Goal: Transaction & Acquisition: Purchase product/service

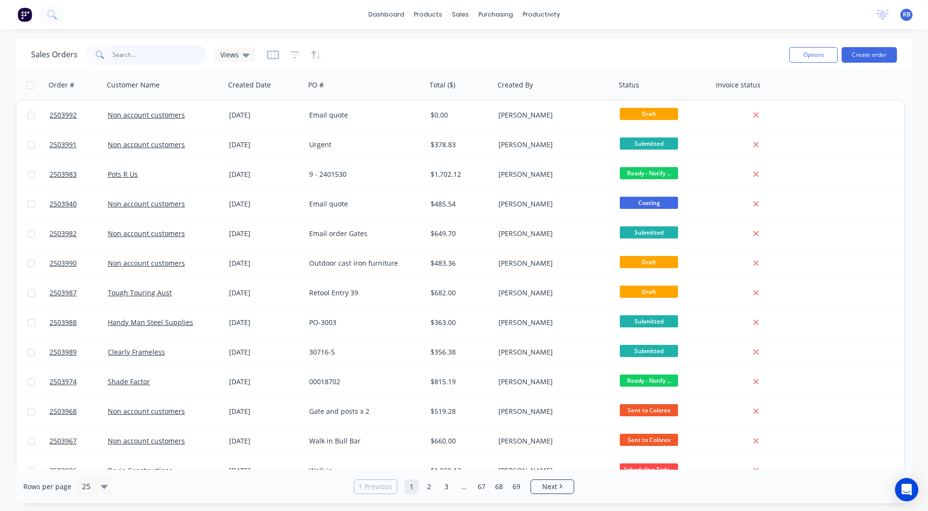
click at [170, 50] on input "text" at bounding box center [160, 54] width 95 height 19
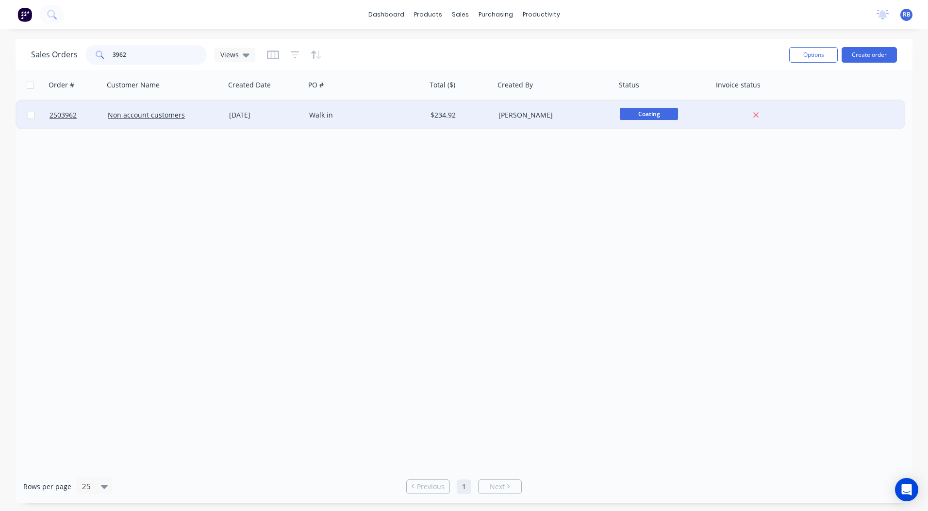
type input "3962"
click at [484, 116] on div "$234.92" at bounding box center [459, 115] width 57 height 10
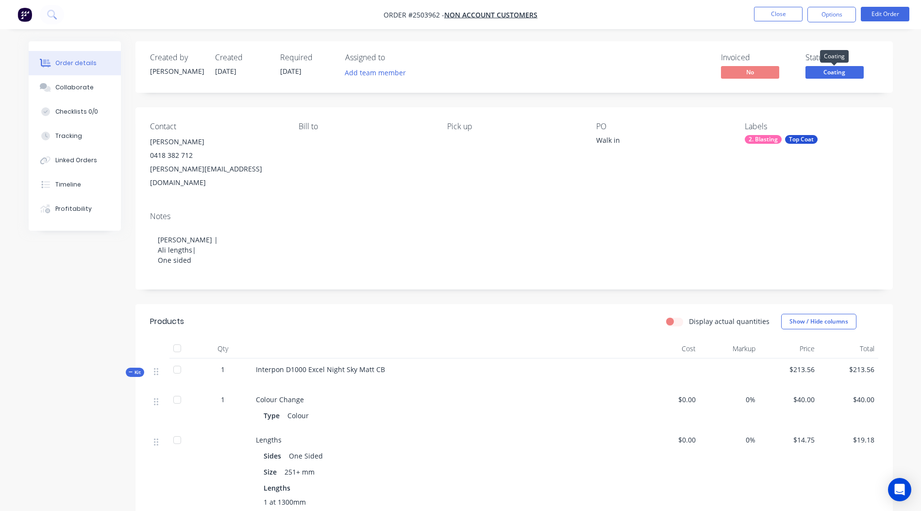
click at [822, 71] on span "Coating" at bounding box center [834, 72] width 58 height 12
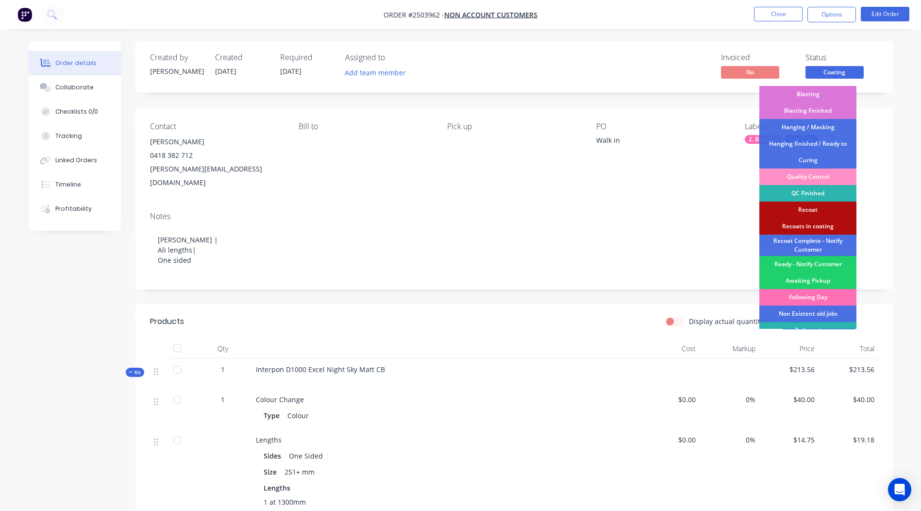
scroll to position [208, 0]
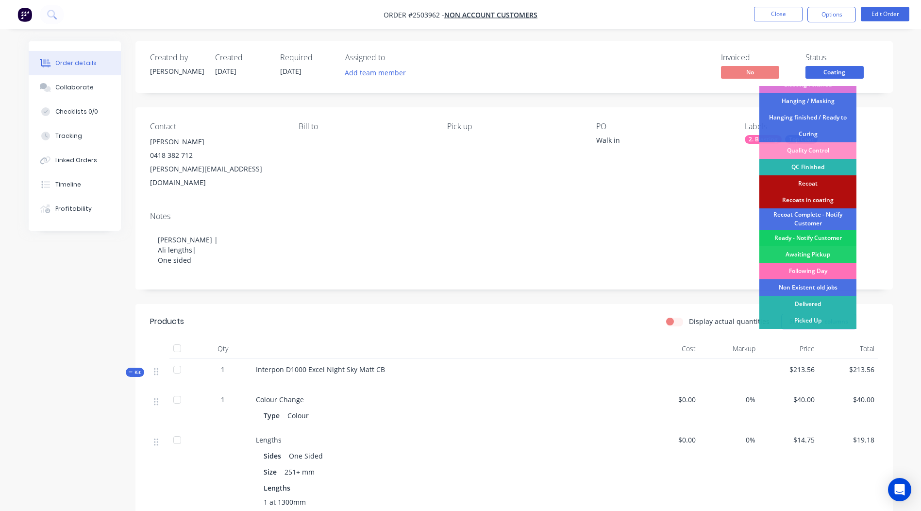
click at [815, 241] on div "Ready - Notify Customer" at bounding box center [807, 238] width 97 height 17
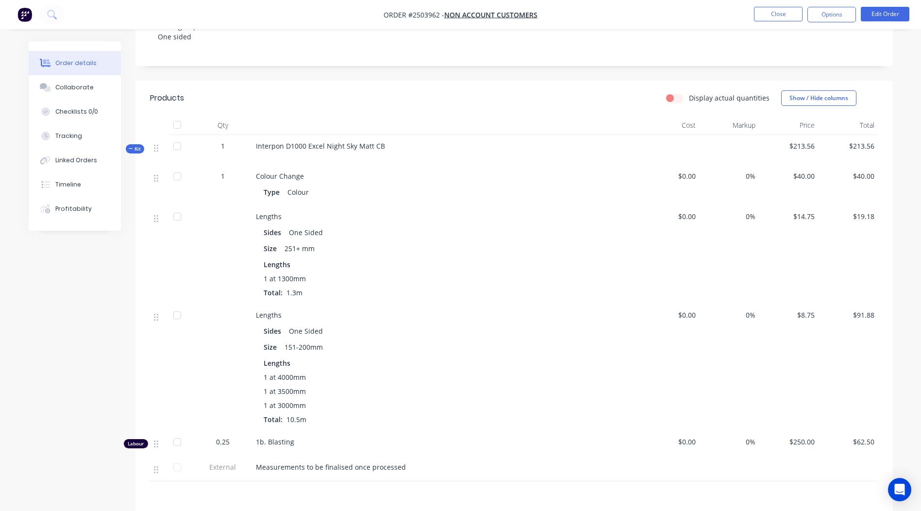
scroll to position [0, 0]
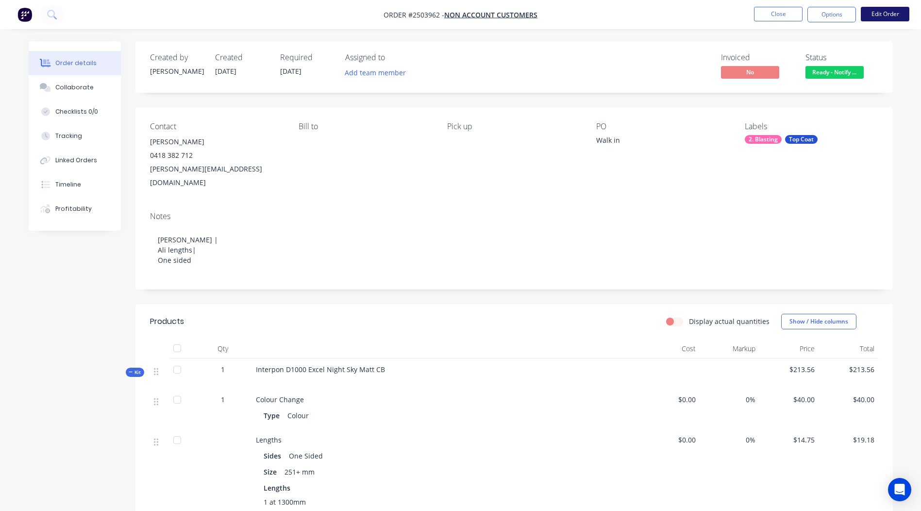
click at [878, 18] on button "Edit Order" at bounding box center [885, 14] width 49 height 15
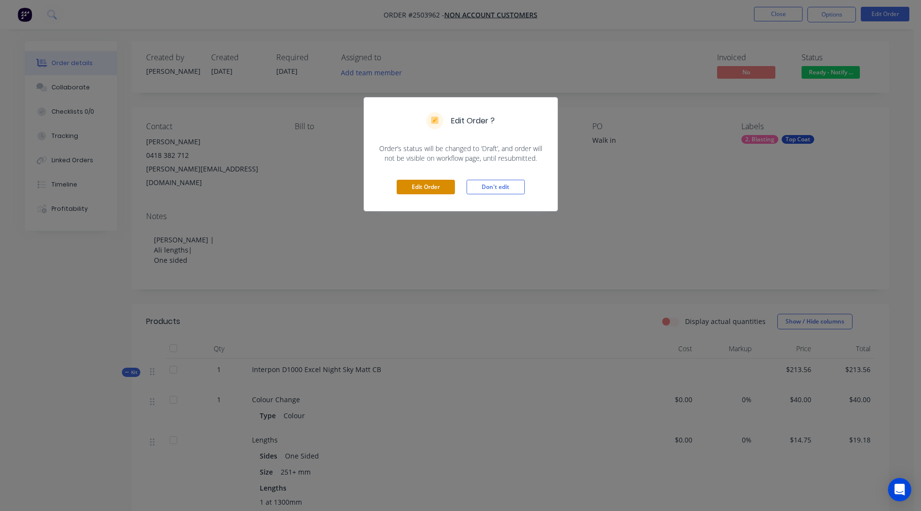
click at [443, 188] on button "Edit Order" at bounding box center [426, 187] width 58 height 15
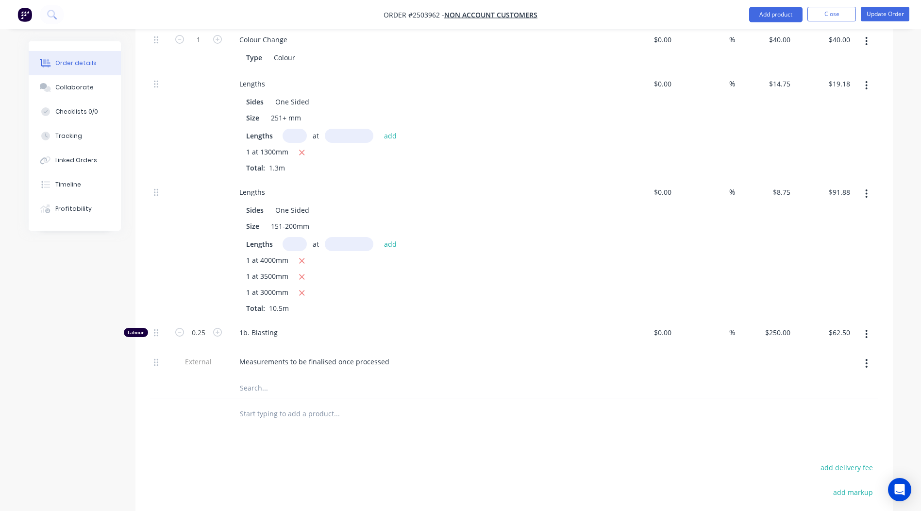
scroll to position [485, 0]
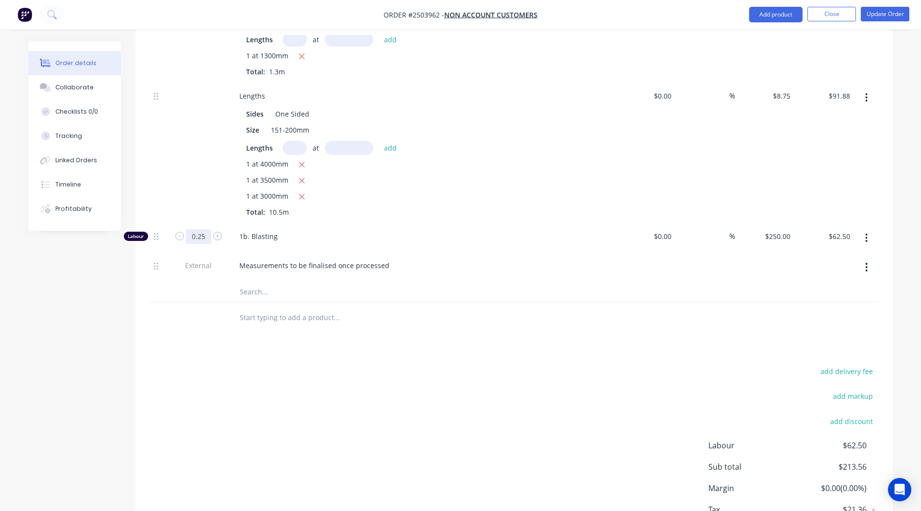
type input "0.167"
type input "$41.75"
click at [498, 332] on div "Products Show / Hide columns Add product Qty Cost Markup Price Total Kit 1 Inte…" at bounding box center [513, 200] width 757 height 733
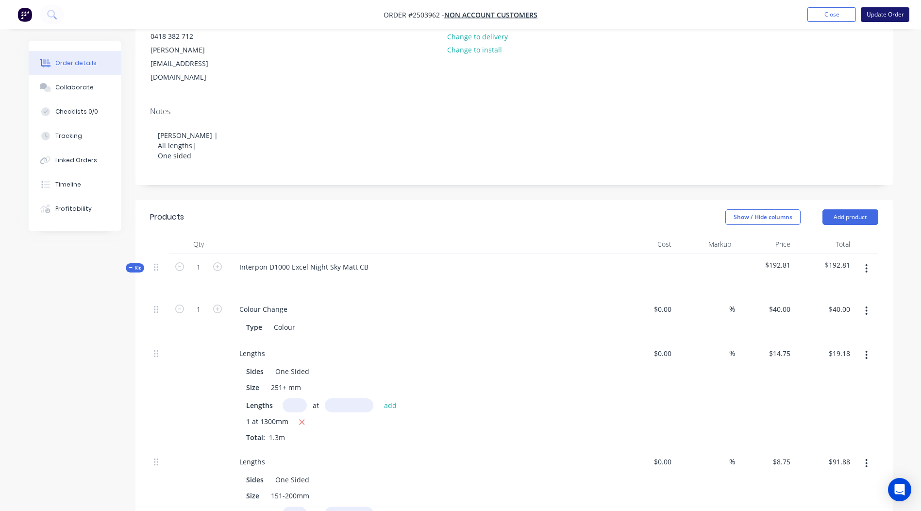
click at [881, 11] on button "Update Order" at bounding box center [885, 14] width 49 height 15
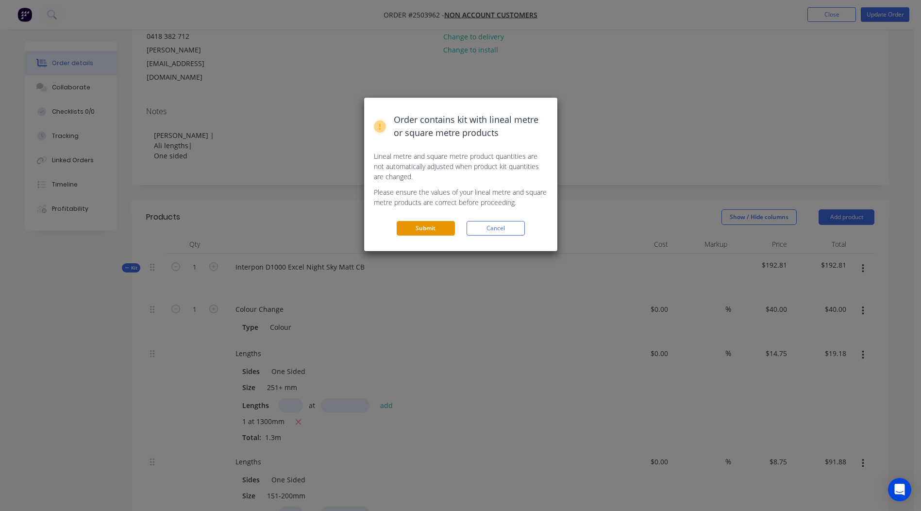
click at [445, 227] on button "Submit" at bounding box center [426, 228] width 58 height 15
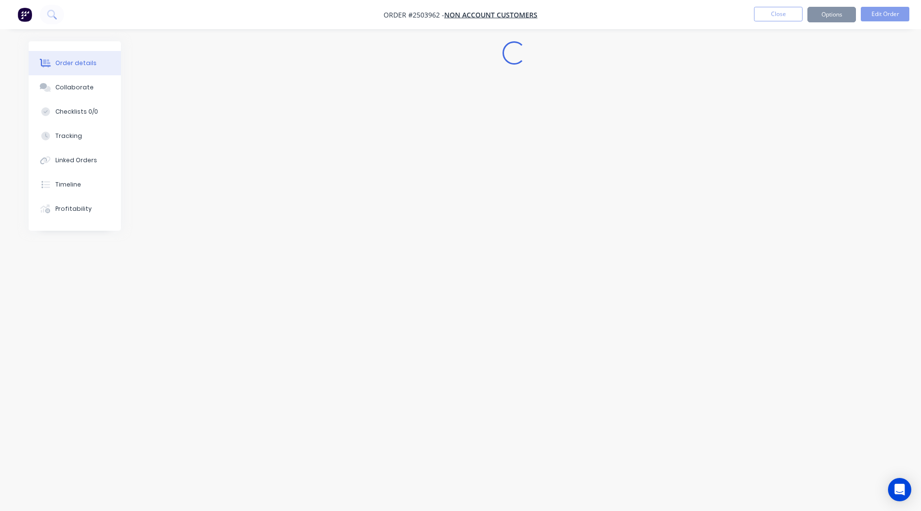
scroll to position [0, 0]
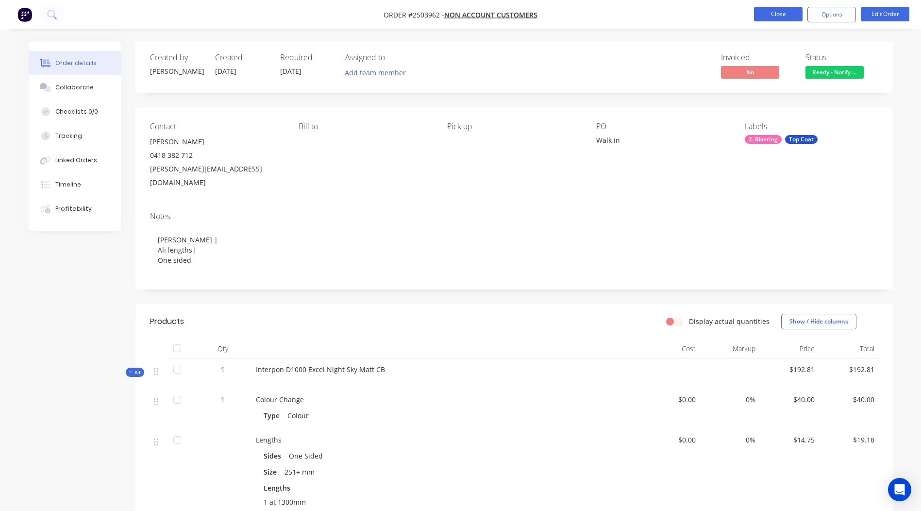
click at [779, 19] on button "Close" at bounding box center [778, 14] width 49 height 15
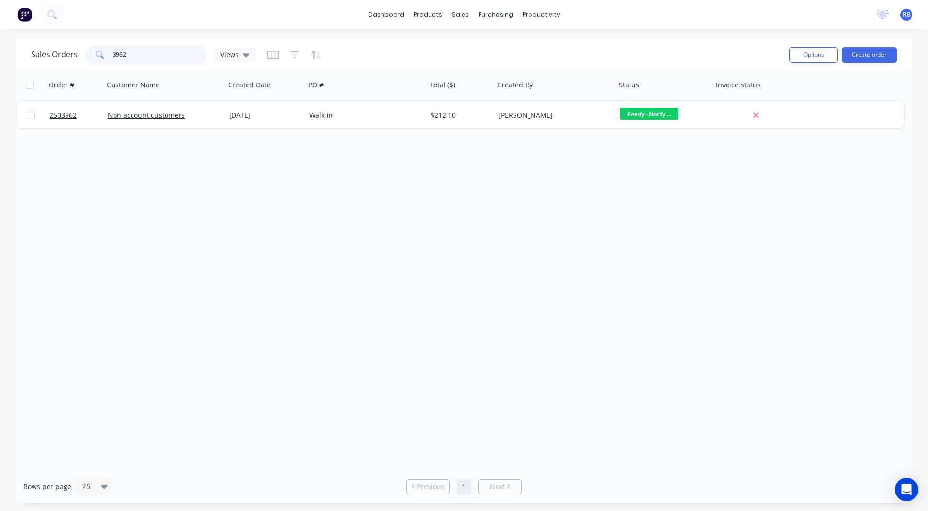
drag, startPoint x: 169, startPoint y: 54, endPoint x: 0, endPoint y: 74, distance: 170.1
click at [0, 74] on html "dashboard products sales purchasing productivity dashboard products Product Cat…" at bounding box center [464, 255] width 928 height 511
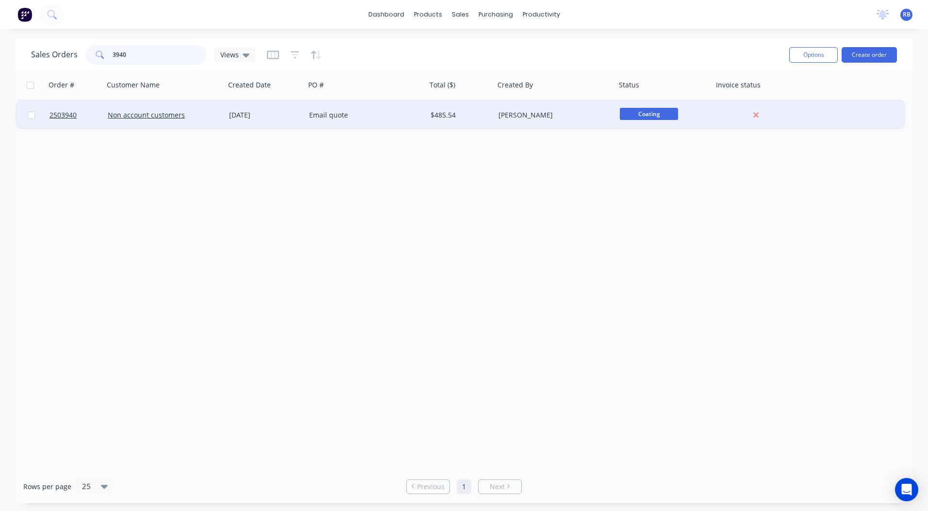
type input "3940"
click at [385, 116] on div "Email quote" at bounding box center [363, 115] width 108 height 10
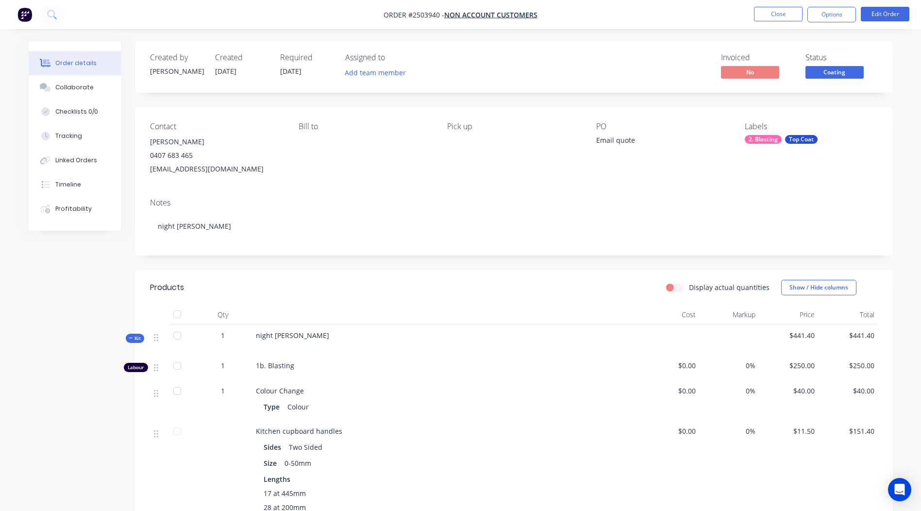
click at [826, 79] on button "Coating" at bounding box center [834, 73] width 58 height 15
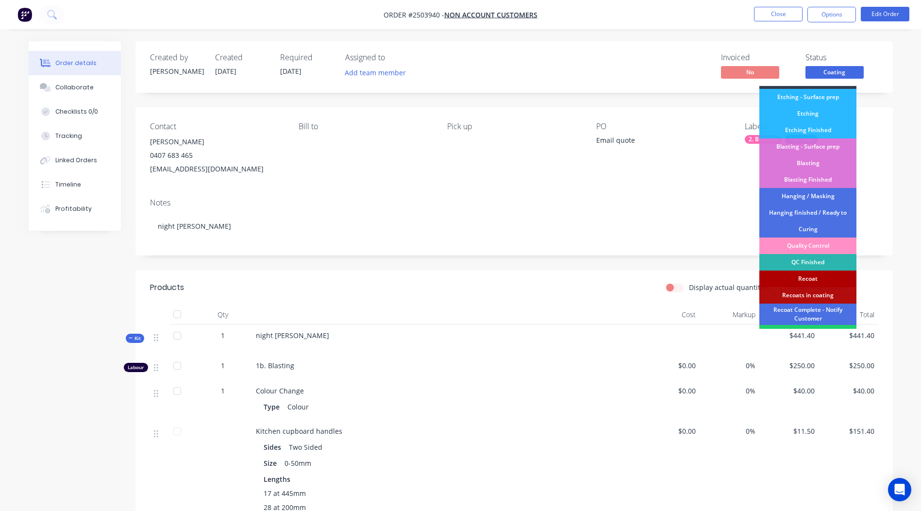
scroll to position [208, 0]
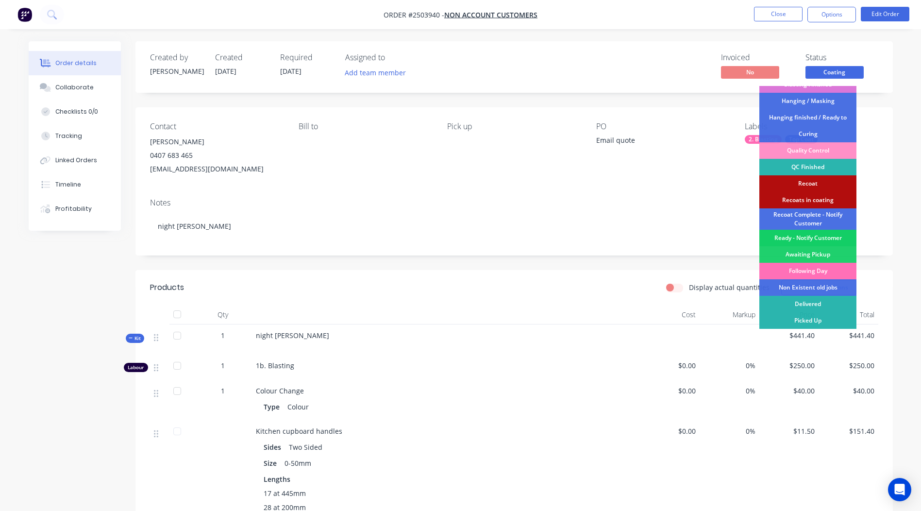
click at [811, 237] on div "Ready - Notify Customer" at bounding box center [807, 238] width 97 height 17
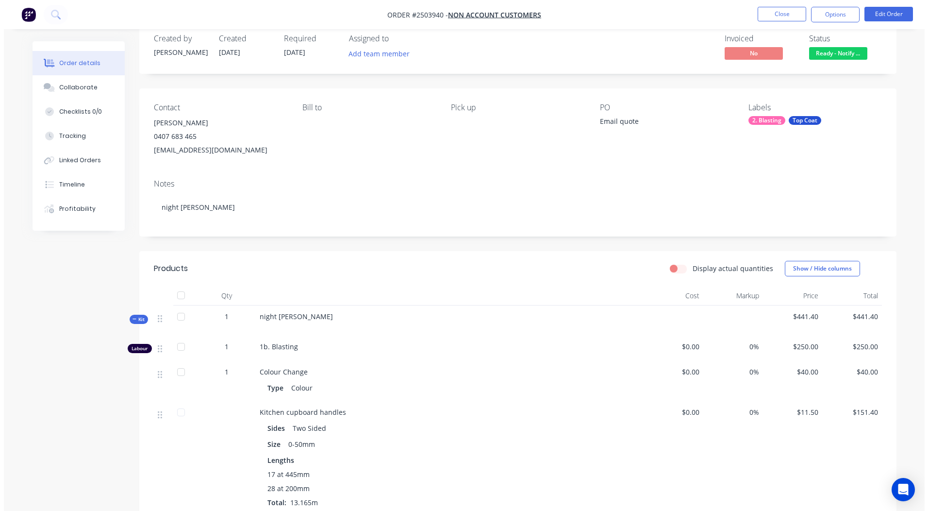
scroll to position [0, 0]
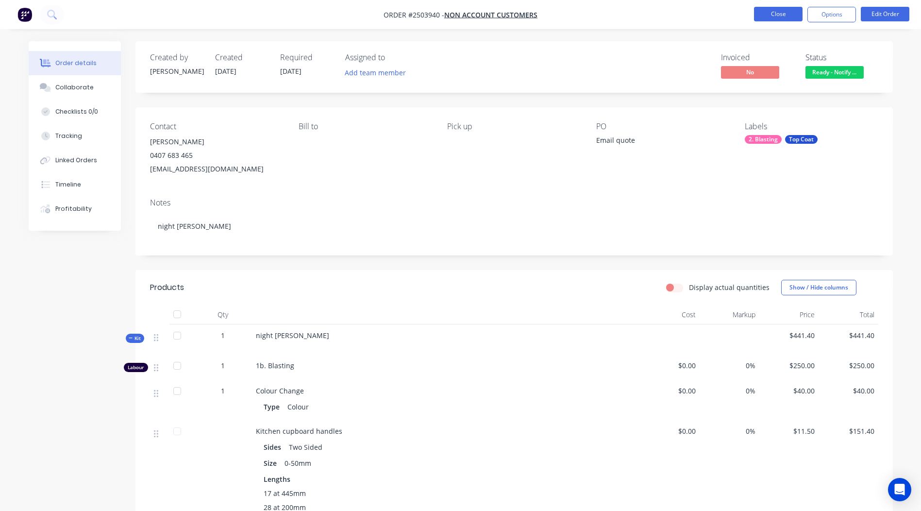
click at [781, 15] on button "Close" at bounding box center [778, 14] width 49 height 15
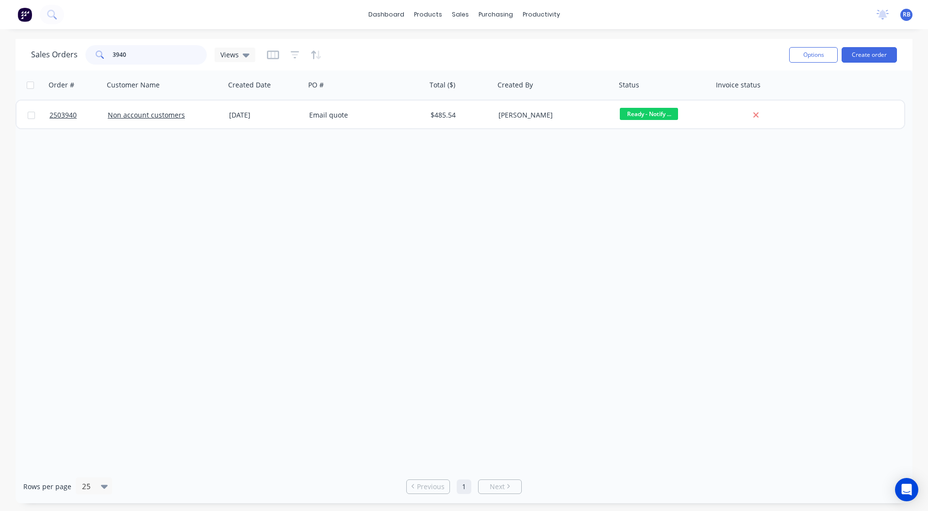
drag, startPoint x: 167, startPoint y: 50, endPoint x: 0, endPoint y: 80, distance: 169.2
click at [0, 68] on html "dashboard products sales purchasing productivity dashboard products Product Cat…" at bounding box center [464, 255] width 928 height 511
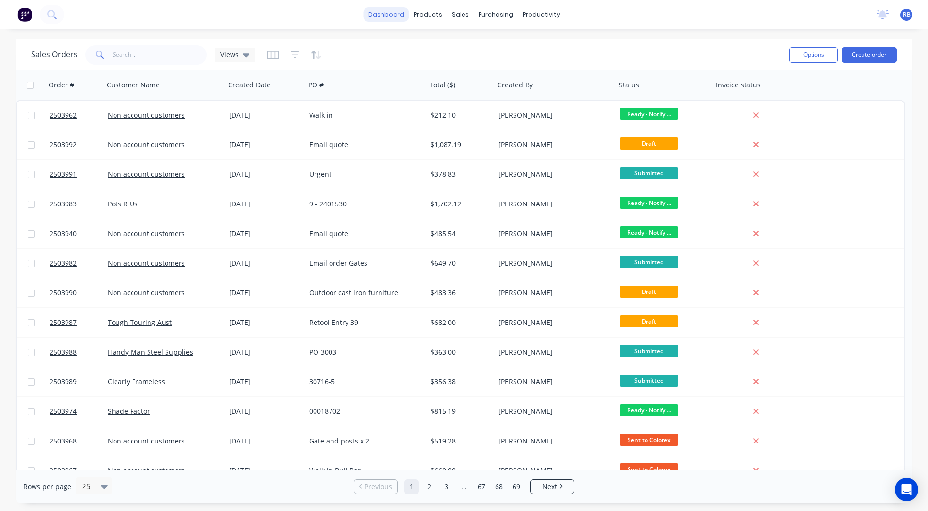
click at [379, 17] on link "dashboard" at bounding box center [387, 14] width 46 height 15
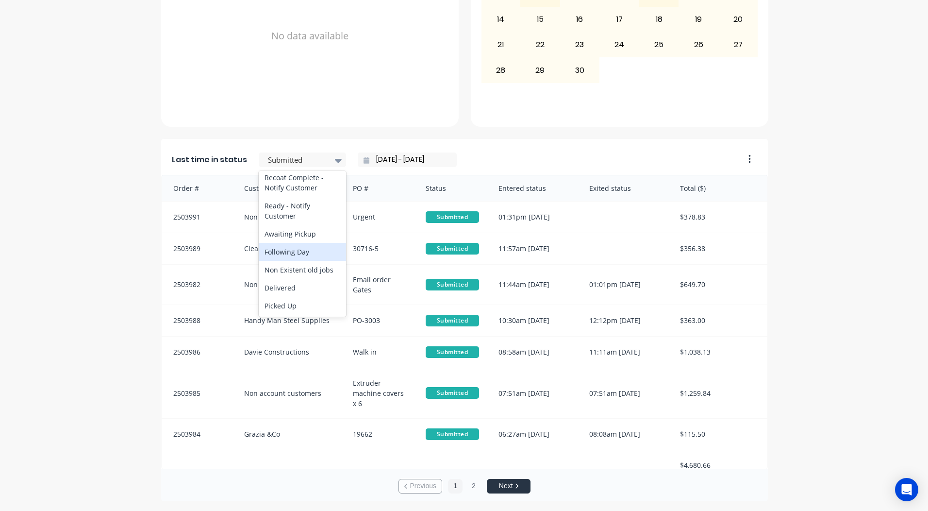
scroll to position [504, 0]
click at [290, 210] on div "Ready - Notify Customer" at bounding box center [302, 211] width 87 height 28
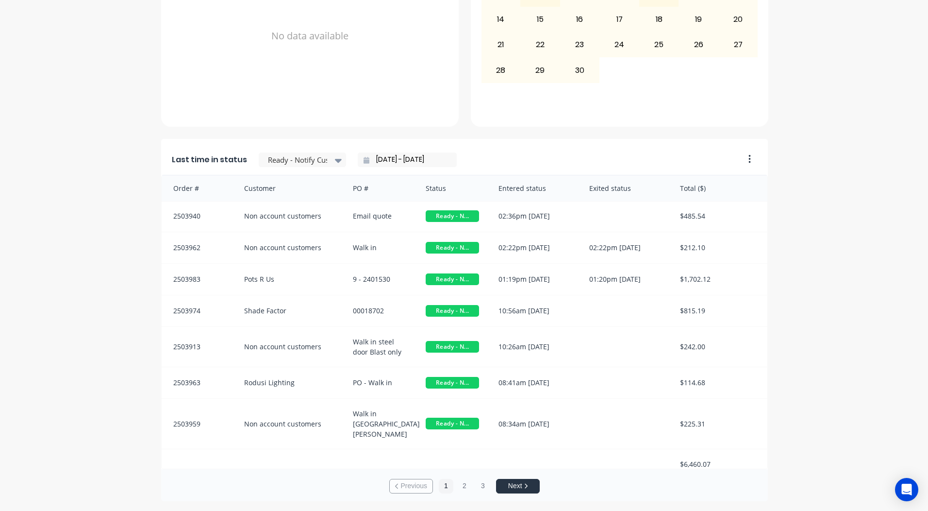
scroll to position [0, 0]
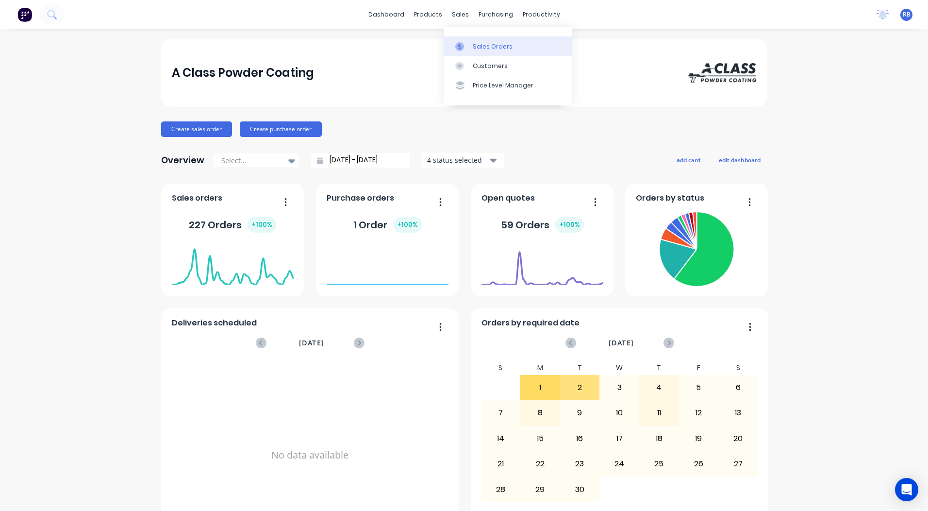
click at [478, 45] on div "Sales Orders" at bounding box center [493, 46] width 40 height 9
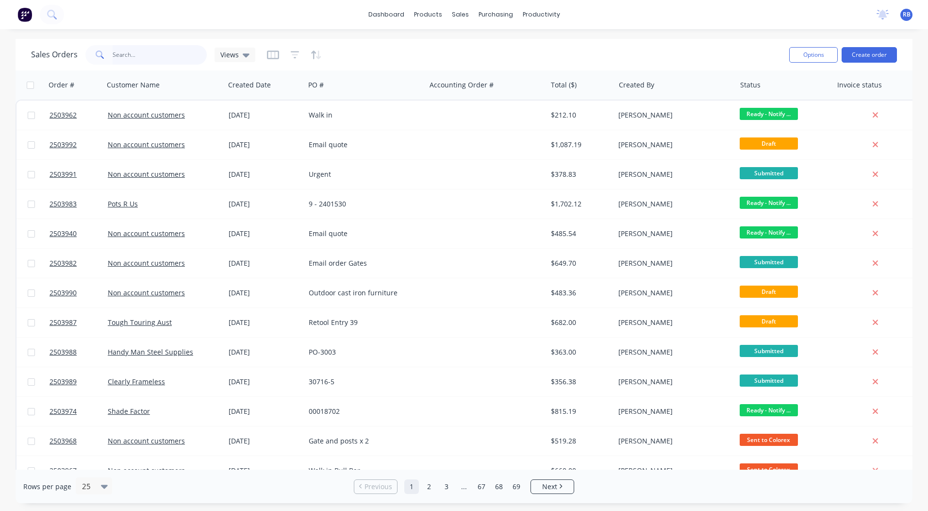
click at [131, 55] on input "text" at bounding box center [160, 54] width 95 height 19
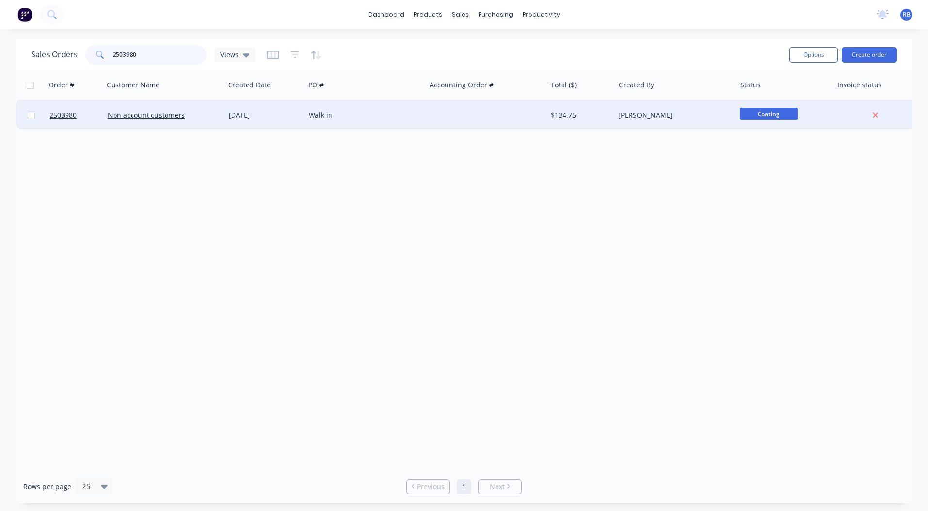
type input "2503980"
click at [302, 116] on div "[DATE]" at bounding box center [265, 114] width 80 height 29
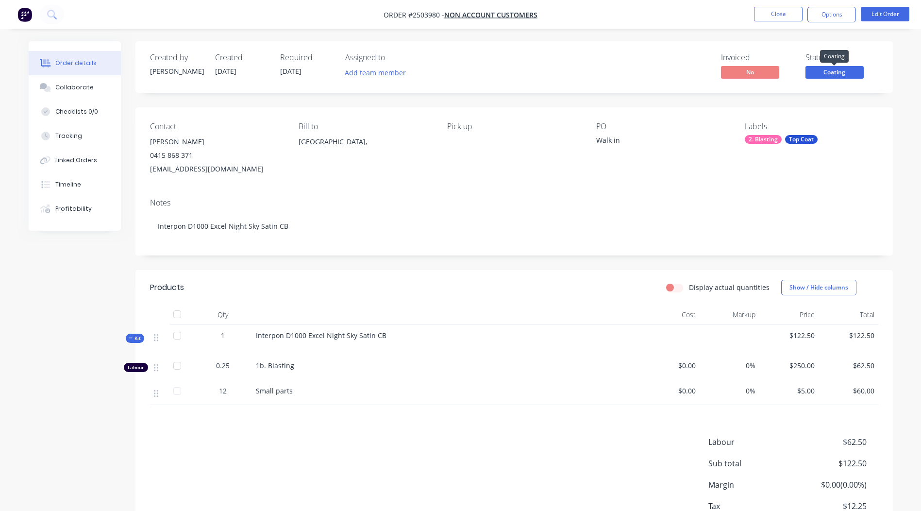
click at [851, 67] on span "Coating" at bounding box center [834, 72] width 58 height 12
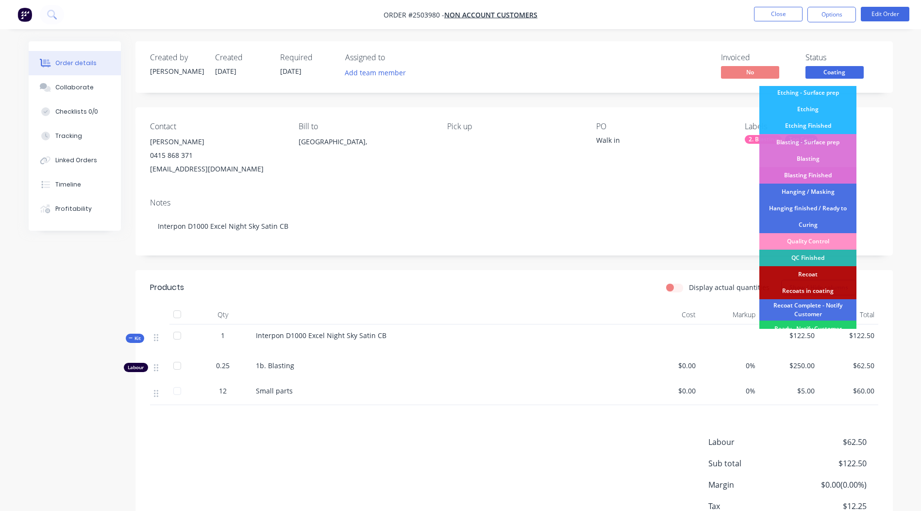
scroll to position [208, 0]
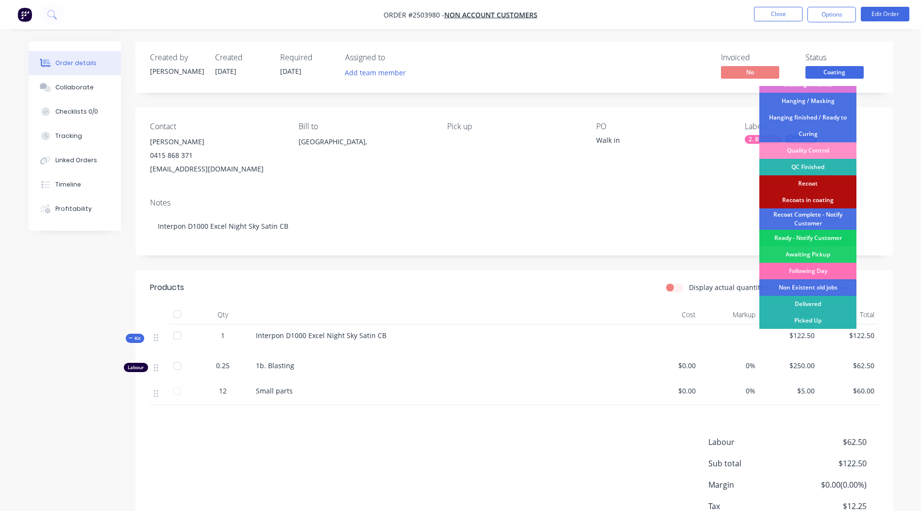
click at [813, 238] on div "Ready - Notify Customer" at bounding box center [807, 238] width 97 height 17
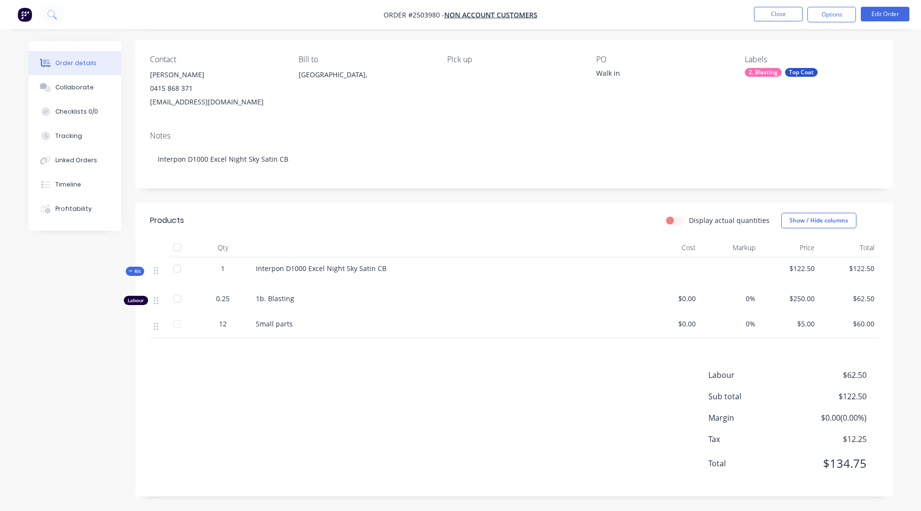
scroll to position [0, 0]
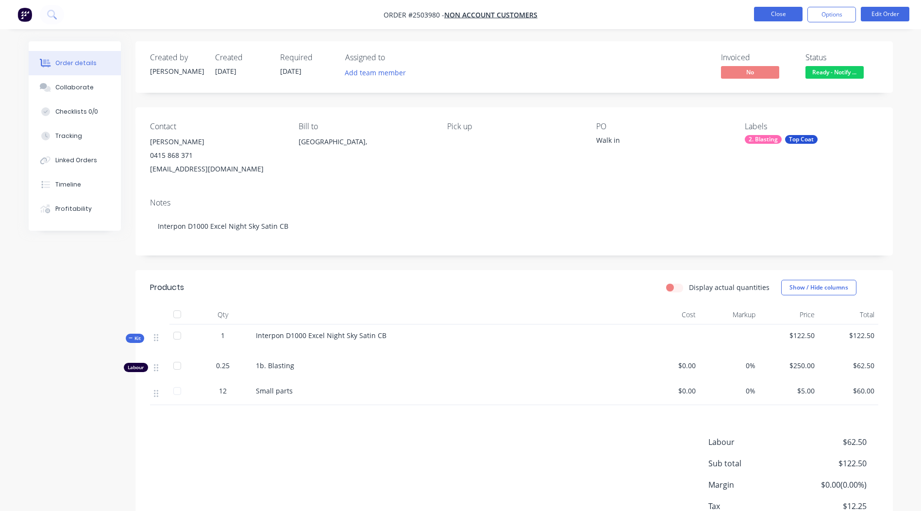
click at [769, 10] on button "Close" at bounding box center [778, 14] width 49 height 15
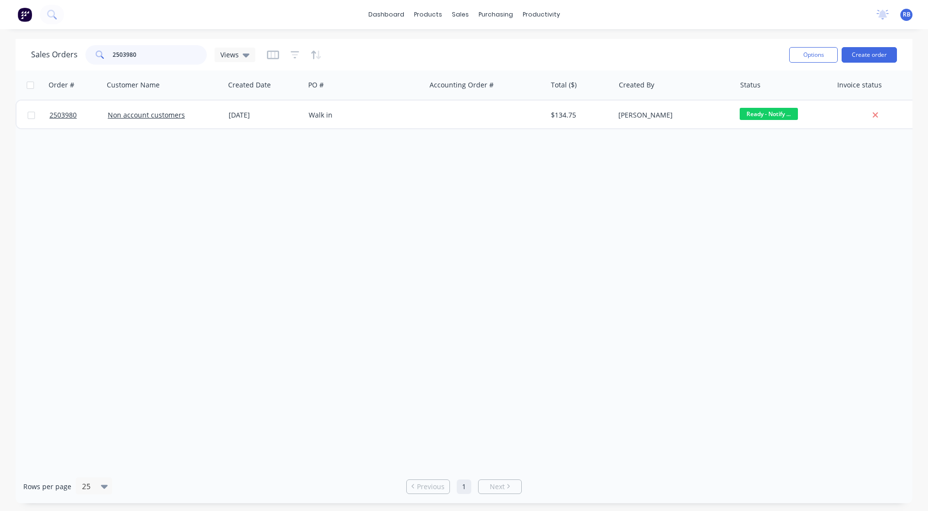
drag, startPoint x: 101, startPoint y: 64, endPoint x: 0, endPoint y: 68, distance: 101.6
click at [0, 64] on html "dashboard products sales purchasing productivity dashboard products Product Cat…" at bounding box center [464, 255] width 928 height 511
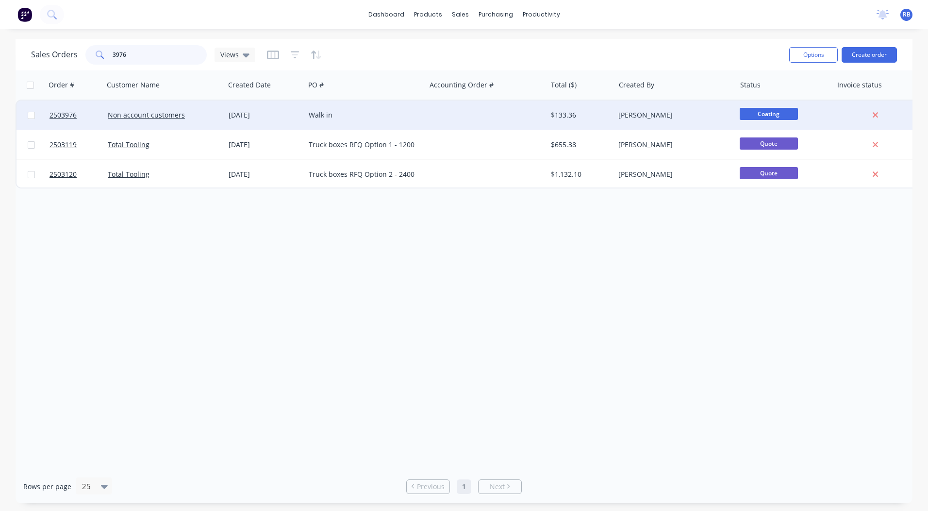
type input "3976"
click at [500, 103] on div at bounding box center [486, 114] width 121 height 29
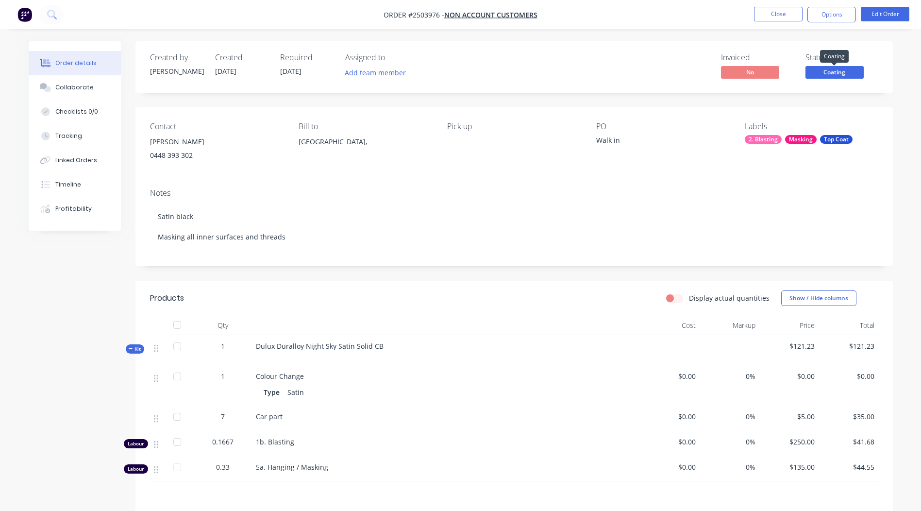
click at [839, 67] on span "Coating" at bounding box center [834, 72] width 58 height 12
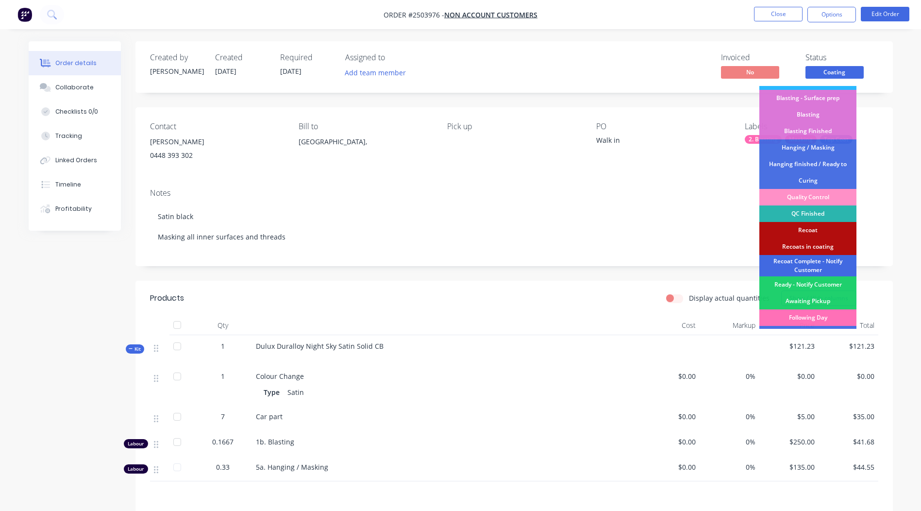
scroll to position [208, 0]
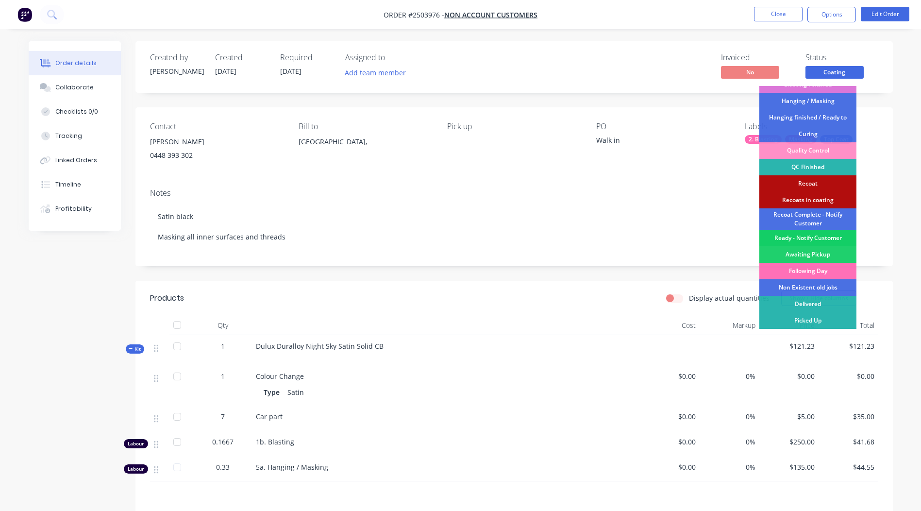
click at [810, 237] on div "Ready - Notify Customer" at bounding box center [807, 238] width 97 height 17
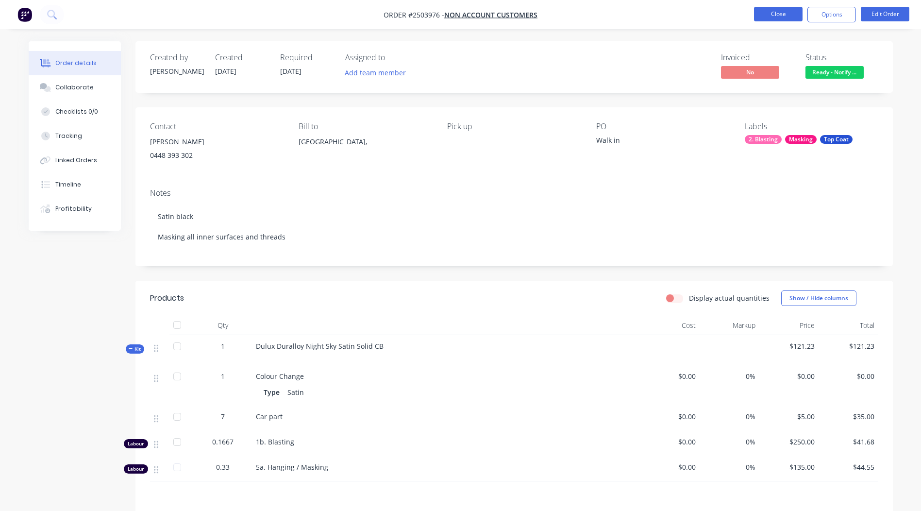
click at [768, 8] on button "Close" at bounding box center [778, 14] width 49 height 15
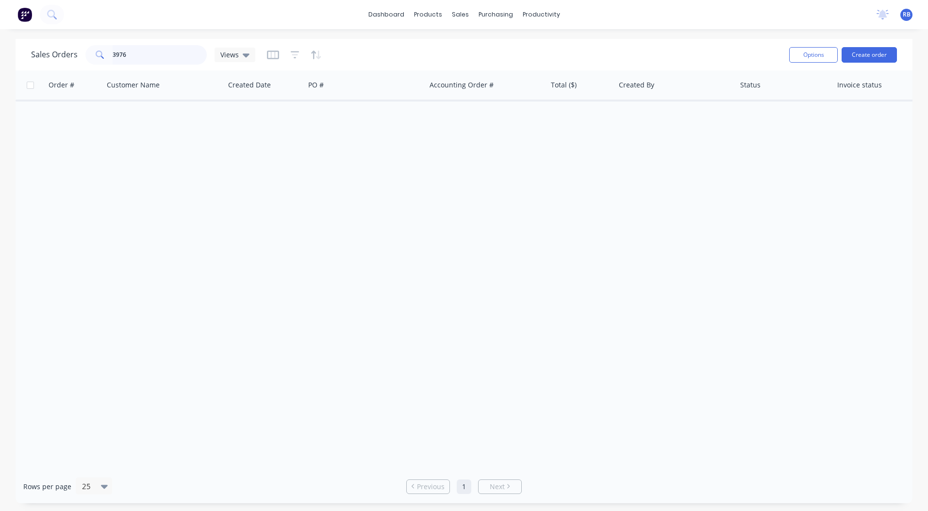
drag, startPoint x: 166, startPoint y: 55, endPoint x: 0, endPoint y: 69, distance: 166.6
click at [0, 64] on html "dashboard products sales purchasing productivity dashboard products Product Cat…" at bounding box center [464, 255] width 928 height 511
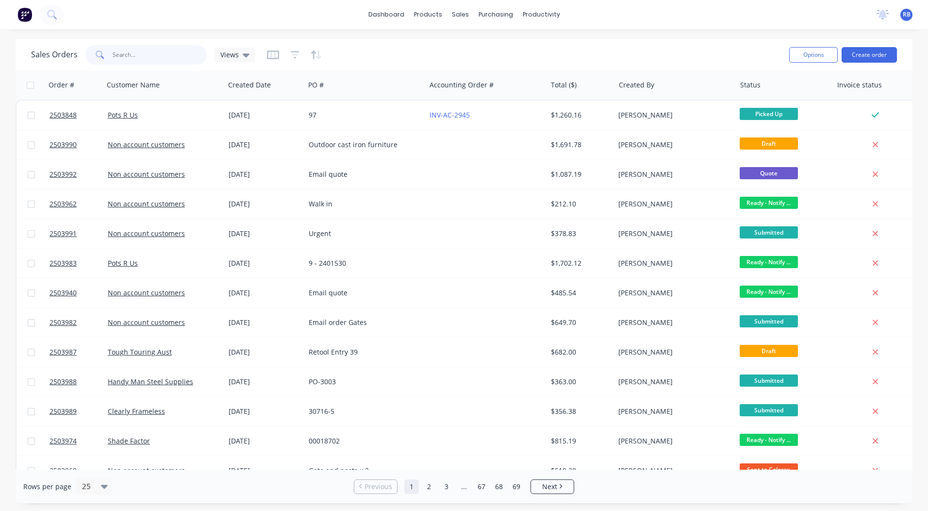
drag, startPoint x: 161, startPoint y: 52, endPoint x: 148, endPoint y: 45, distance: 15.2
click at [161, 52] on input "text" at bounding box center [160, 54] width 95 height 19
type input "3915"
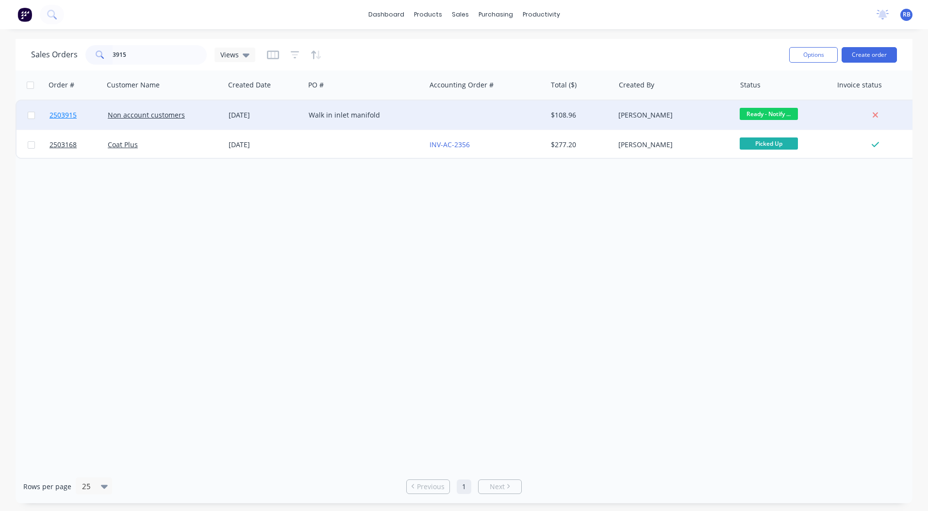
click at [66, 116] on span "2503915" at bounding box center [63, 115] width 27 height 10
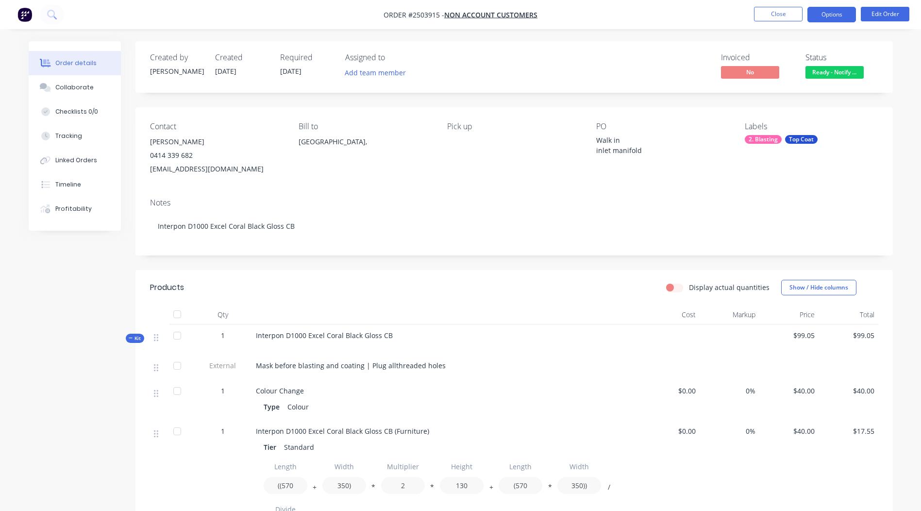
click at [830, 15] on button "Options" at bounding box center [831, 15] width 49 height 16
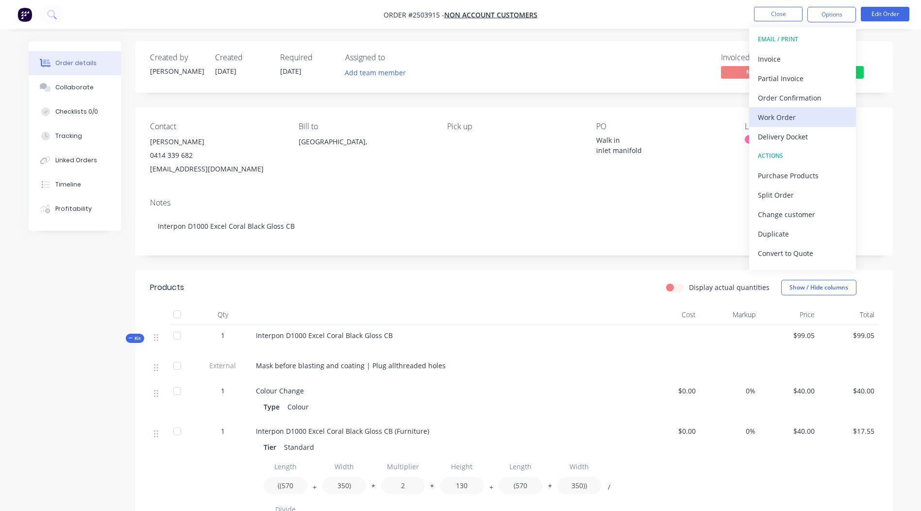
click at [785, 116] on div "Work Order" at bounding box center [802, 117] width 89 height 14
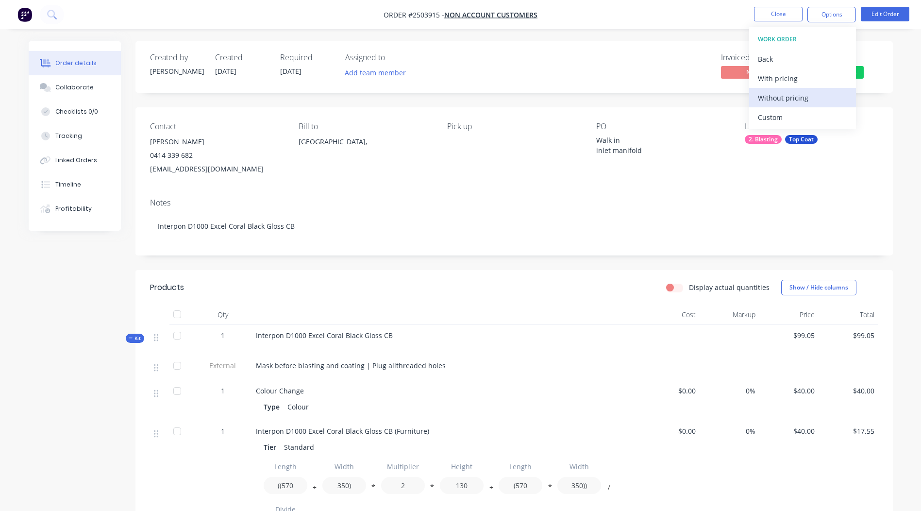
click at [780, 97] on div "Without pricing" at bounding box center [802, 98] width 89 height 14
click at [769, 0] on nav "Order #2503915 - Non account customers Close Options EMAIL / PRINT Invoice Part…" at bounding box center [460, 14] width 921 height 29
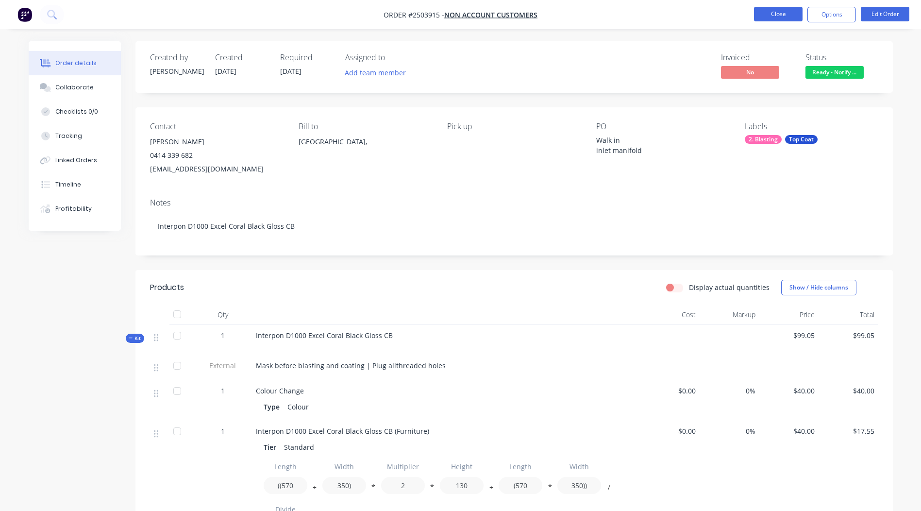
click at [766, 10] on button "Close" at bounding box center [778, 14] width 49 height 15
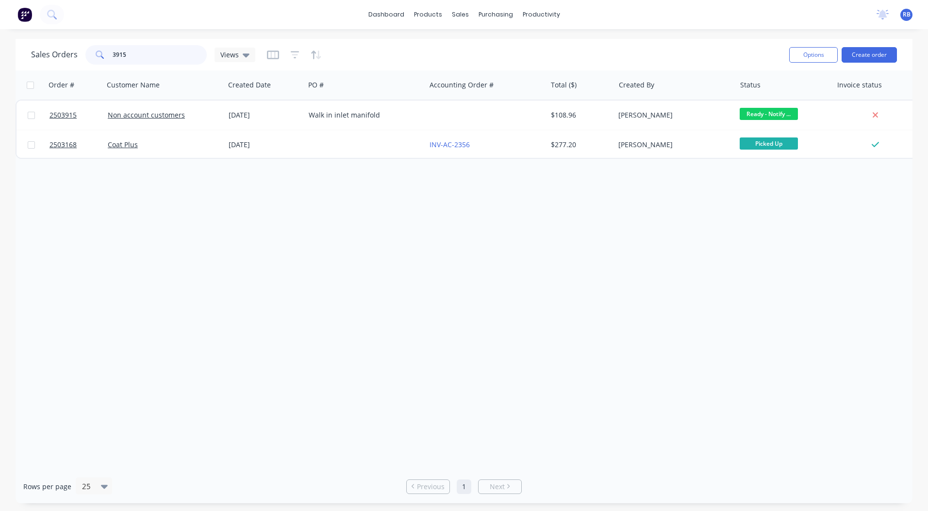
click at [133, 51] on input "3915" at bounding box center [160, 54] width 95 height 19
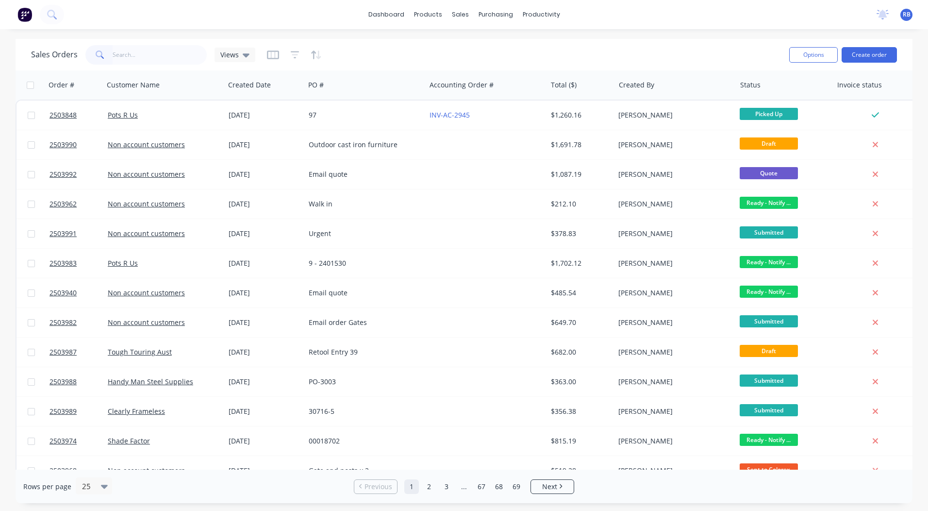
click at [868, 65] on div "Options Create order" at bounding box center [841, 55] width 112 height 24
click at [867, 60] on button "Create order" at bounding box center [869, 55] width 55 height 16
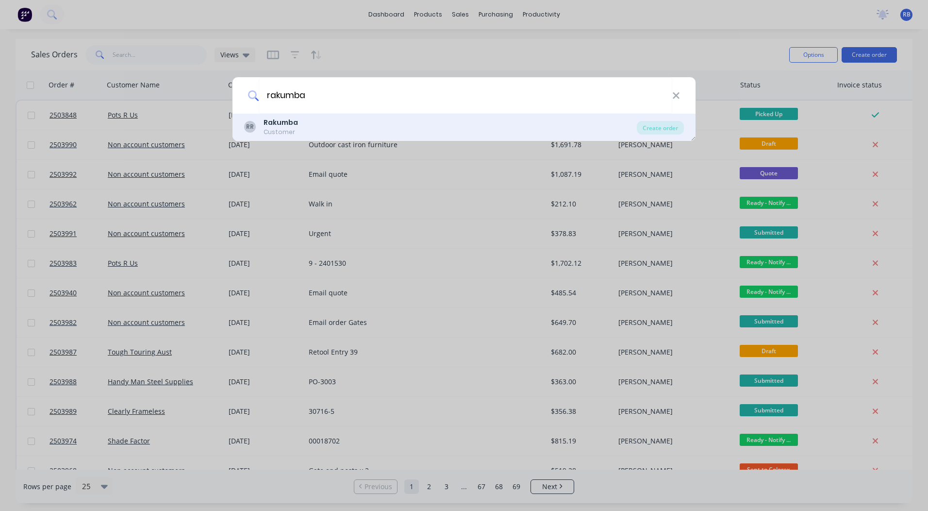
type input "rakumba"
click at [323, 129] on div "RR Rakumba Customer" at bounding box center [440, 126] width 393 height 19
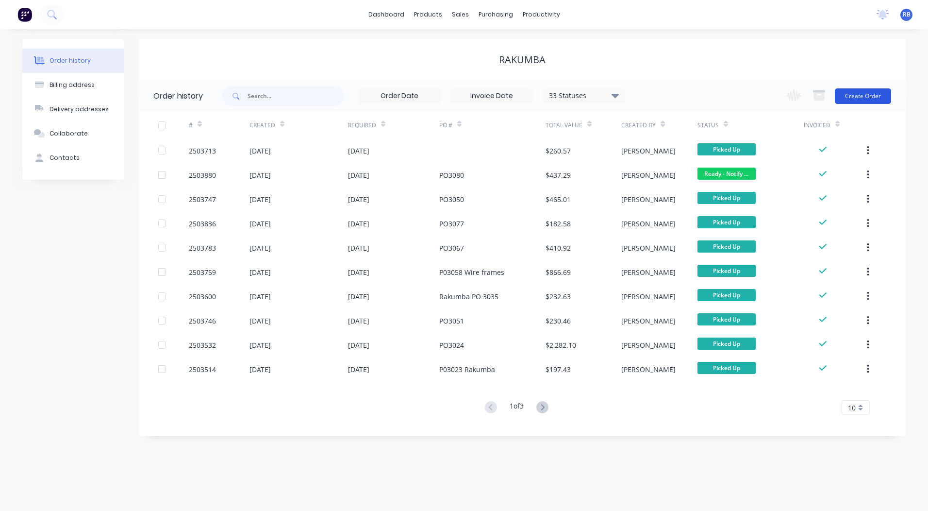
click at [869, 94] on button "Create Order" at bounding box center [863, 96] width 56 height 16
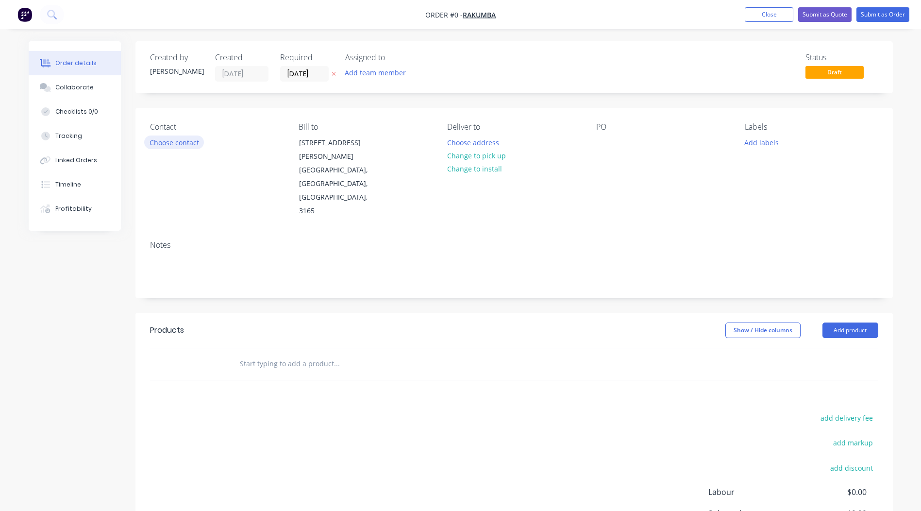
click at [173, 142] on button "Choose contact" at bounding box center [174, 141] width 60 height 13
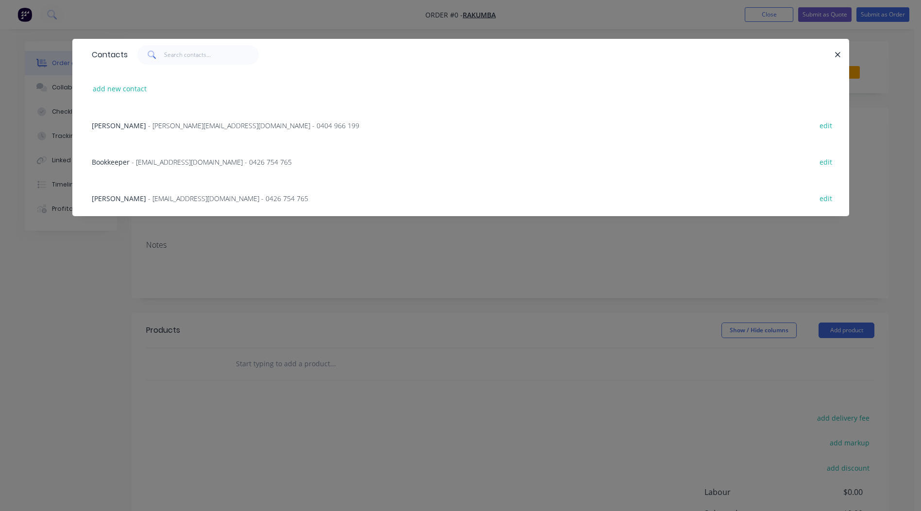
click at [161, 126] on span "- dan@rakumba.com.au - 0404 966 199" at bounding box center [253, 125] width 211 height 9
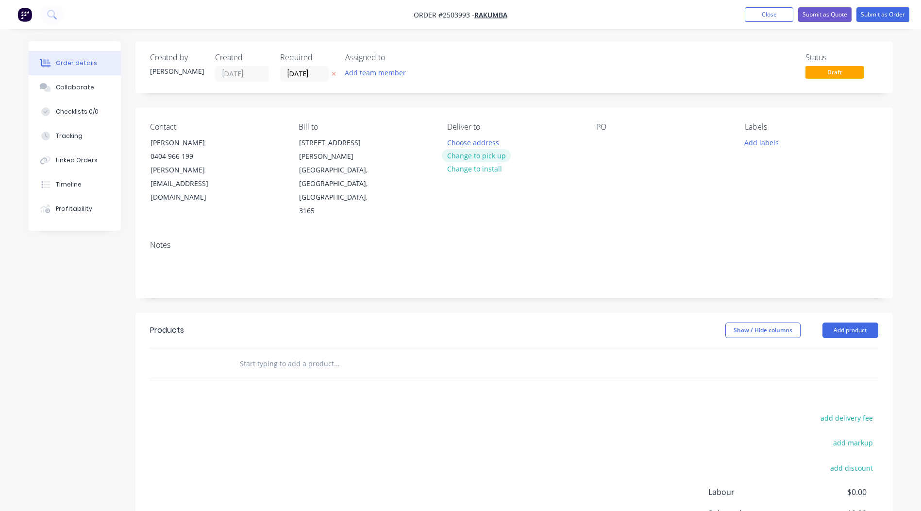
click at [454, 154] on button "Change to pick up" at bounding box center [476, 155] width 69 height 13
click at [616, 140] on div "PO" at bounding box center [662, 170] width 133 height 96
click at [613, 141] on div "PO" at bounding box center [662, 170] width 133 height 96
click at [611, 145] on div at bounding box center [604, 142] width 16 height 14
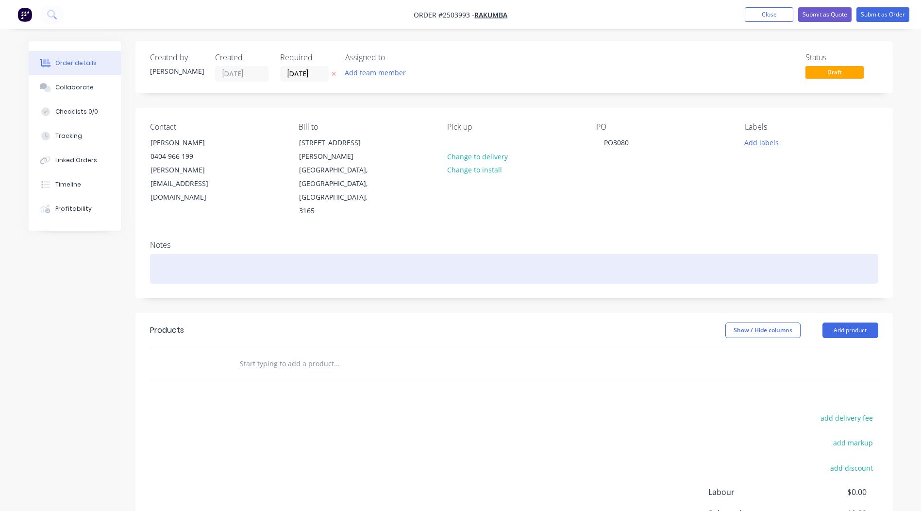
click at [185, 254] on div at bounding box center [514, 269] width 728 height 30
drag, startPoint x: 212, startPoint y: 229, endPoint x: 11, endPoint y: 226, distance: 201.5
click at [35, 226] on div "Order details Collaborate Checklists 0/0 Tracking Linked Orders Timeline Profit…" at bounding box center [461, 334] width 884 height 586
copy div "Medium bronze"
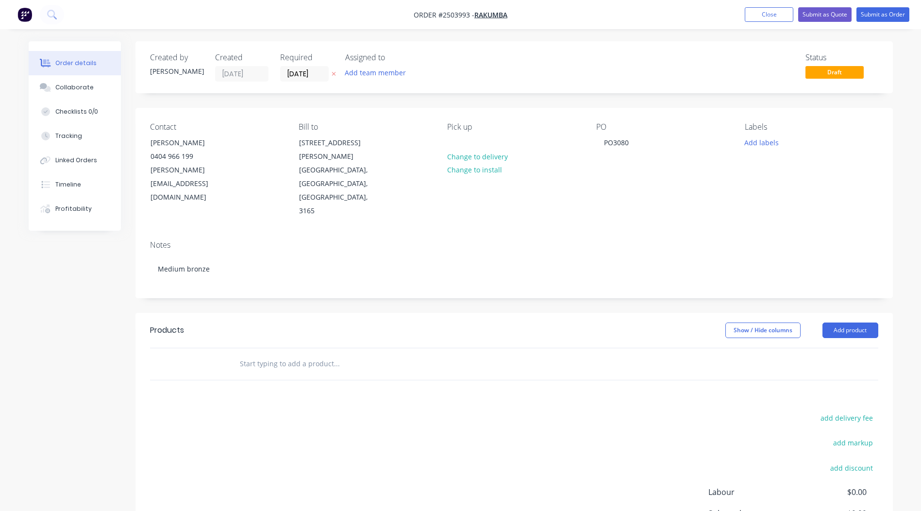
click at [737, 261] on div "Created by Rory Created 02/09/25 Required 02/09/25 Assigned to Add team member …" at bounding box center [513, 327] width 757 height 572
click at [865, 322] on button "Add product" at bounding box center [850, 330] width 56 height 16
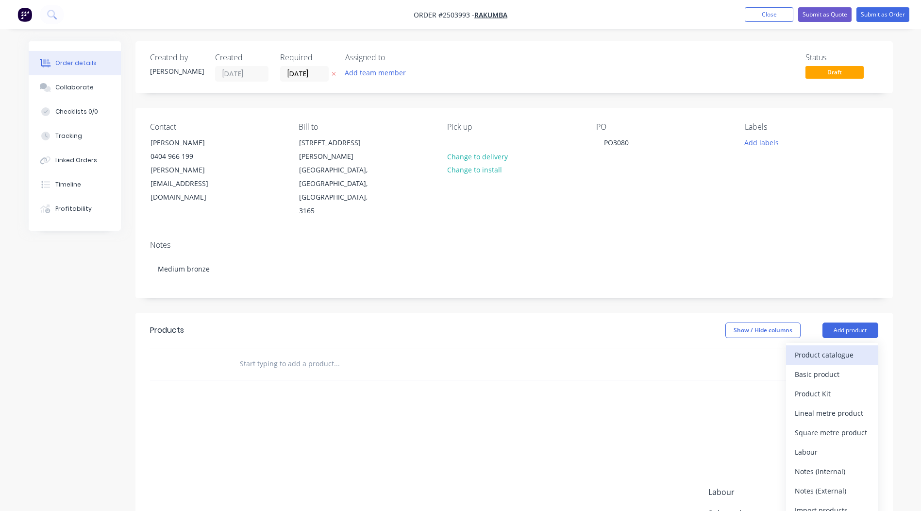
click at [842, 348] on div "Product catalogue" at bounding box center [832, 355] width 75 height 14
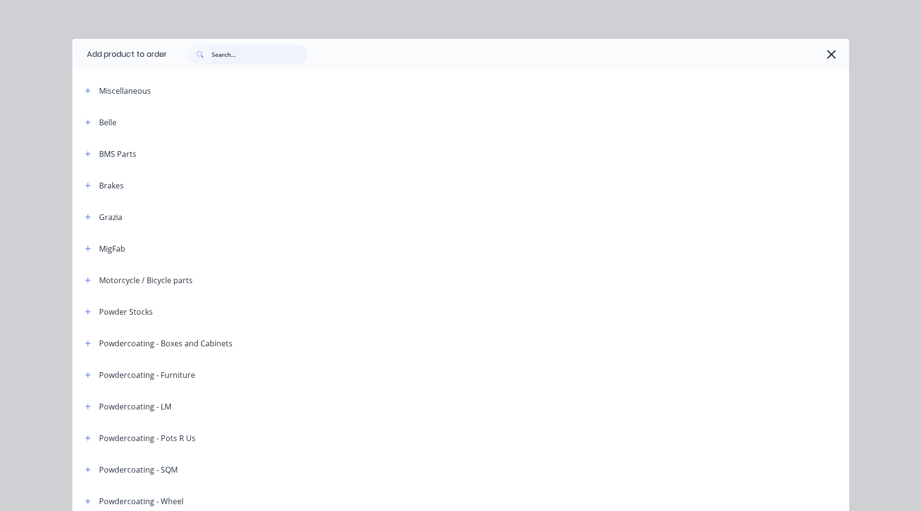
click at [246, 57] on input "text" at bounding box center [260, 54] width 96 height 19
paste input "Medium bronze"
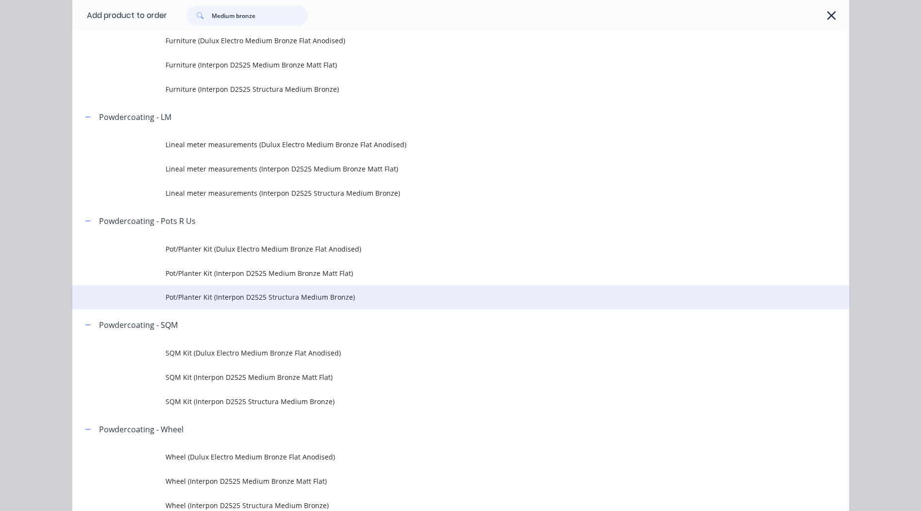
scroll to position [291, 0]
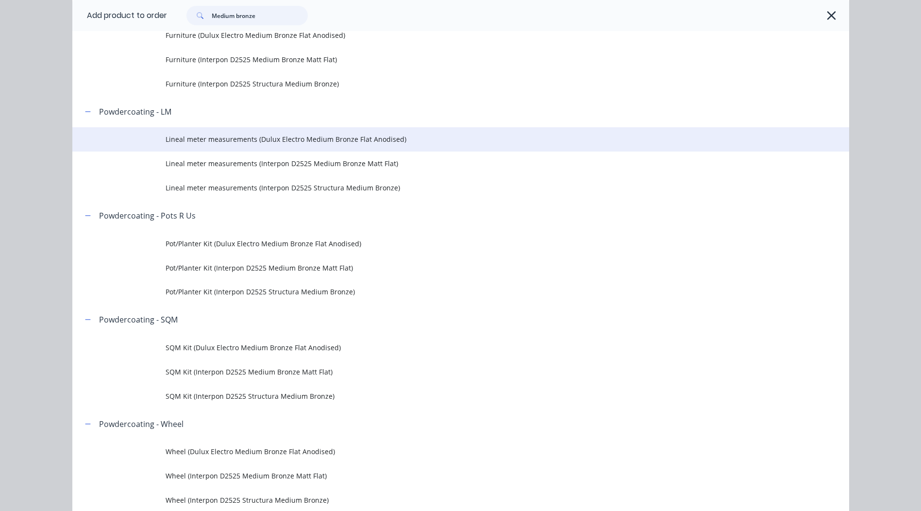
type input "Medium bronze"
click at [434, 141] on span "Lineal meter measurements (Dulux Electro Medium Bronze Flat Anodised)" at bounding box center [439, 139] width 547 height 10
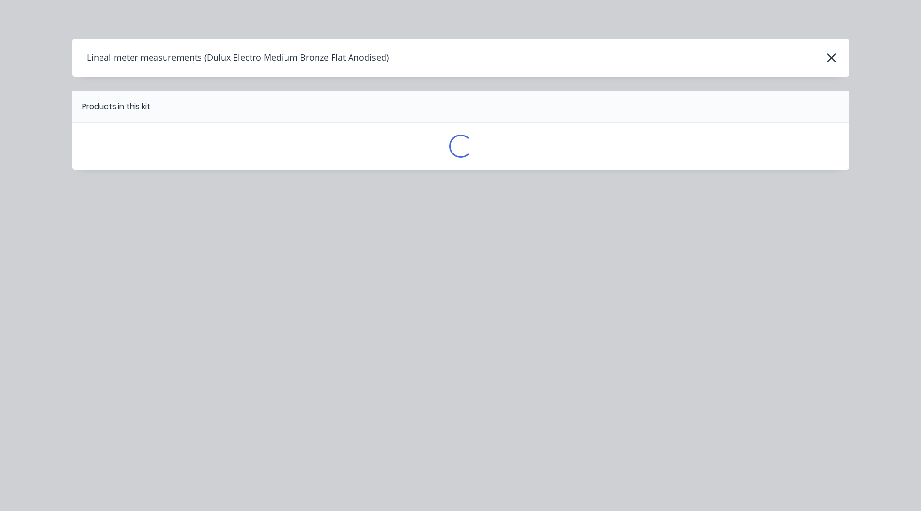
scroll to position [0, 0]
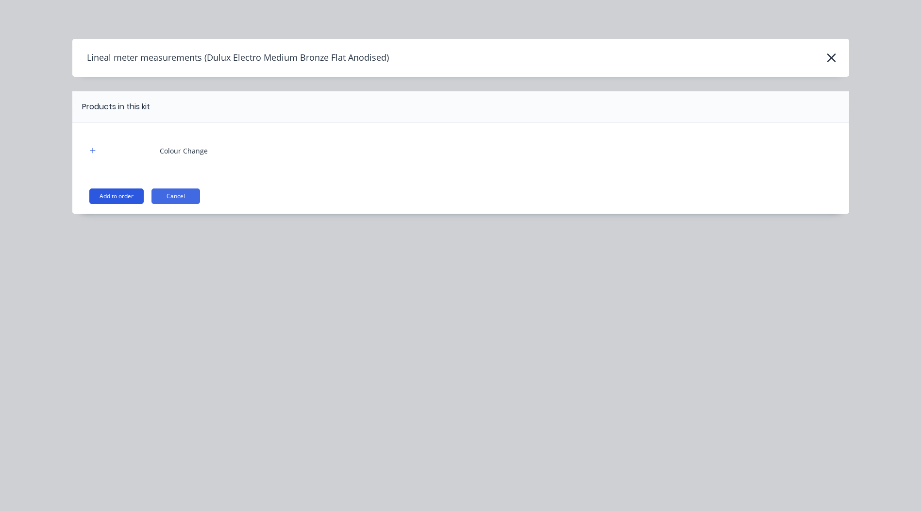
click at [100, 194] on button "Add to order" at bounding box center [116, 196] width 54 height 16
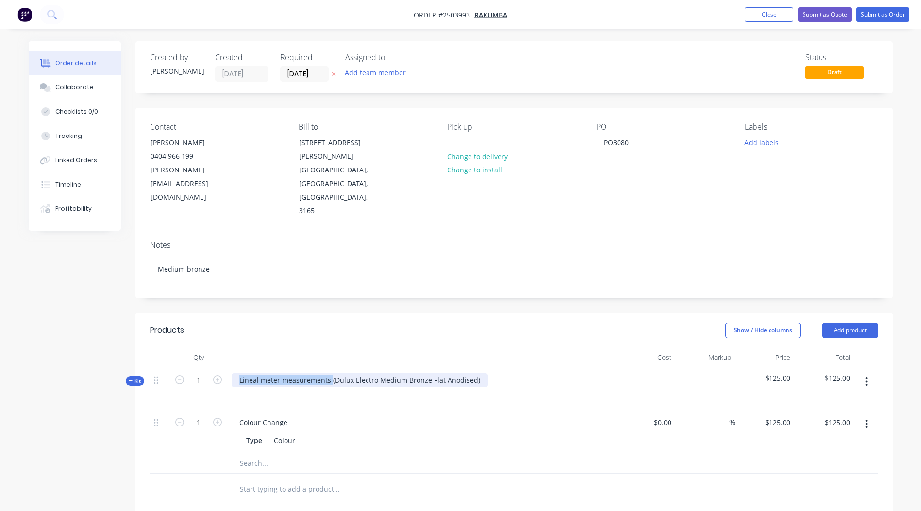
drag, startPoint x: 331, startPoint y: 335, endPoint x: 0, endPoint y: 377, distance: 333.2
click at [0, 377] on html "Order #2503993 - Rakumba Add product Close Submit as Quote Submit as Order Orde…" at bounding box center [460, 376] width 921 height 752
click at [383, 373] on div "Dulux Electro Medium Bronze Flat Anodised)" at bounding box center [312, 380] width 161 height 14
click at [510, 322] on div "Show / Hide columns Add product" at bounding box center [590, 330] width 573 height 16
click at [866, 377] on icon "button" at bounding box center [867, 381] width 2 height 9
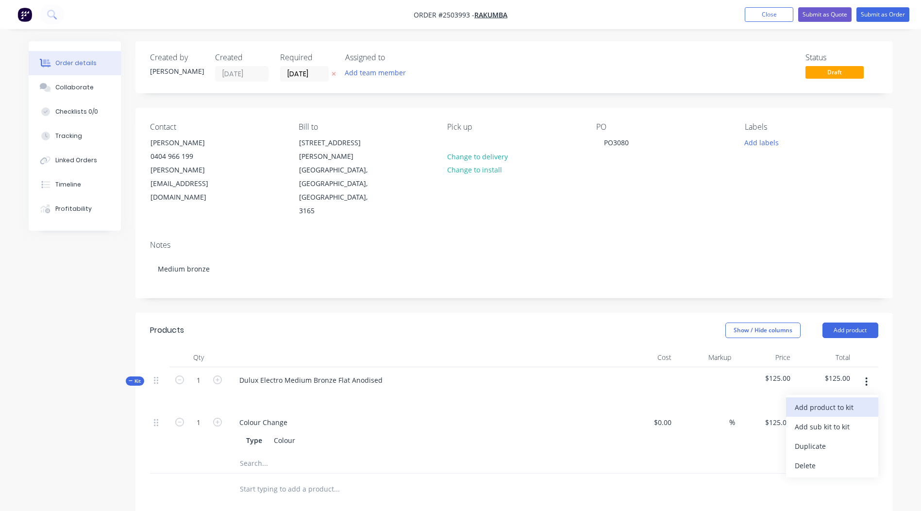
click at [838, 400] on div "Add product to kit" at bounding box center [832, 407] width 75 height 14
click at [821, 436] on button "Product catalogue" at bounding box center [832, 445] width 92 height 19
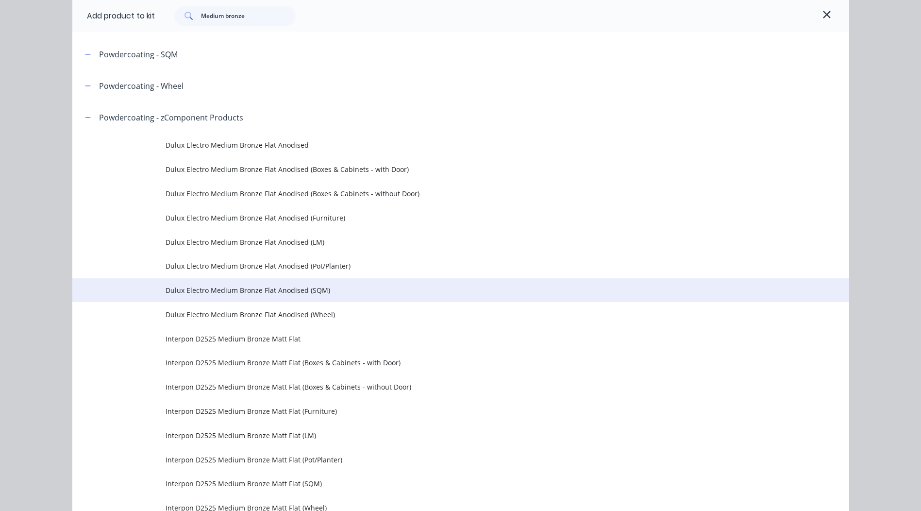
scroll to position [194, 0]
click at [332, 292] on span "Dulux Electro Medium Bronze Flat Anodised (SQM)" at bounding box center [439, 290] width 547 height 10
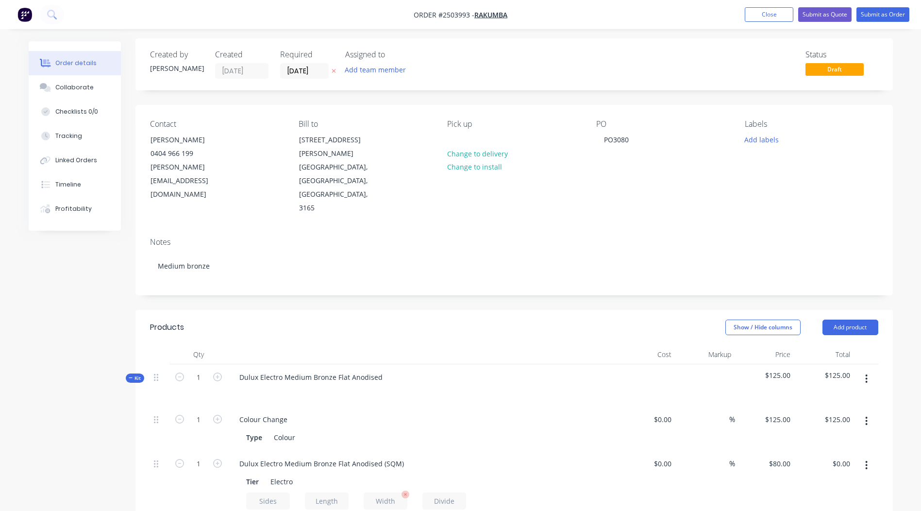
scroll to position [97, 0]
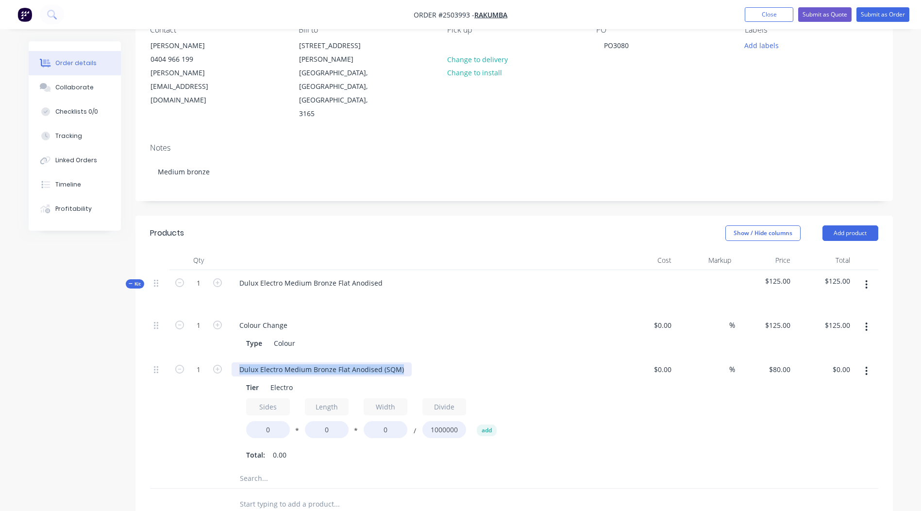
click at [0, 377] on html "Order #2503993 - Rakumba Add product Close Submit as Quote Submit as Order Orde…" at bounding box center [460, 335] width 921 height 865
drag, startPoint x: 283, startPoint y: 389, endPoint x: 40, endPoint y: 384, distance: 243.3
click at [98, 382] on div "Created by Rory Created 02/09/25 Required 02/09/25 Assigned to Add team member …" at bounding box center [461, 355] width 864 height 823
type input "1.3"
drag, startPoint x: 324, startPoint y: 389, endPoint x: 215, endPoint y: 391, distance: 108.8
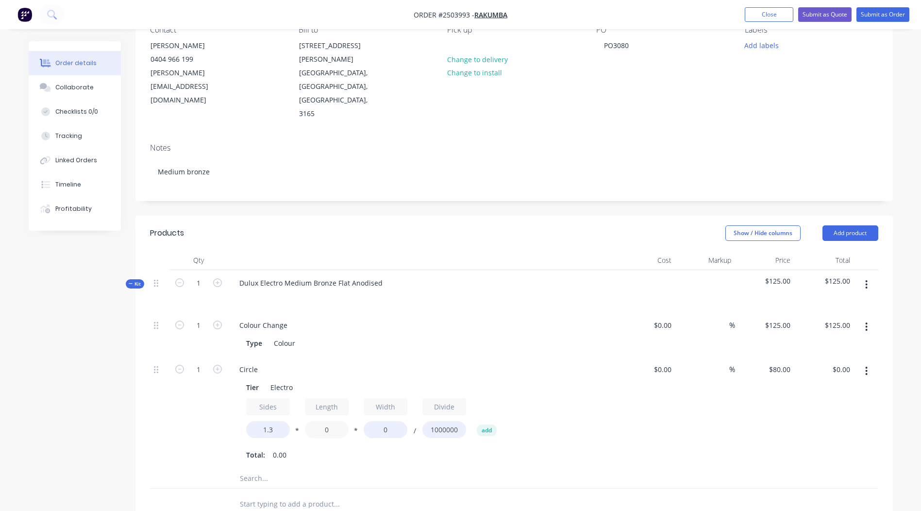
click at [260, 398] on div "Sides 1.3 * Length 0 * Width 0 / Divide 1000000 add" at bounding box center [421, 420] width 351 height 44
type input "280"
drag, startPoint x: 398, startPoint y: 388, endPoint x: 280, endPoint y: 395, distance: 117.7
click at [294, 398] on div "Sides 1.3 * Length 280 * Width 0 / Divide 1000000 add" at bounding box center [421, 420] width 351 height 44
type input "2"
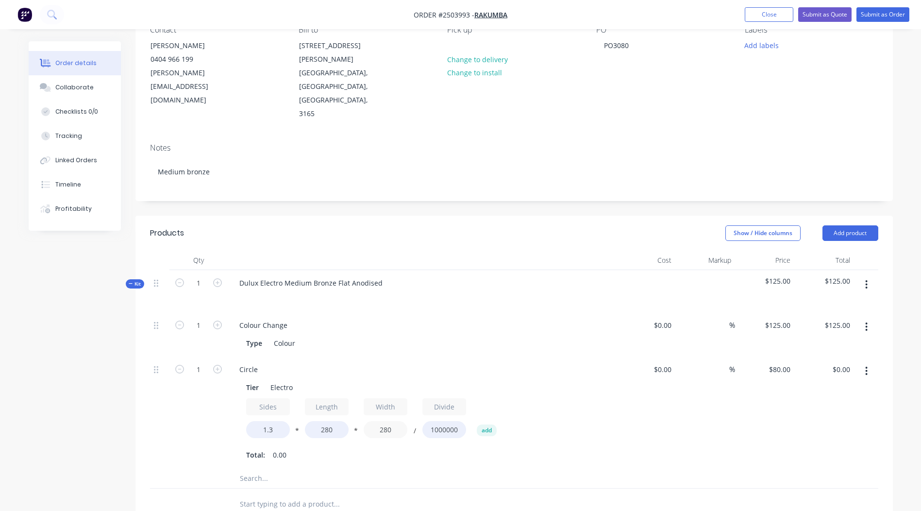
type input "280"
type input "$8.15"
click at [759, 384] on div "$80.00 $80.00" at bounding box center [765, 412] width 60 height 112
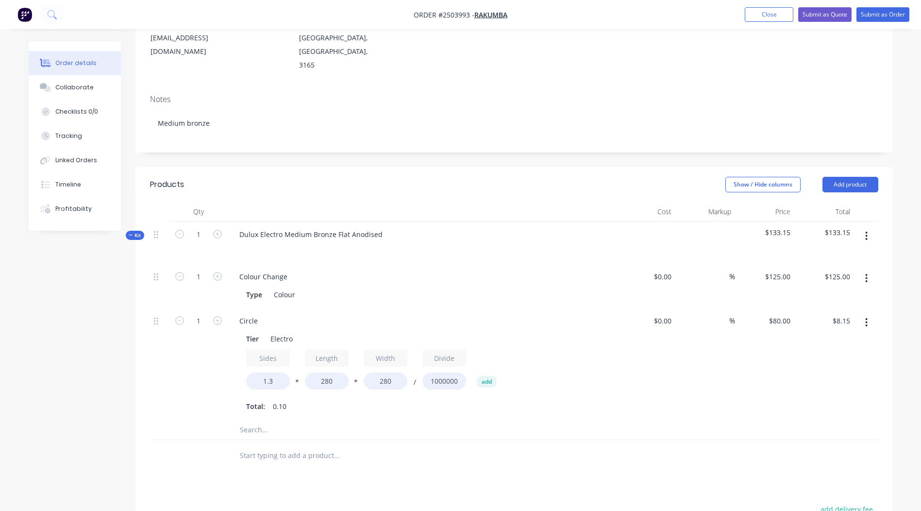
scroll to position [150, 0]
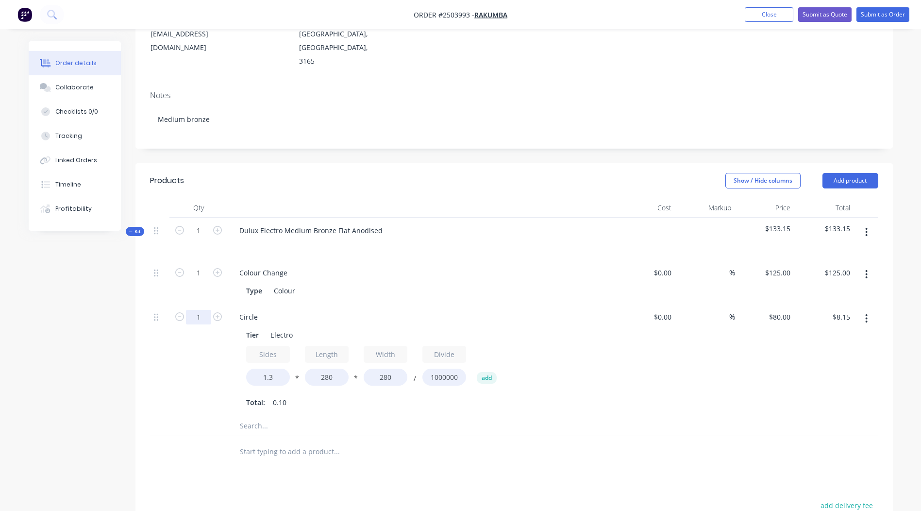
click at [199, 274] on input "1" at bounding box center [198, 273] width 25 height 15
type input "50"
type input "$407.60"
click at [786, 361] on div "$80.00 $80.00" at bounding box center [765, 360] width 60 height 112
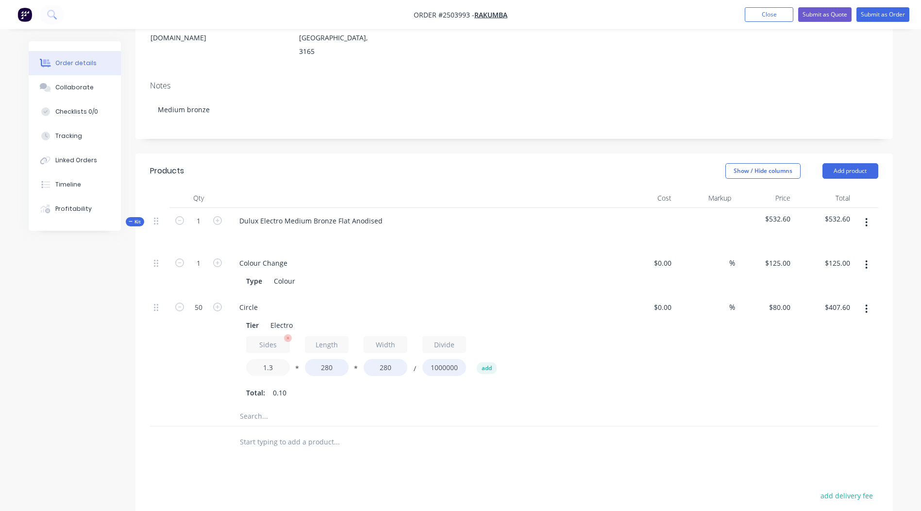
click at [283, 359] on input "1.3" at bounding box center [268, 367] width 44 height 17
type input "1.4"
type input "$439.20"
click at [847, 362] on div "$439.20 $407.60" at bounding box center [824, 350] width 60 height 112
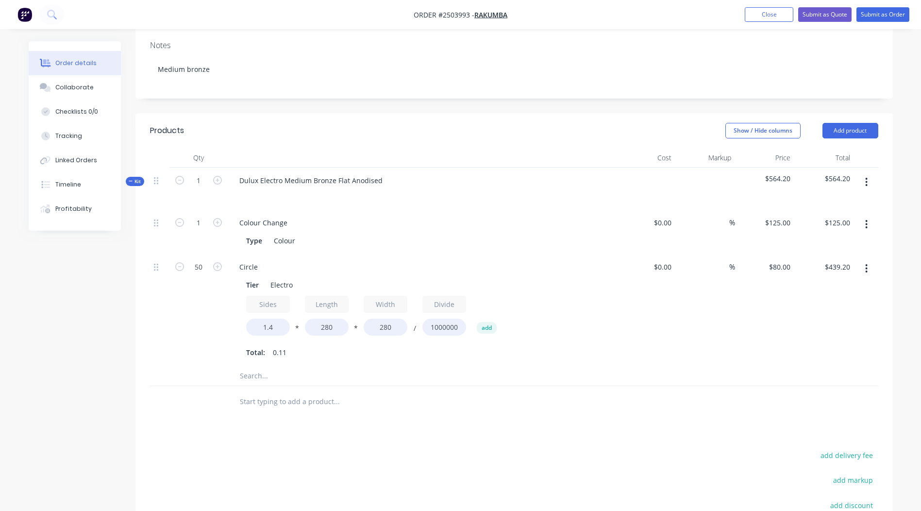
click at [871, 173] on button "button" at bounding box center [866, 181] width 23 height 17
click at [836, 200] on div "Add product to kit" at bounding box center [832, 207] width 75 height 14
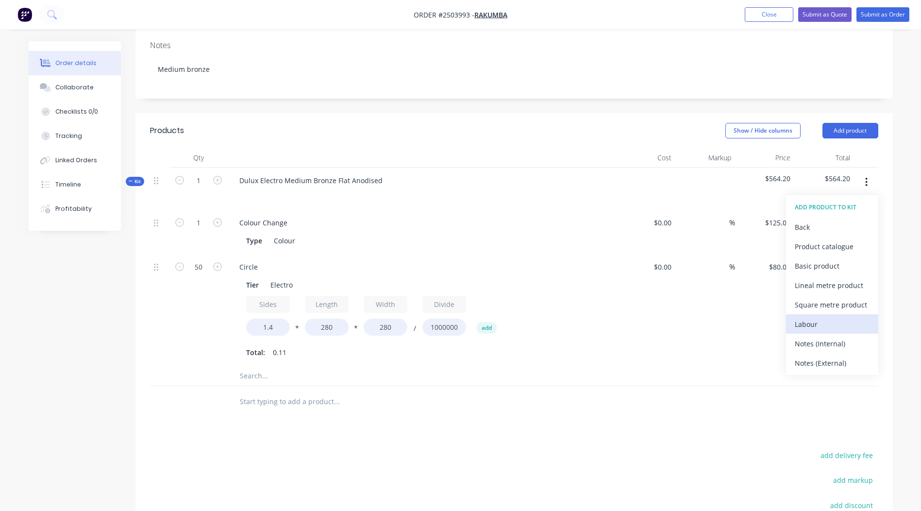
click at [831, 317] on div "Labour" at bounding box center [832, 324] width 75 height 14
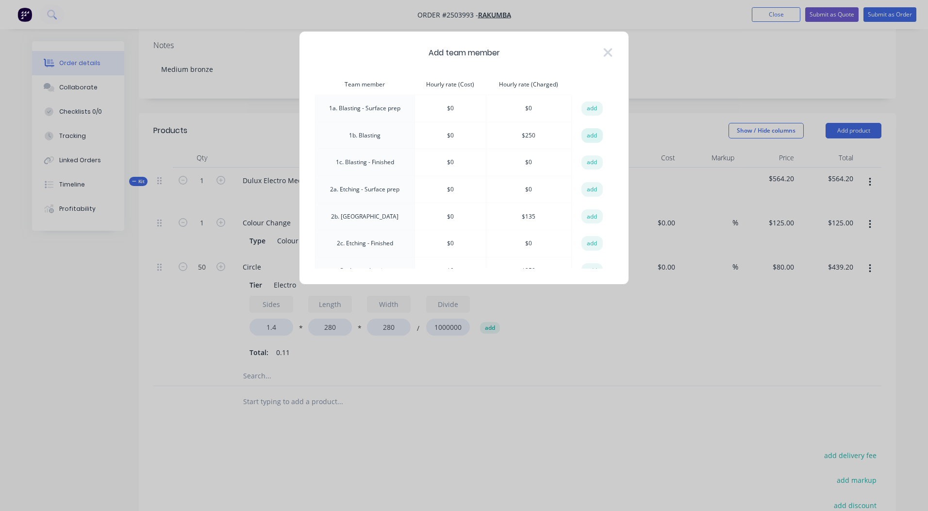
click at [582, 137] on button "add" at bounding box center [592, 135] width 21 height 15
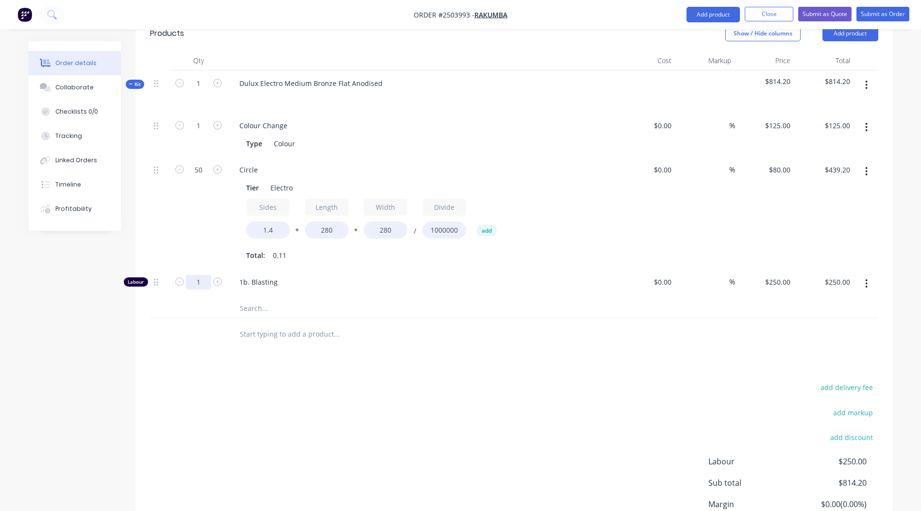
scroll to position [342, 0]
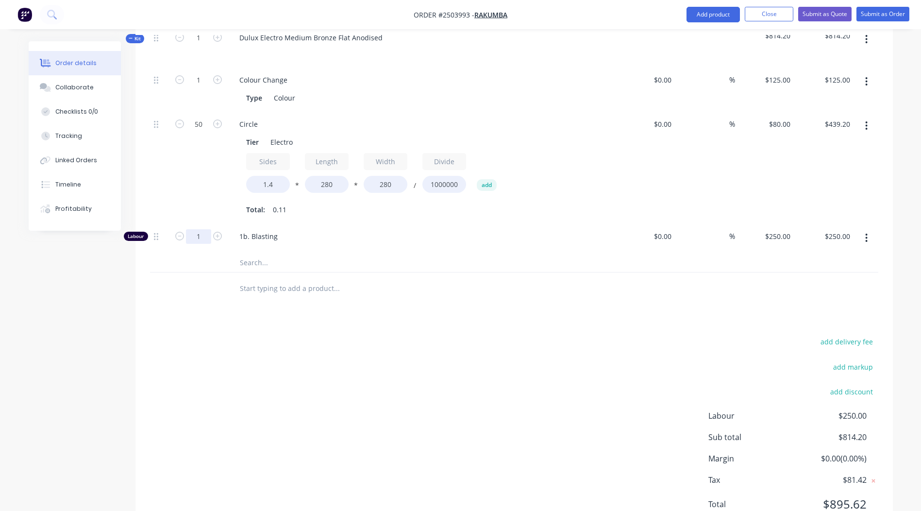
click at [195, 87] on input "1" at bounding box center [198, 80] width 25 height 15
type input "0.5"
type input "$125.00"
click at [450, 278] on div at bounding box center [377, 287] width 291 height 19
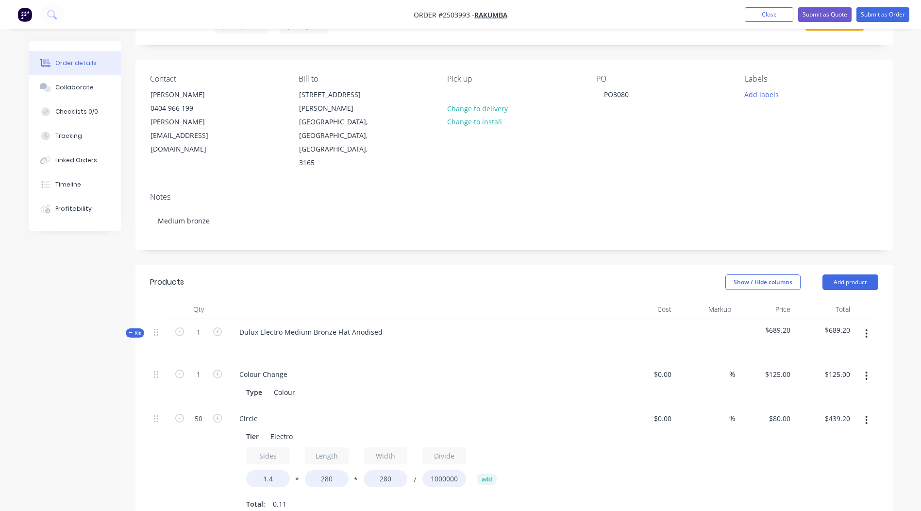
scroll to position [15, 0]
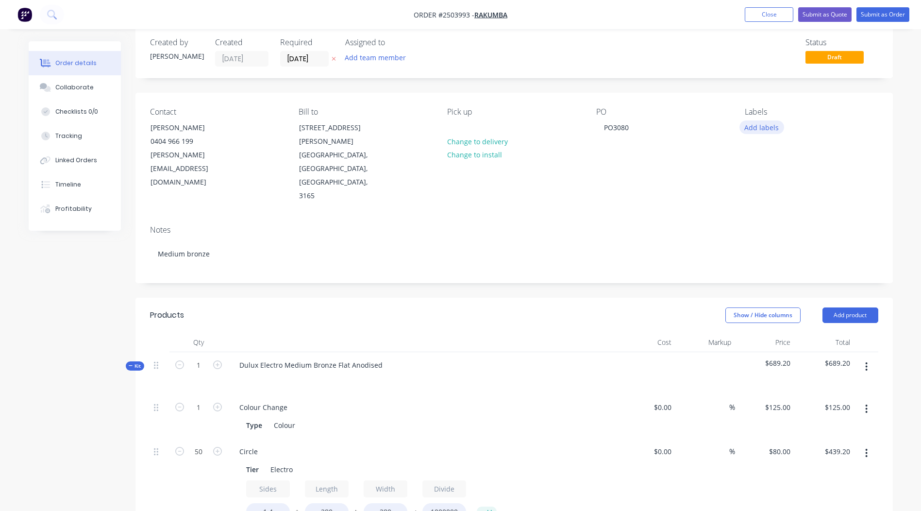
click at [768, 123] on button "Add labels" at bounding box center [761, 126] width 45 height 13
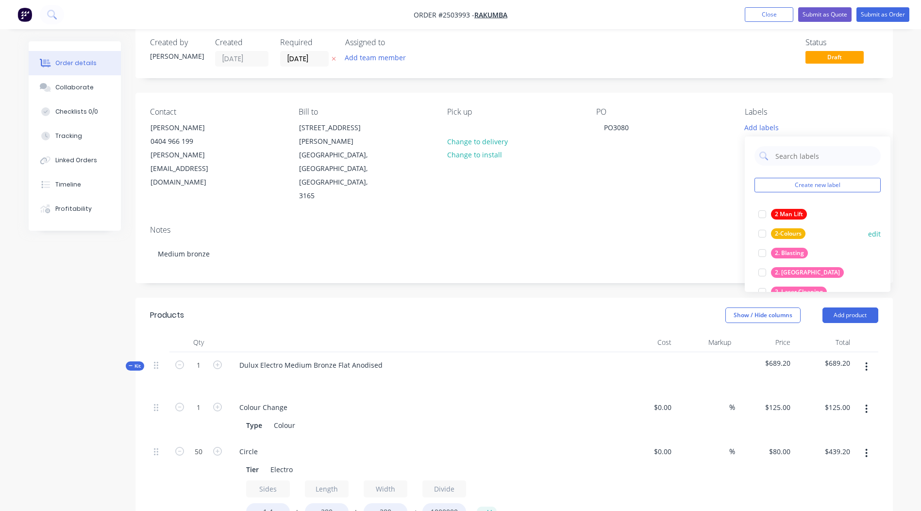
click at [790, 254] on div "2. Blasting" at bounding box center [789, 253] width 37 height 11
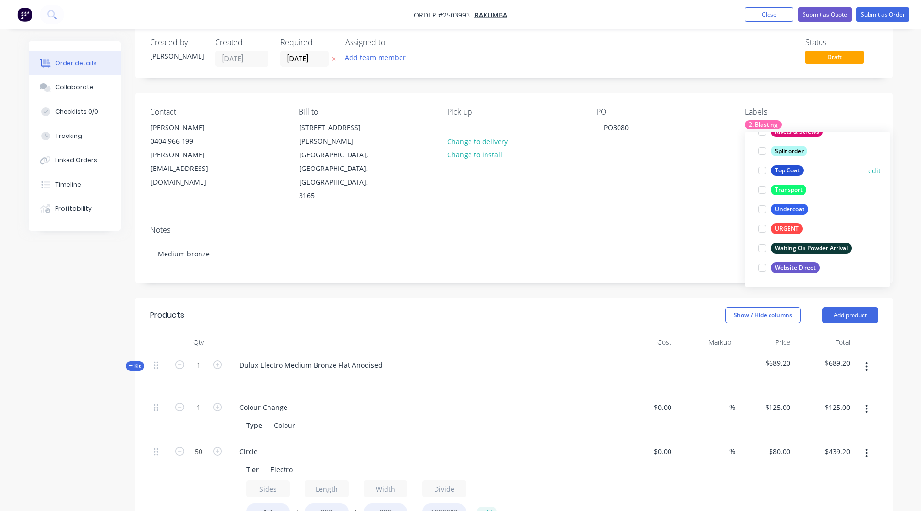
click at [783, 168] on div "Top Coat" at bounding box center [787, 170] width 33 height 11
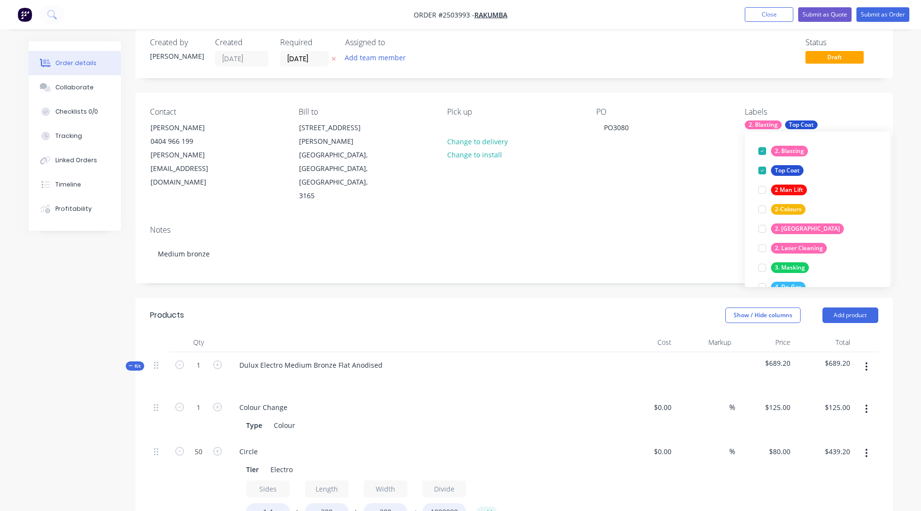
click at [895, 78] on div "Order details Collaborate Checklists 0/0 Tracking Linked Orders Timeline Profit…" at bounding box center [461, 452] width 884 height 852
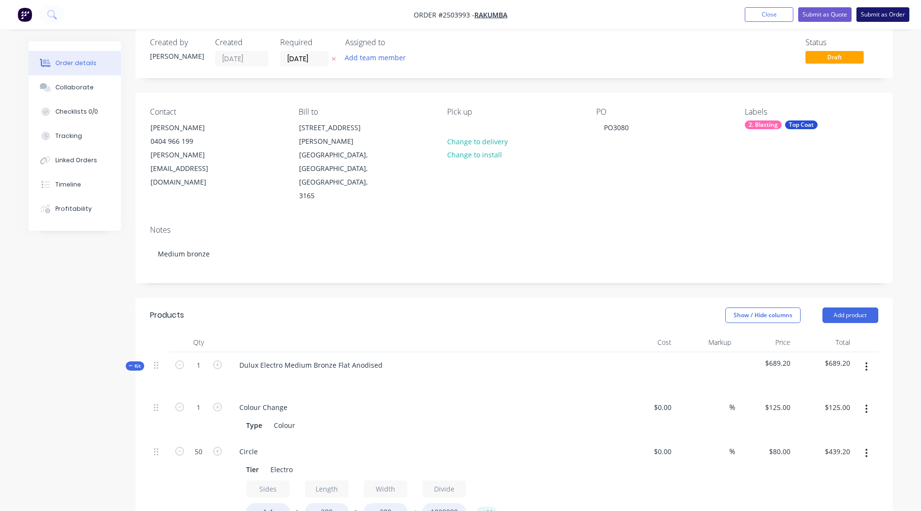
click at [874, 15] on button "Submit as Order" at bounding box center [882, 14] width 53 height 15
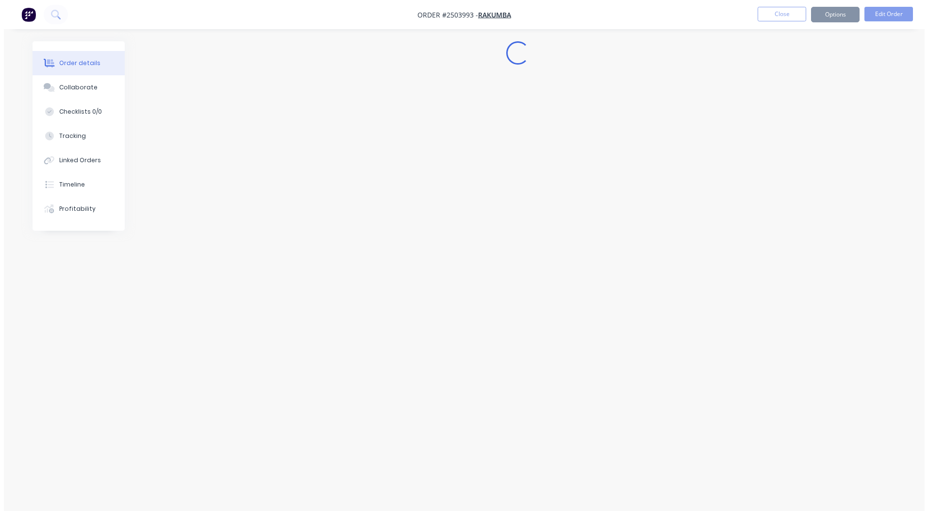
scroll to position [0, 0]
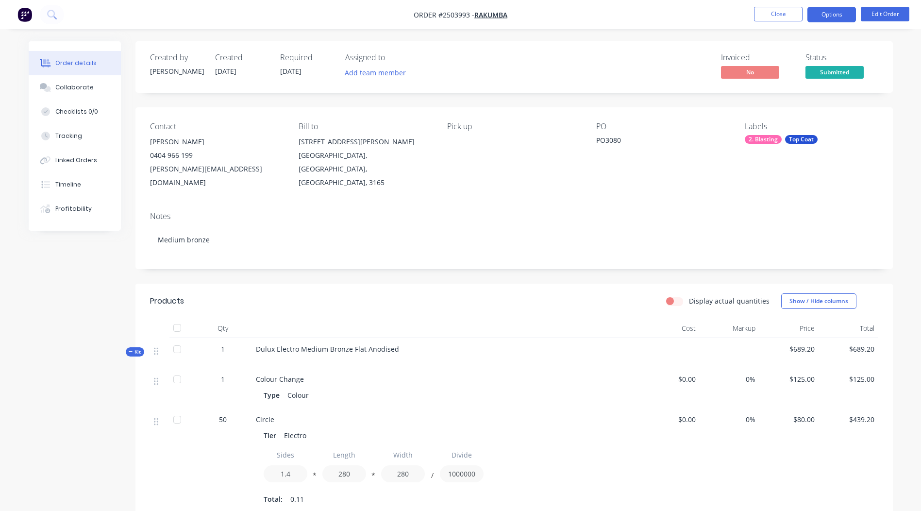
click at [818, 14] on button "Options" at bounding box center [831, 15] width 49 height 16
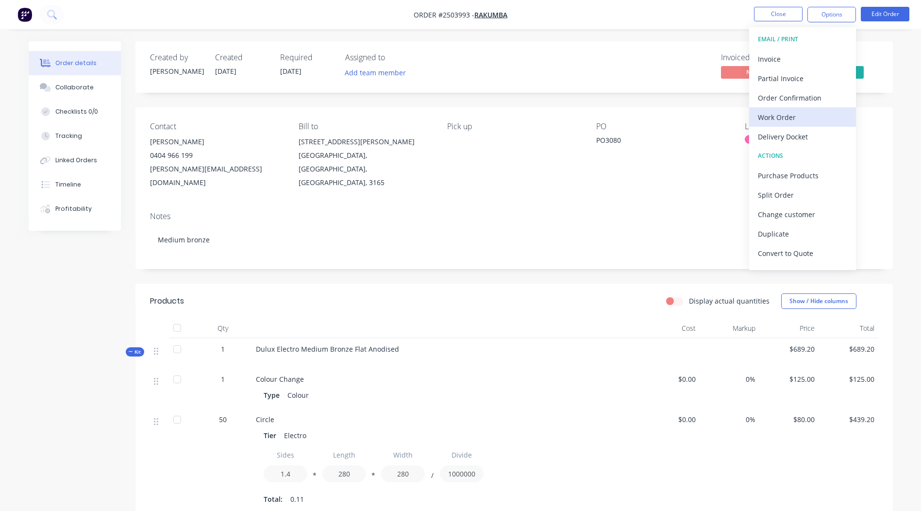
click at [787, 120] on div "Work Order" at bounding box center [802, 117] width 89 height 14
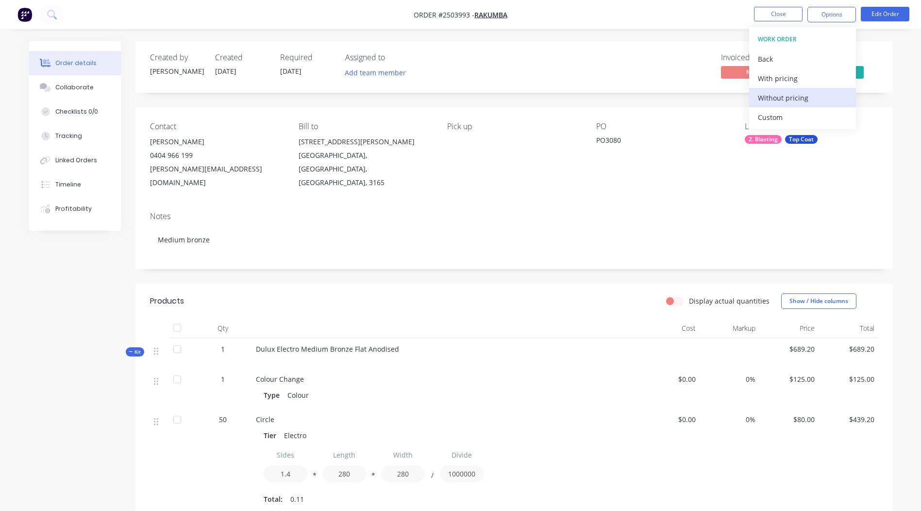
click at [830, 102] on div "Without pricing" at bounding box center [802, 98] width 89 height 14
click at [665, 97] on div "Created by Rory Created 02/09/25 Required 02/09/25 Assigned to Add team member …" at bounding box center [513, 368] width 757 height 655
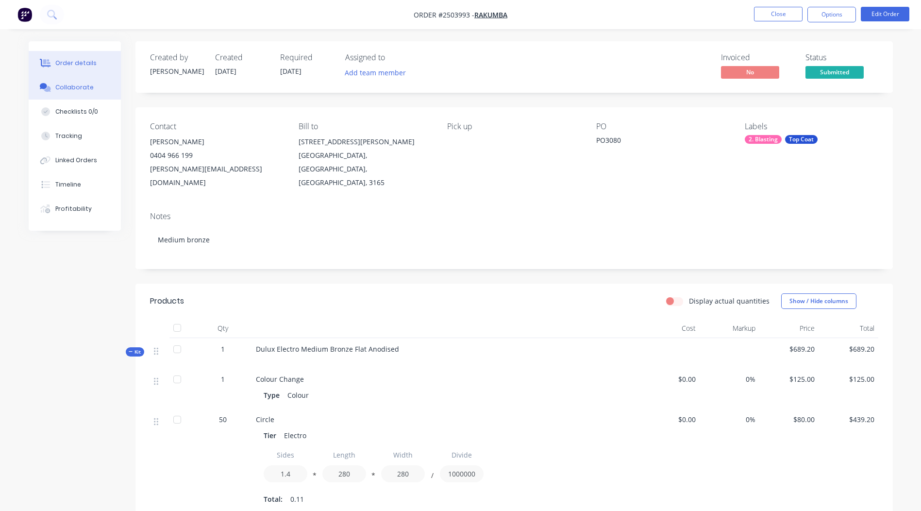
click at [106, 89] on button "Collaborate" at bounding box center [75, 87] width 92 height 24
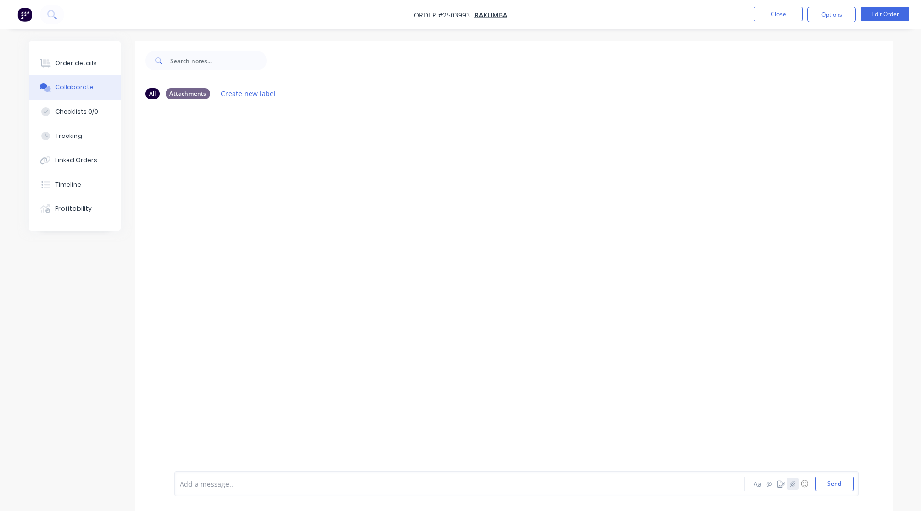
click at [795, 484] on icon "button" at bounding box center [792, 483] width 5 height 6
click at [844, 481] on button "Send" at bounding box center [834, 483] width 38 height 15
click at [774, 15] on button "Close" at bounding box center [778, 14] width 49 height 15
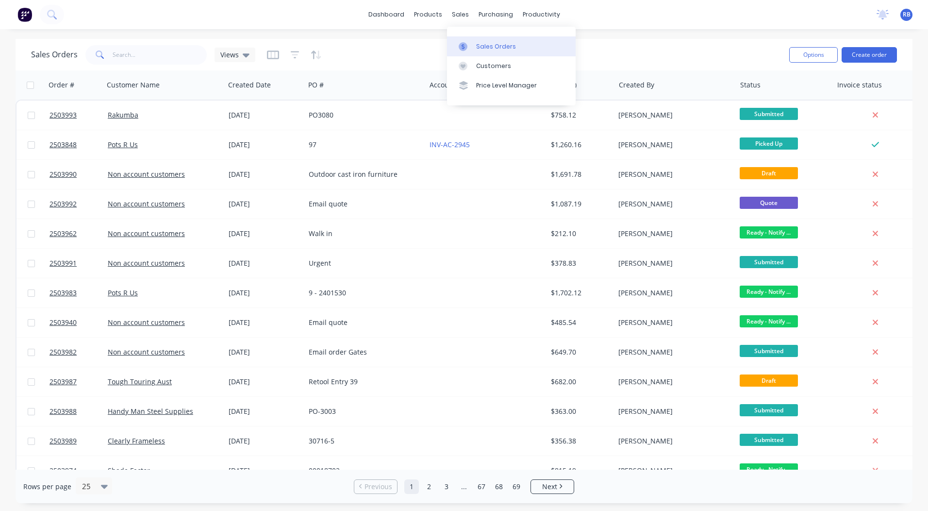
drag, startPoint x: 453, startPoint y: 12, endPoint x: 476, endPoint y: 37, distance: 34.4
click at [476, 37] on link "Sales Orders" at bounding box center [511, 45] width 129 height 19
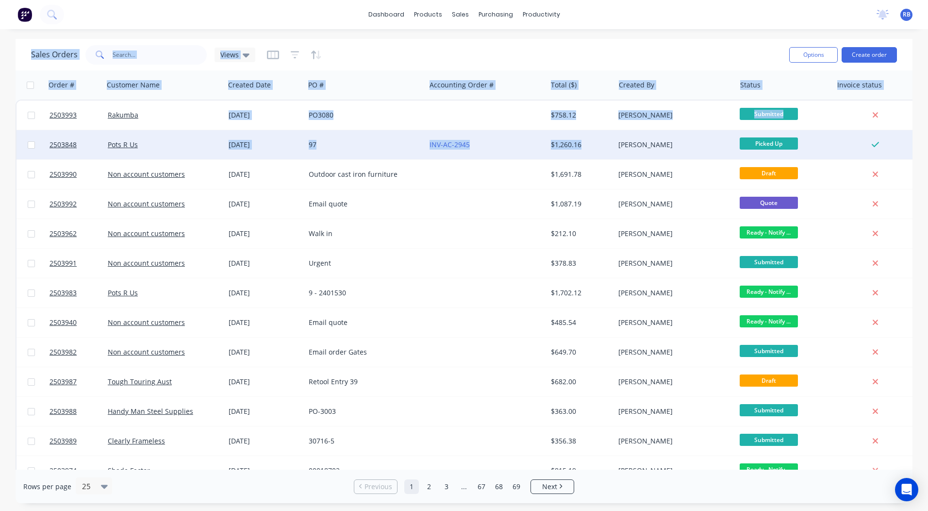
drag, startPoint x: 14, startPoint y: 45, endPoint x: 595, endPoint y: 146, distance: 589.8
click at [595, 148] on div "Sales Orders Views Options Create order Order # Customer Name Created Date PO #…" at bounding box center [464, 271] width 928 height 464
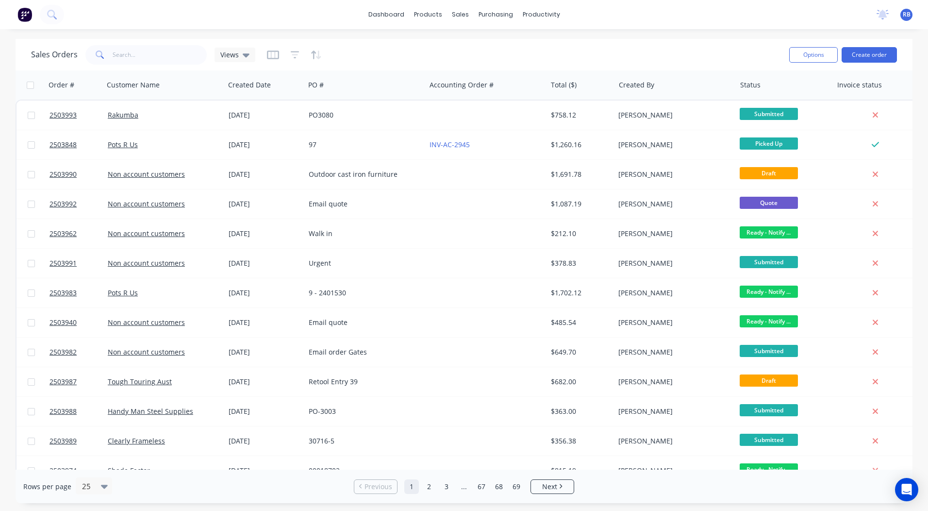
drag, startPoint x: 595, startPoint y: 146, endPoint x: 680, endPoint y: 26, distance: 146.6
click at [680, 26] on div "dashboard products sales purchasing productivity dashboard products Product Cat…" at bounding box center [464, 14] width 928 height 29
click at [394, 13] on link "dashboard" at bounding box center [387, 14] width 46 height 15
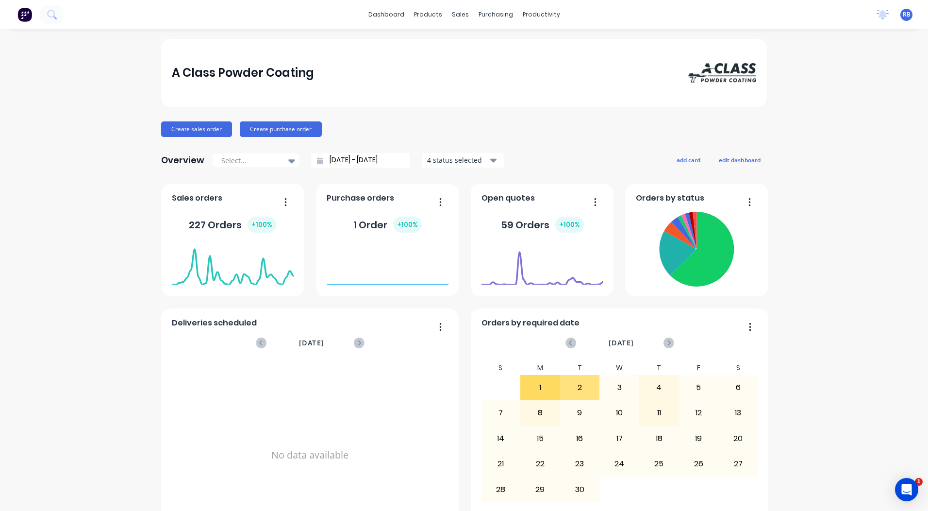
drag, startPoint x: 394, startPoint y: 16, endPoint x: 885, endPoint y: 301, distance: 568.0
click at [886, 302] on div "A Class Powder Coating Create sales order Create purchase order Overview Select…" at bounding box center [464, 479] width 928 height 881
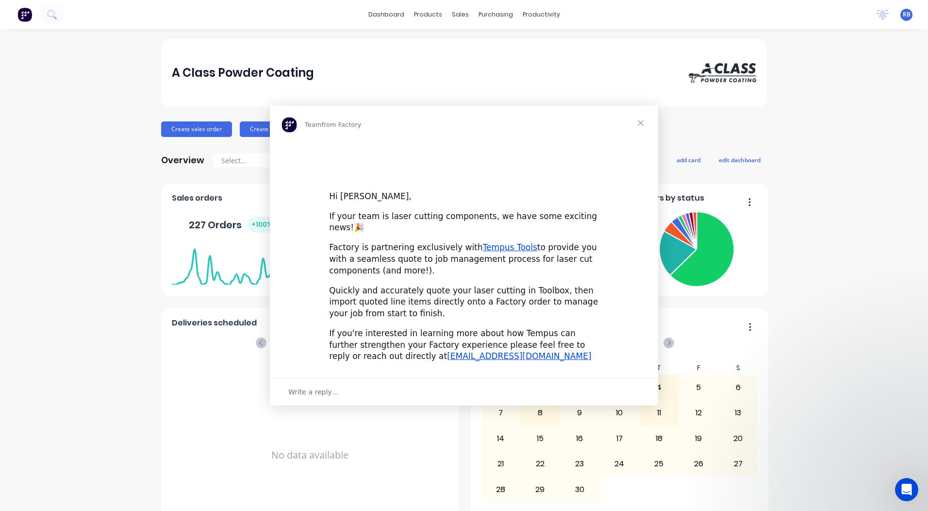
click html "Team from Factory Hi Rory, If your team is laser cutting components, we have so…"
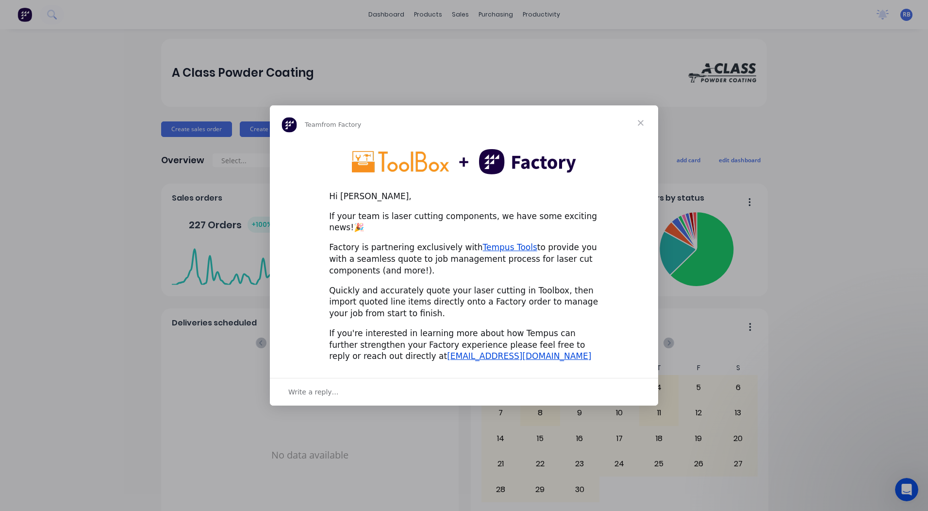
click at [642, 126] on span "Close" at bounding box center [640, 122] width 35 height 35
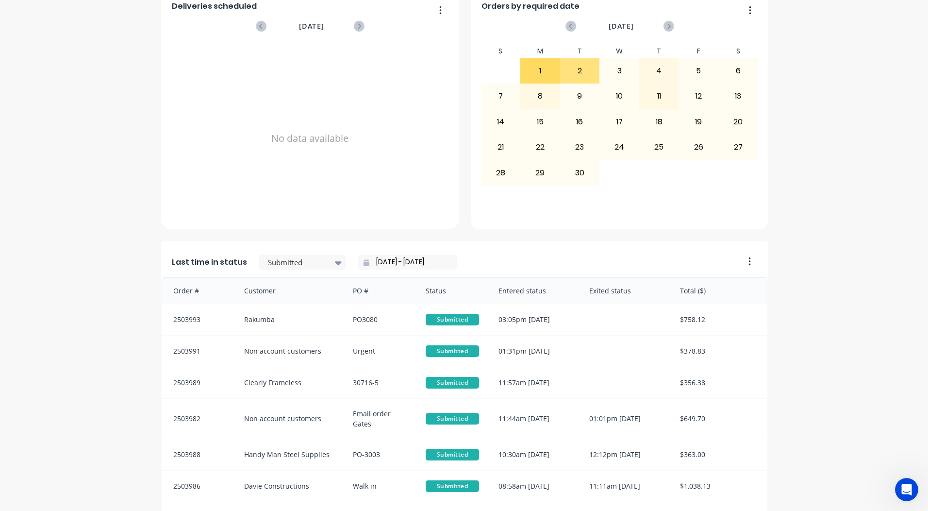
scroll to position [394, 0]
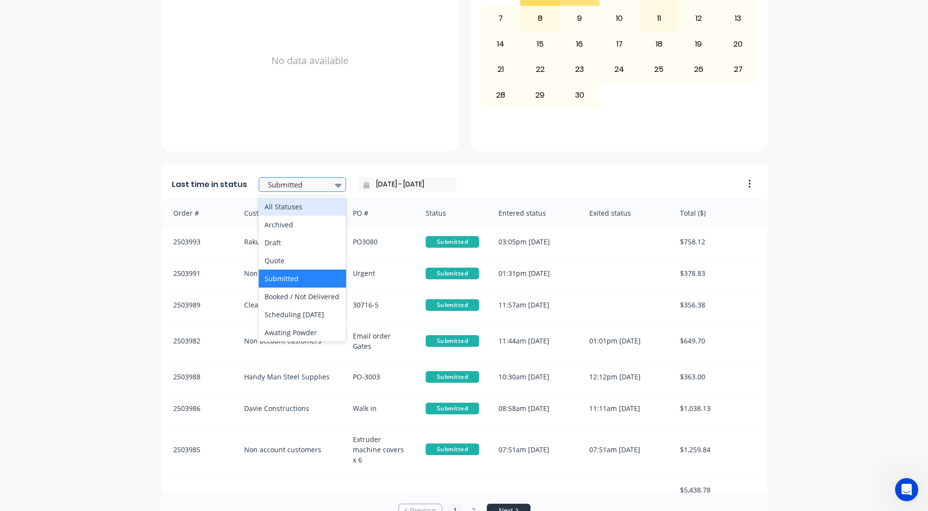
click at [310, 184] on div at bounding box center [297, 185] width 61 height 12
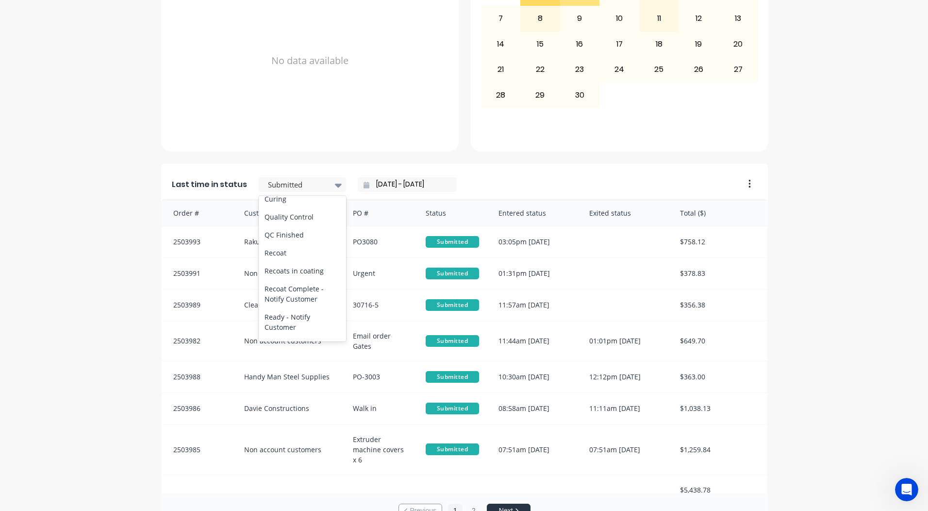
scroll to position [504, 0]
click at [294, 240] on div "Ready - Notify Customer" at bounding box center [302, 235] width 87 height 28
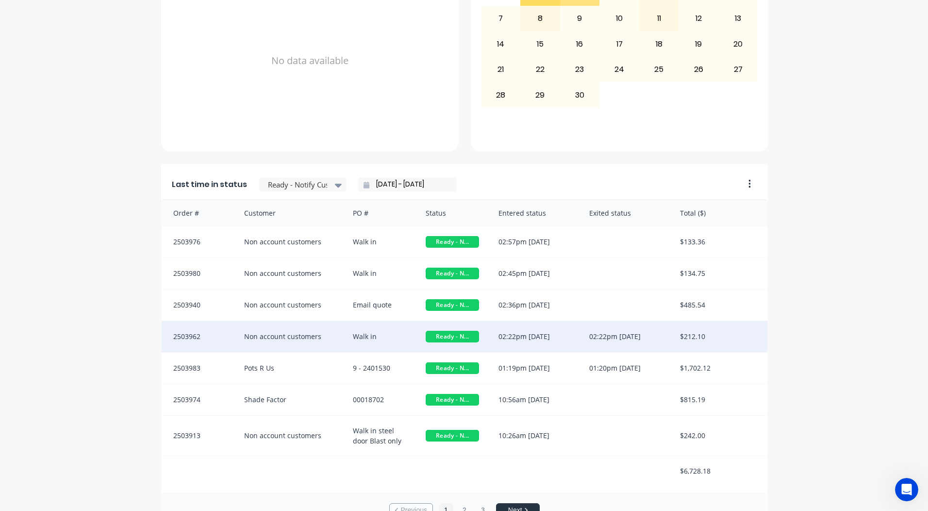
scroll to position [1, 0]
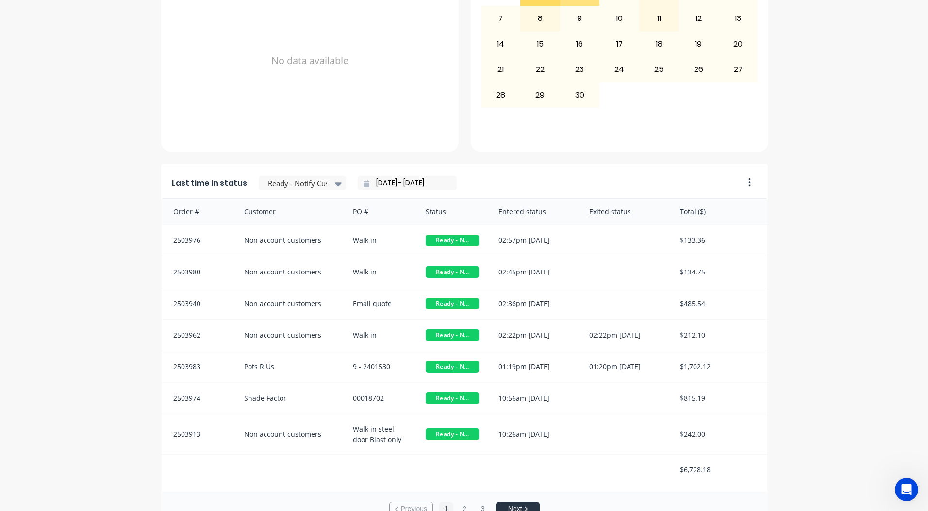
click at [905, 316] on div "A Class Powder Coating Create sales order Create purchase order Overview Select…" at bounding box center [464, 85] width 928 height 881
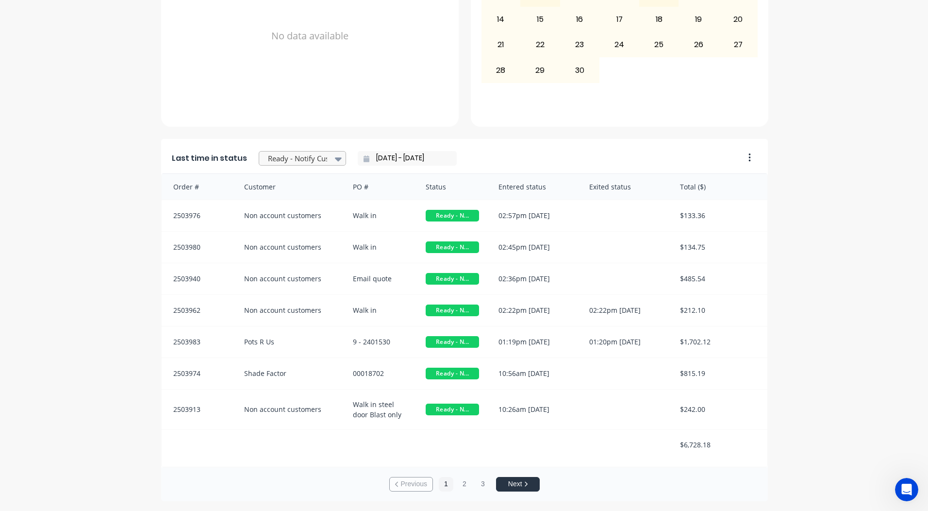
click at [288, 156] on div at bounding box center [297, 158] width 61 height 12
click at [288, 211] on div "Coating" at bounding box center [302, 202] width 87 height 18
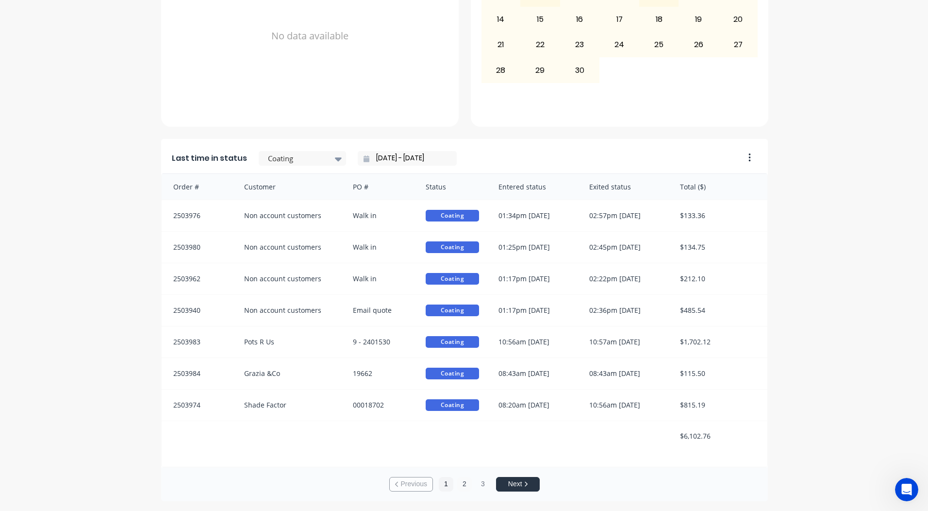
click at [462, 483] on button "2" at bounding box center [464, 484] width 15 height 15
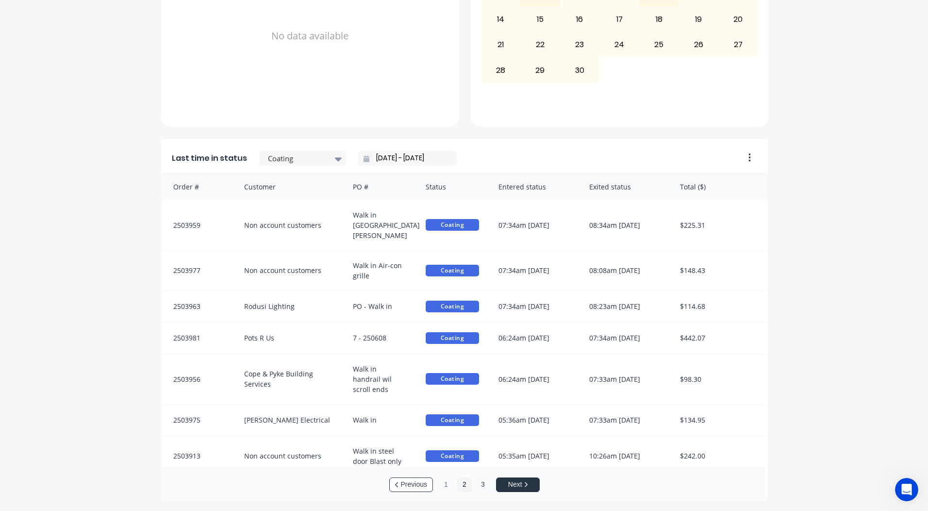
click at [480, 483] on button "3" at bounding box center [483, 484] width 15 height 15
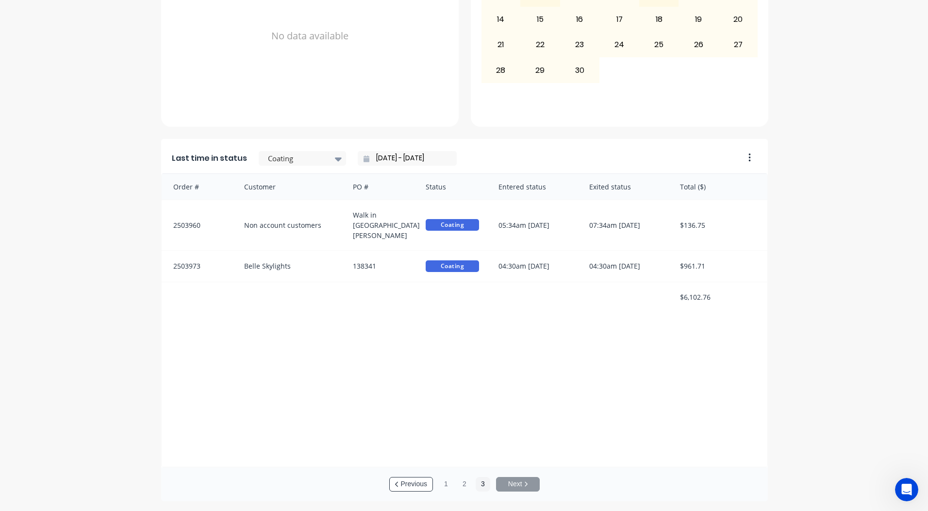
scroll to position [0, 0]
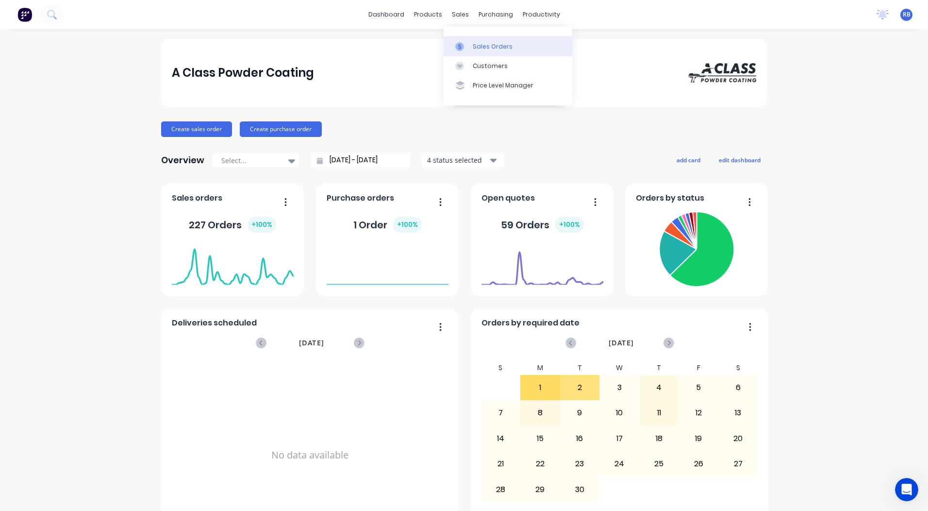
click at [474, 50] on div "Sales Orders" at bounding box center [493, 46] width 40 height 9
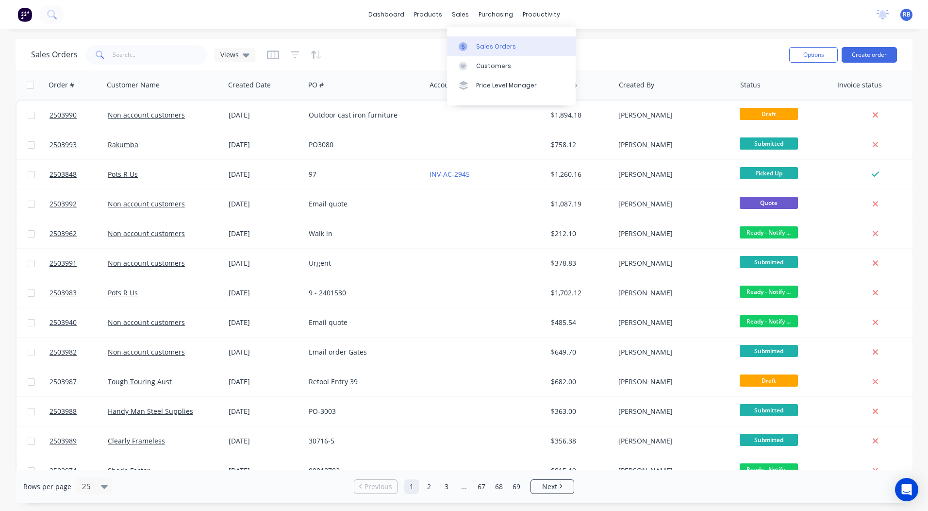
click at [470, 37] on link "Sales Orders" at bounding box center [511, 45] width 129 height 19
click at [859, 55] on button "Create order" at bounding box center [869, 55] width 55 height 16
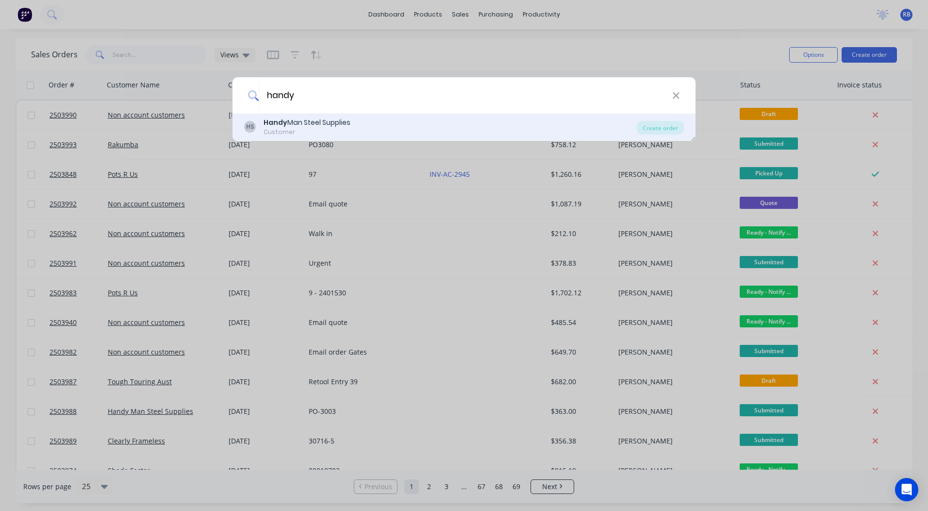
type input "handy"
click at [311, 129] on div "Customer" at bounding box center [307, 132] width 87 height 9
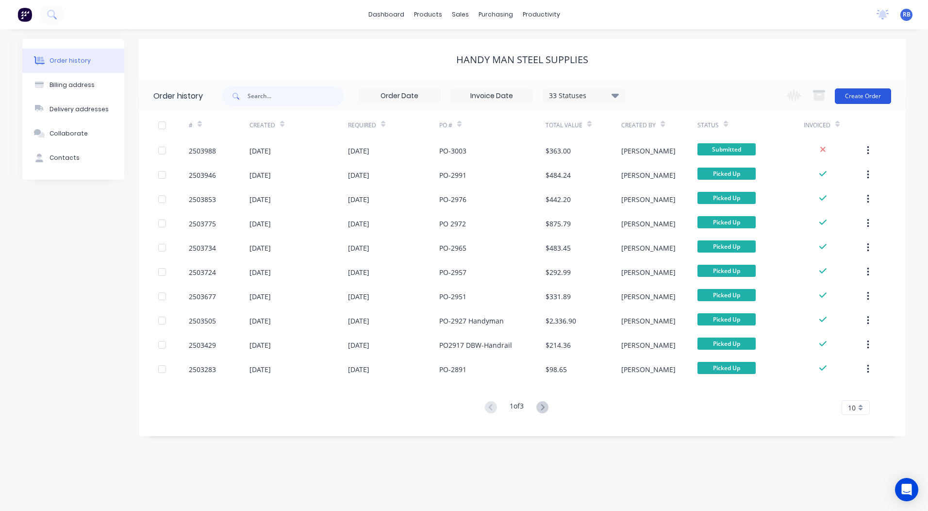
click at [864, 97] on button "Create Order" at bounding box center [863, 96] width 56 height 16
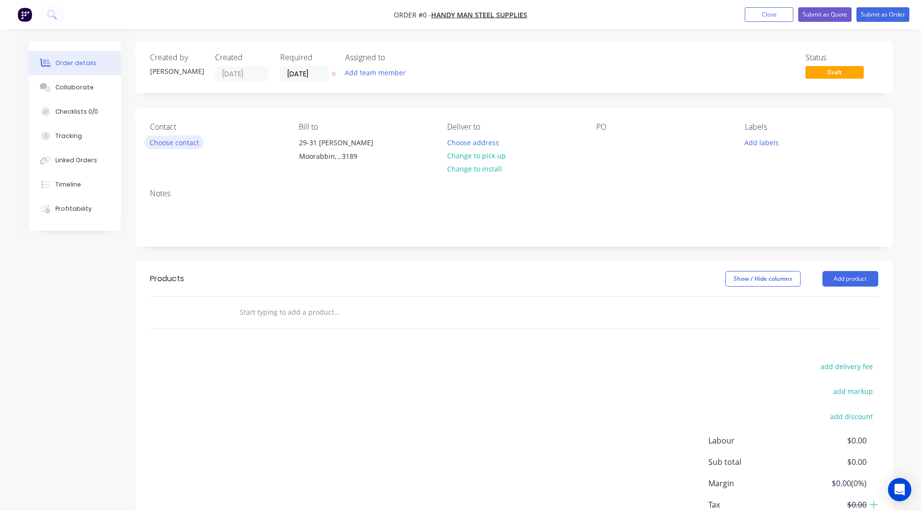
click at [162, 142] on button "Choose contact" at bounding box center [174, 141] width 60 height 13
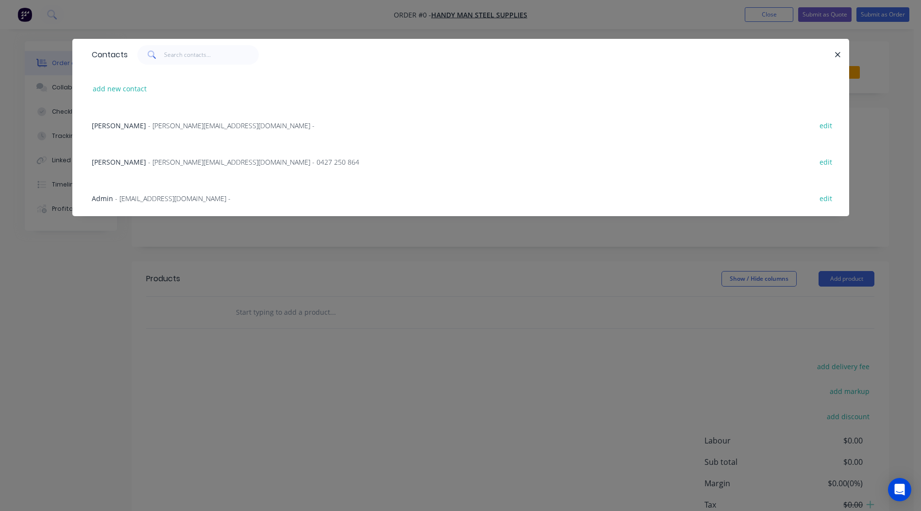
click at [172, 163] on span "- [PERSON_NAME][EMAIL_ADDRESS][DOMAIN_NAME] - 0427 250 864" at bounding box center [253, 161] width 211 height 9
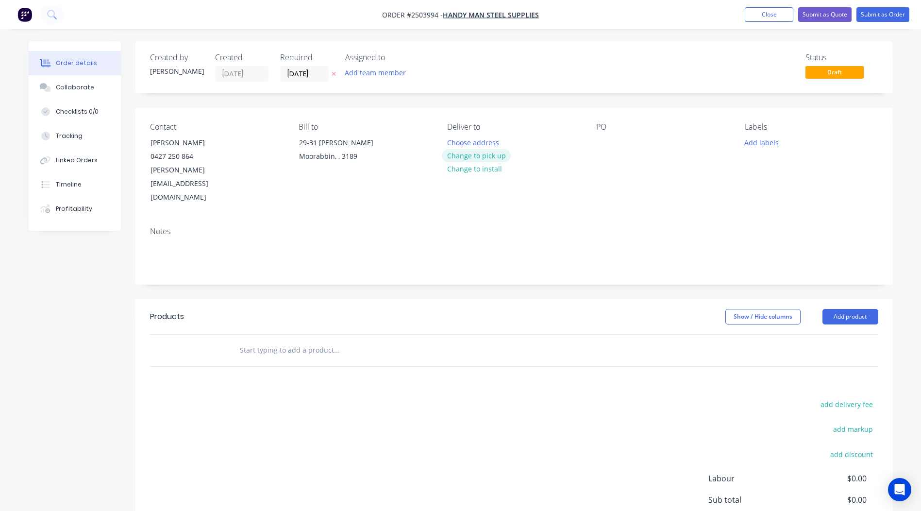
click at [471, 158] on button "Change to pick up" at bounding box center [476, 155] width 69 height 13
click at [603, 137] on div at bounding box center [604, 142] width 16 height 14
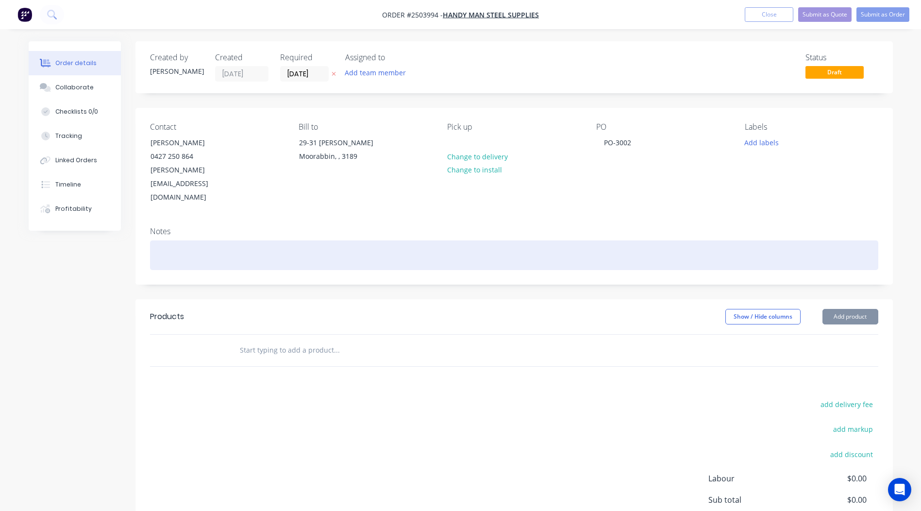
click at [188, 240] on div at bounding box center [514, 255] width 728 height 30
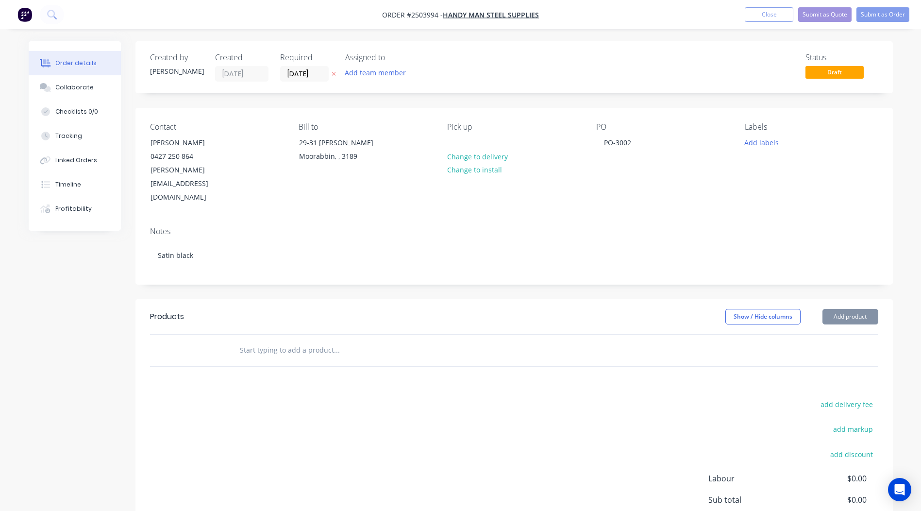
click at [614, 260] on div "Created by [PERSON_NAME] Created [DATE] Required [DATE] Assigned to Add team me…" at bounding box center [513, 320] width 757 height 558
click at [835, 309] on button "Add product" at bounding box center [850, 317] width 56 height 16
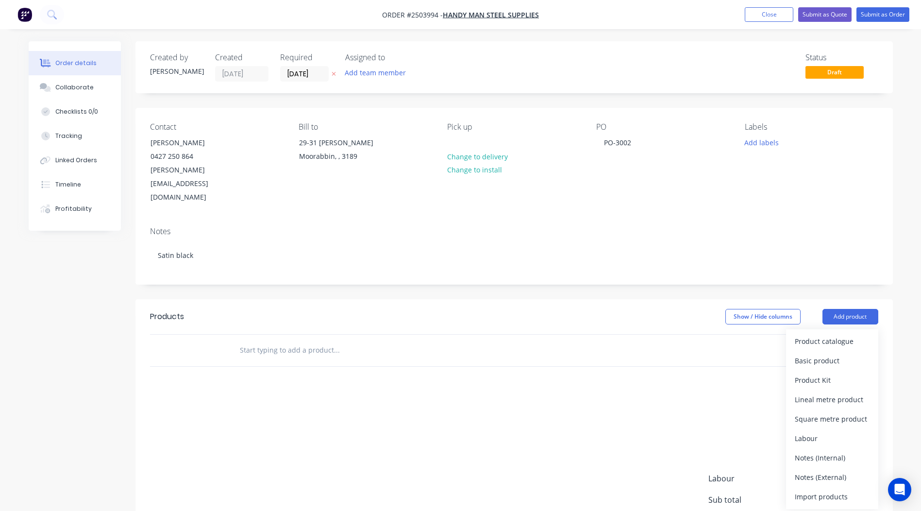
click at [832, 329] on div "Product catalogue Basic product Product Kit Lineal metre product Square metre p…" at bounding box center [832, 419] width 92 height 180
click at [832, 332] on button "Product catalogue" at bounding box center [832, 341] width 92 height 19
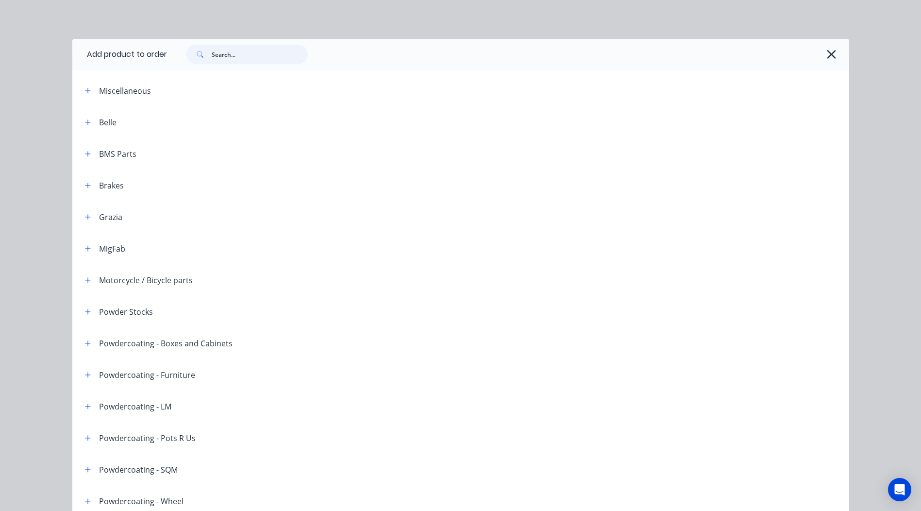
click at [265, 57] on input "text" at bounding box center [260, 54] width 96 height 19
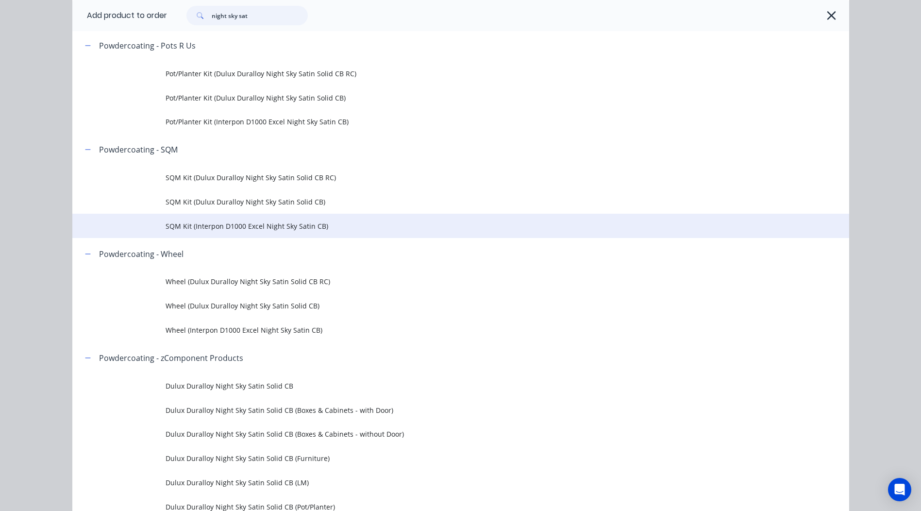
scroll to position [534, 0]
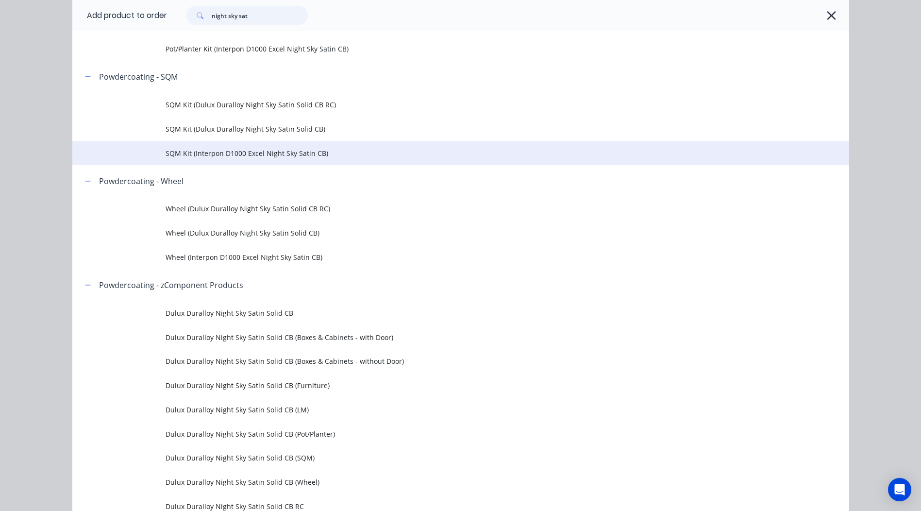
type input "night sky sat"
click at [305, 156] on span "SQM Kit (Interpon D1000 Excel Night Sky Satin CB)" at bounding box center [439, 153] width 547 height 10
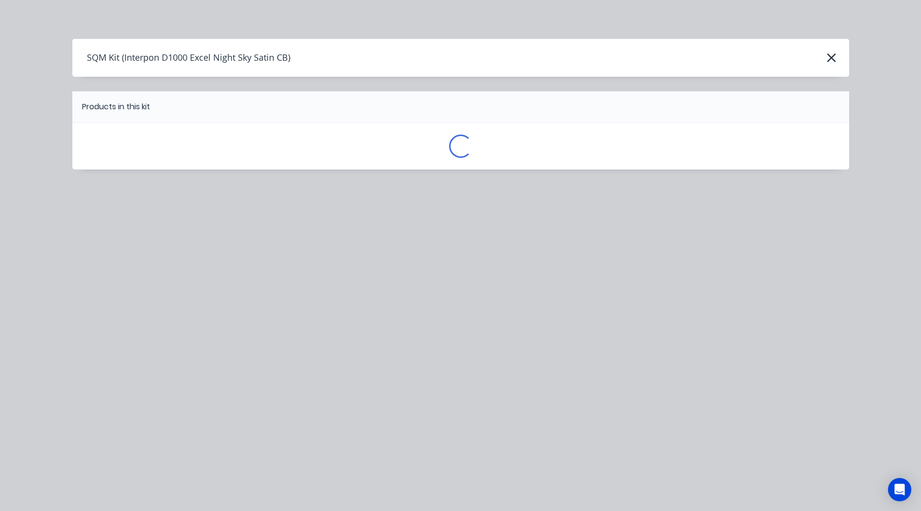
scroll to position [0, 0]
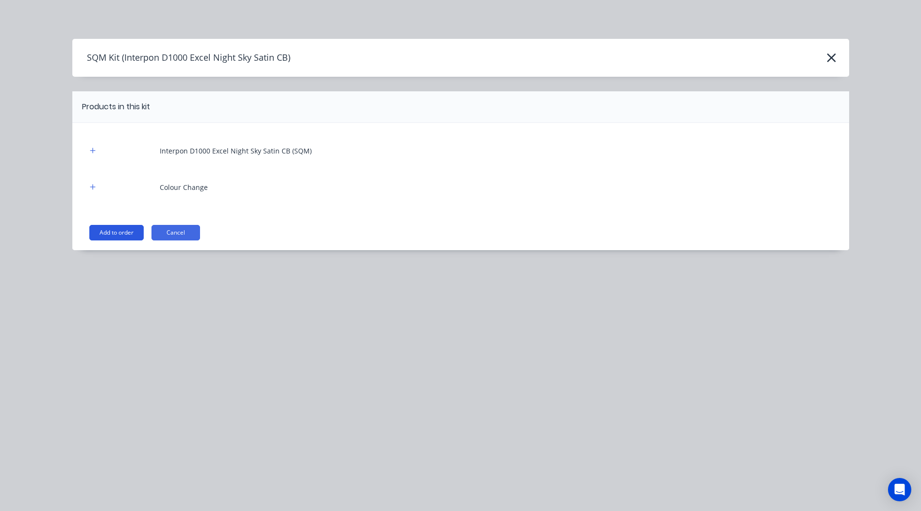
click at [116, 235] on button "Add to order" at bounding box center [116, 233] width 54 height 16
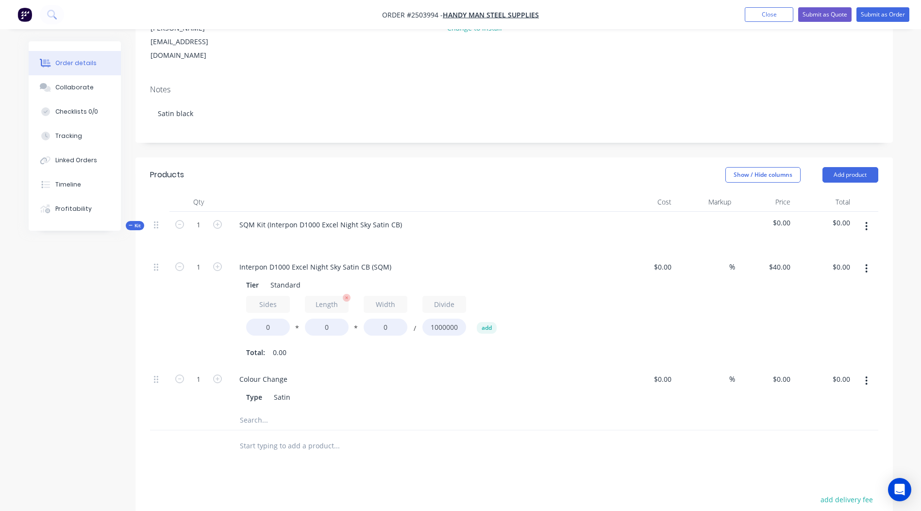
scroll to position [146, 0]
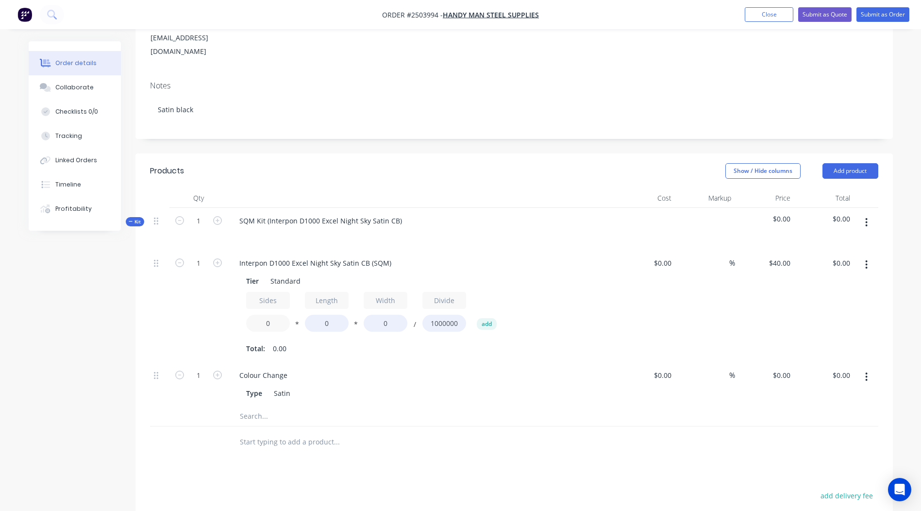
drag, startPoint x: 280, startPoint y: 290, endPoint x: 95, endPoint y: 300, distance: 185.2
click at [157, 299] on div "1 Interpon D1000 Excel Night Sky Satin CB (SQM) Tier Standard Sides 0 * Length …" at bounding box center [514, 306] width 728 height 112
type input "1.9"
drag, startPoint x: 391, startPoint y: 236, endPoint x: 0, endPoint y: 244, distance: 391.4
click at [33, 249] on div "Created by [PERSON_NAME] Created [DATE] Required [DATE] Assigned to Add team me…" at bounding box center [461, 301] width 864 height 810
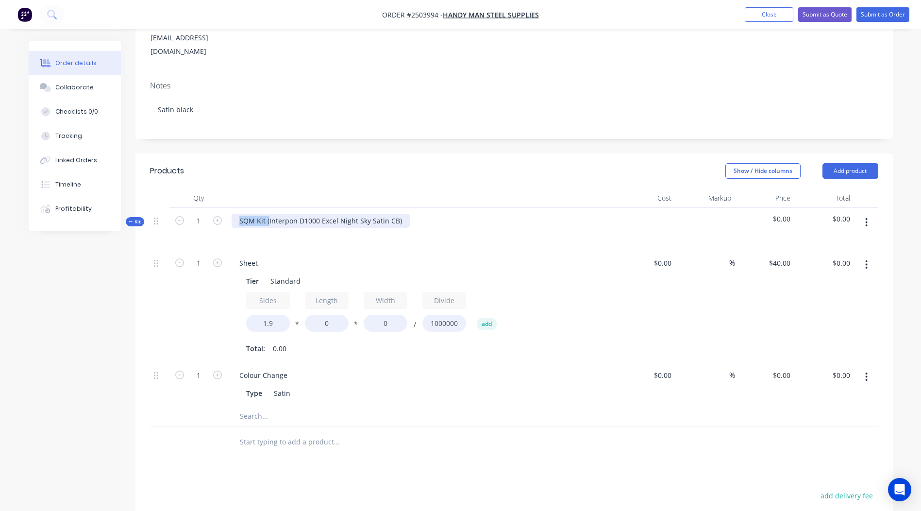
drag, startPoint x: 268, startPoint y: 193, endPoint x: 68, endPoint y: 234, distance: 204.5
click at [68, 234] on div "Created by [PERSON_NAME] Created [DATE] Required [DATE] Assigned to Add team me…" at bounding box center [461, 301] width 864 height 810
click at [372, 214] on div "Interpon D1000 Excel Night Sky Satin CB)" at bounding box center [306, 221] width 148 height 14
click at [407, 160] on header "Products Show / Hide columns Add product" at bounding box center [513, 170] width 757 height 35
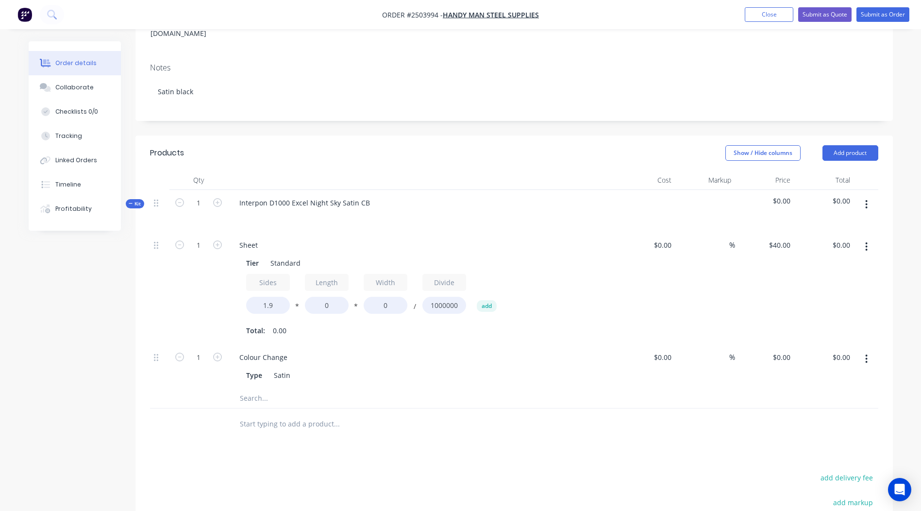
scroll to position [194, 0]
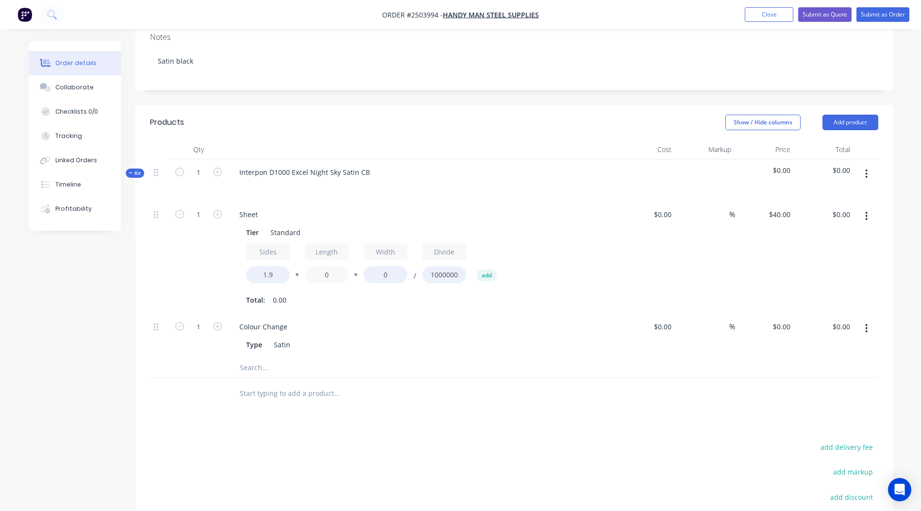
drag, startPoint x: 332, startPoint y: 244, endPoint x: 294, endPoint y: 251, distance: 38.7
click at [302, 250] on div "Sides 1.9 * Length 0 * Width 0 / Divide 1000000 add" at bounding box center [421, 265] width 351 height 44
type input "1800"
drag, startPoint x: 399, startPoint y: 239, endPoint x: 332, endPoint y: 258, distance: 69.5
click at [333, 257] on div "Sides 1.9 * Length 1800 * Width 0 / Divide 1000000 add" at bounding box center [421, 265] width 351 height 44
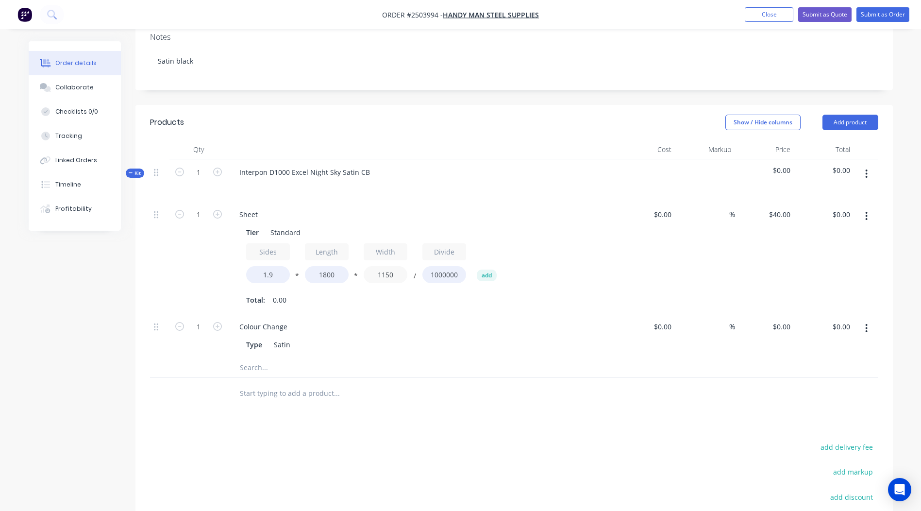
type input "1150"
type input "$157.32"
click at [759, 378] on div at bounding box center [514, 394] width 728 height 32
click at [220, 210] on icon "button" at bounding box center [217, 214] width 9 height 9
type input "2"
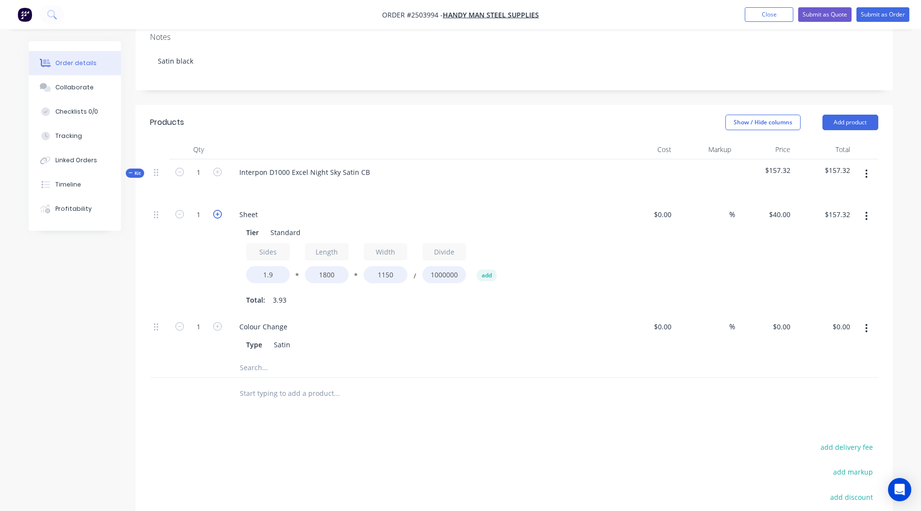
type input "$314.64"
click at [220, 210] on icon "button" at bounding box center [217, 214] width 9 height 9
type input "3"
type input "$471.96"
click at [220, 210] on icon "button" at bounding box center [217, 214] width 9 height 9
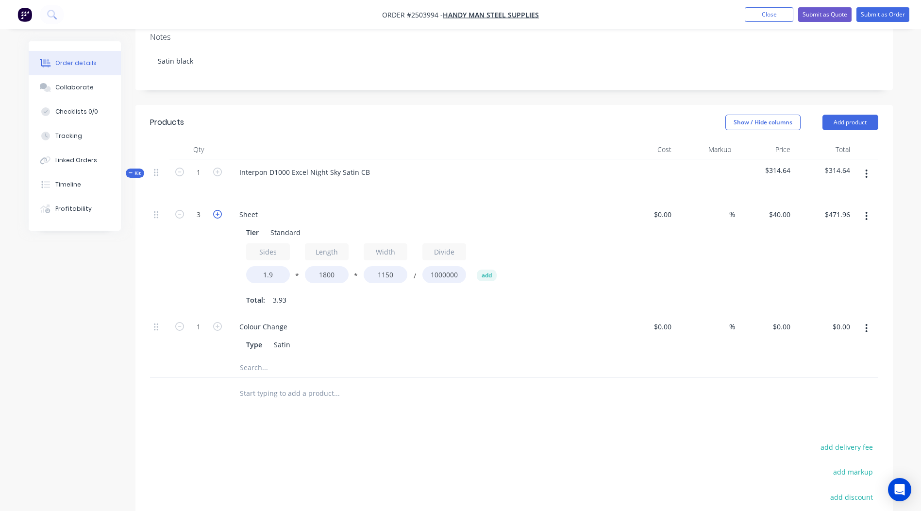
type input "4"
type input "$629.28"
click at [862, 207] on button "button" at bounding box center [866, 215] width 23 height 17
click at [838, 234] on div "Duplicate" at bounding box center [832, 241] width 75 height 14
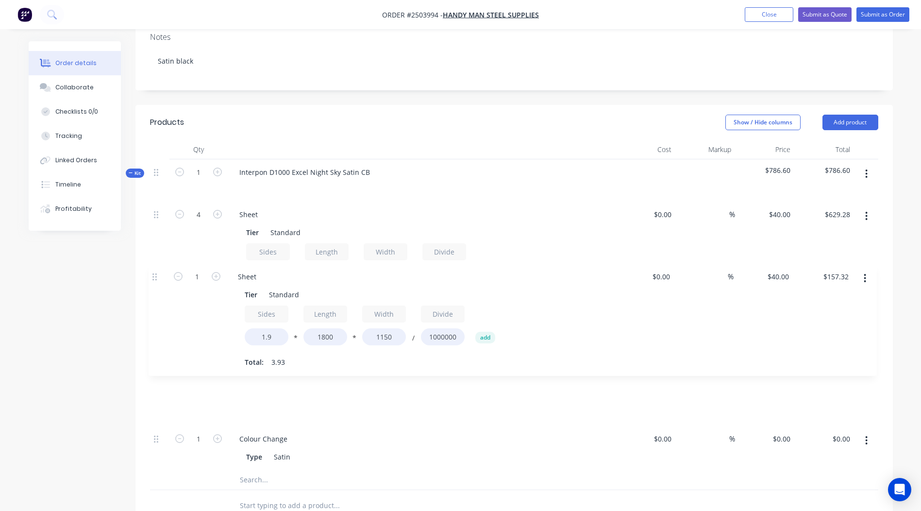
drag, startPoint x: 154, startPoint y: 346, endPoint x: 153, endPoint y: 267, distance: 79.6
click at [153, 267] on div "4 Sheet Tier Standard Sides 1.9 * Length 1800 * Width 1150 / Divide 1000000 add…" at bounding box center [514, 335] width 728 height 268
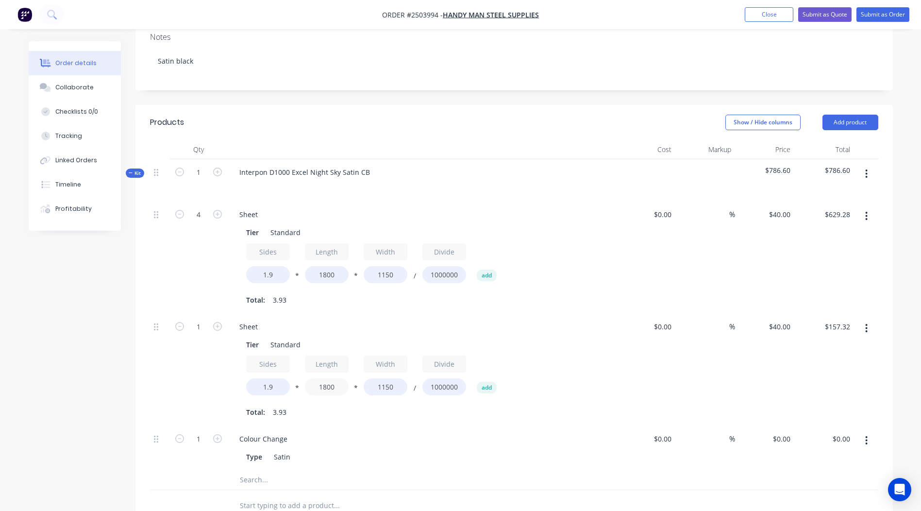
drag, startPoint x: 348, startPoint y: 362, endPoint x: 294, endPoint y: 365, distance: 54.0
click at [301, 361] on div "Sides 1.9 * Length 1800 * Width 1150 / Divide 1000000 add" at bounding box center [421, 377] width 351 height 44
type input "2200"
type input "$192.28"
drag, startPoint x: 401, startPoint y: 362, endPoint x: 238, endPoint y: 363, distance: 162.6
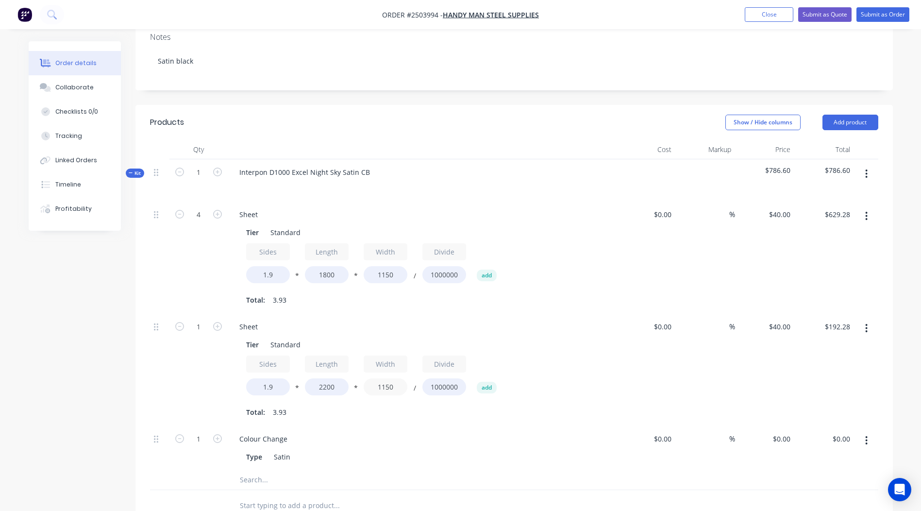
click at [238, 363] on div "Tier Standard Sides 1.9 * Length 2200 * Width 1150 / Divide 1000000 add Total: …" at bounding box center [422, 377] width 381 height 84
type input "600"
type input "$100.32"
click at [775, 320] on div "$40.00 $40.00" at bounding box center [765, 370] width 60 height 112
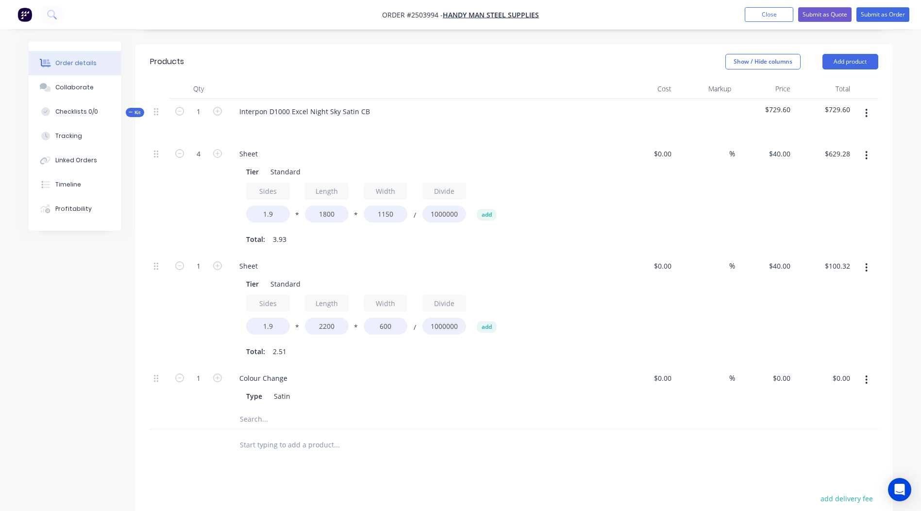
click at [865, 108] on icon "button" at bounding box center [866, 113] width 2 height 11
click at [833, 132] on div "Add product to kit" at bounding box center [832, 139] width 75 height 14
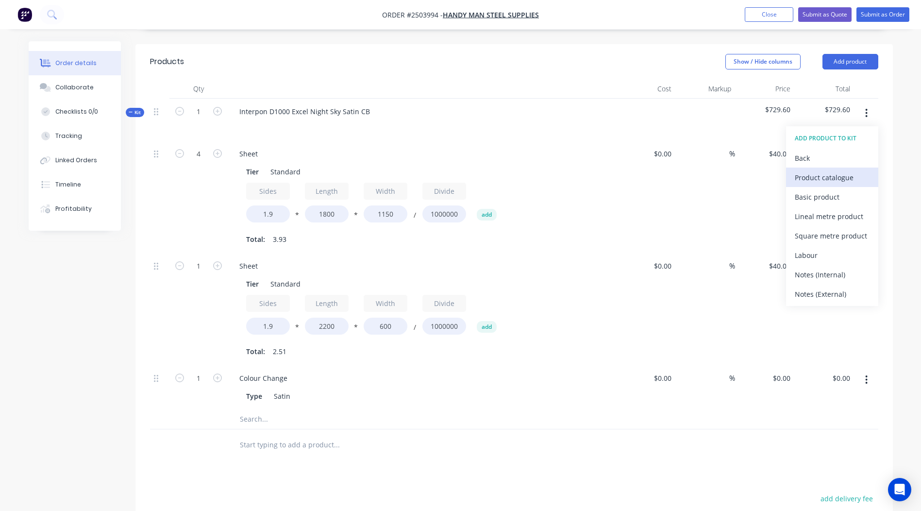
click at [823, 170] on div "Product catalogue" at bounding box center [832, 177] width 75 height 14
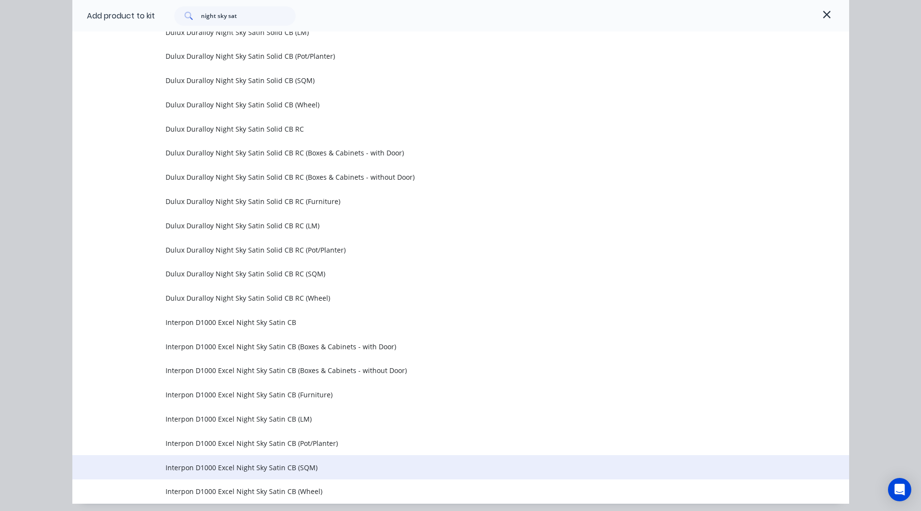
scroll to position [440, 0]
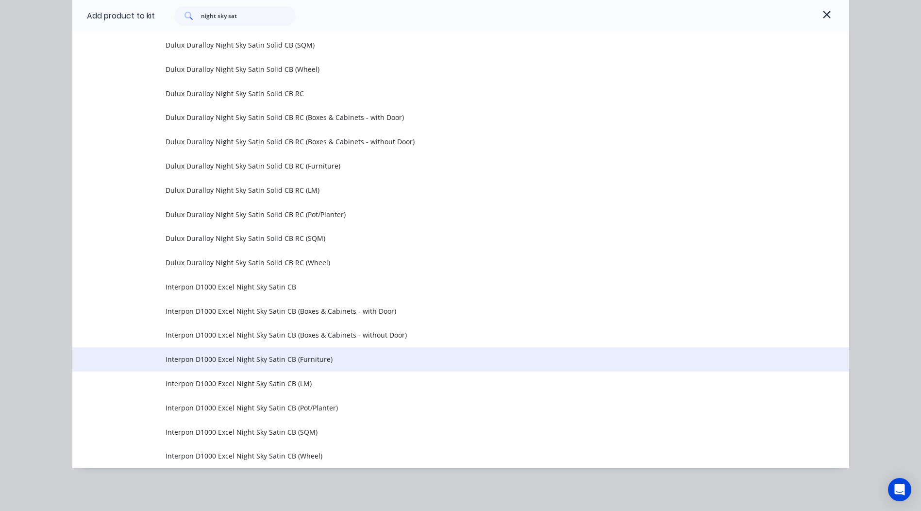
click at [325, 362] on span "Interpon D1000 Excel Night Sky Satin CB (Furniture)" at bounding box center [439, 359] width 547 height 10
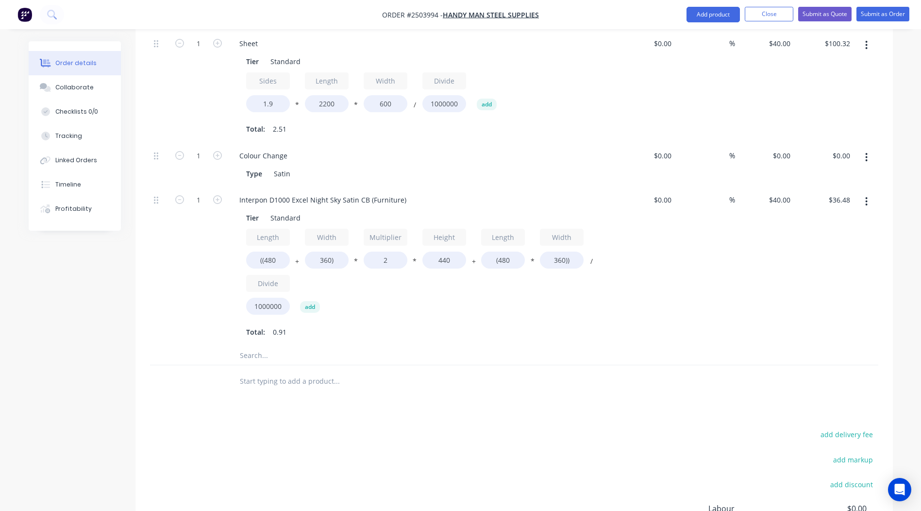
scroll to position [536, 0]
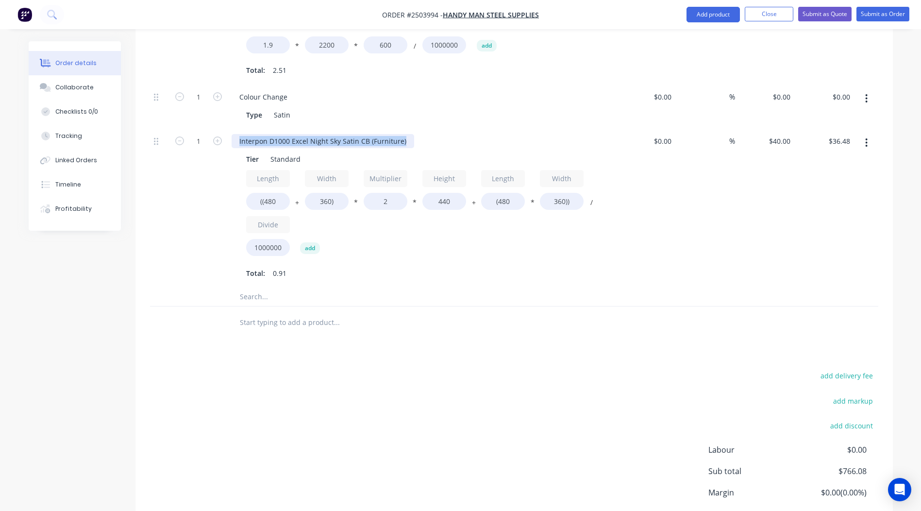
drag, startPoint x: 407, startPoint y: 111, endPoint x: -2, endPoint y: 240, distance: 428.7
click at [0, 240] on html "Order #[PHONE_NUMBER] - Handy Man Steel Supplies Add product Close Submit as Qu…" at bounding box center [460, 24] width 921 height 1121
click at [286, 193] on input "((480" at bounding box center [268, 201] width 44 height 17
type input "((2200"
type input "$97.02"
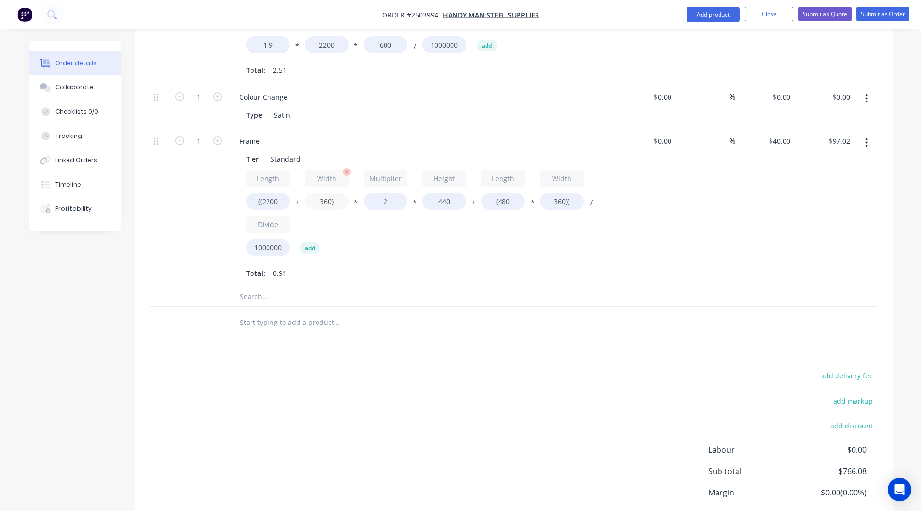
click at [330, 193] on input "360)" at bounding box center [327, 201] width 44 height 17
type input "600)"
type input "$105.47"
click at [521, 193] on input "(480" at bounding box center [503, 201] width 44 height 17
type input "(2200"
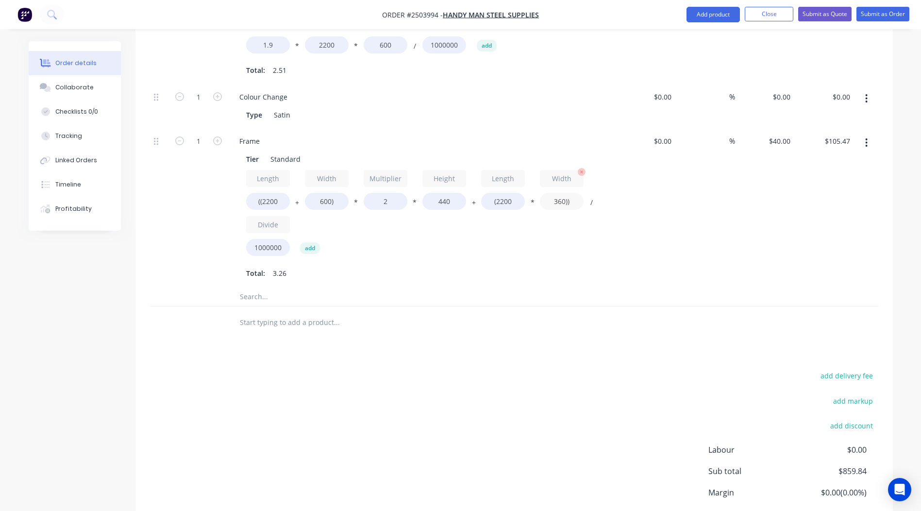
type input "$130.24"
click at [561, 193] on input "360))" at bounding box center [562, 201] width 44 height 17
type input "600))"
type input "$151.36"
click at [641, 254] on div "$0.00 $0.00" at bounding box center [646, 207] width 60 height 159
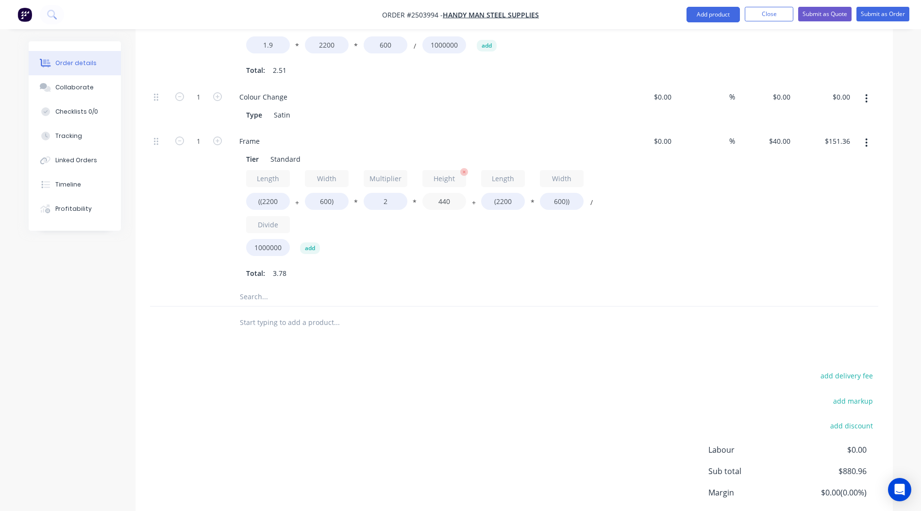
drag, startPoint x: 462, startPoint y: 179, endPoint x: 444, endPoint y: 172, distance: 19.2
click at [461, 193] on input "440" at bounding box center [444, 201] width 44 height 17
drag, startPoint x: 456, startPoint y: 174, endPoint x: 362, endPoint y: 179, distance: 93.8
click at [402, 177] on div "Length ((2200 + Width 600) * Multiplier 2 * Height 440 + Length (2200 * Width 6…" at bounding box center [421, 215] width 351 height 90
type input "50"
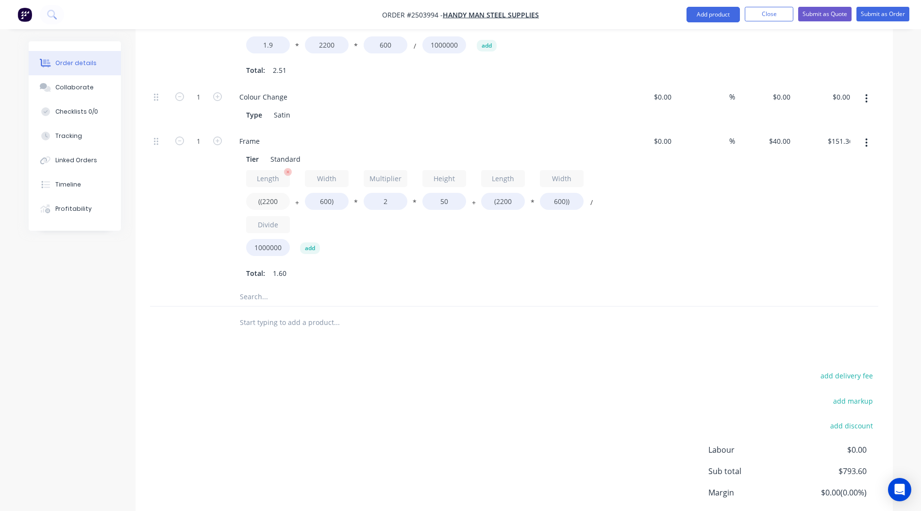
type input "$64.00"
click at [270, 193] on input "((2200" at bounding box center [268, 201] width 44 height 17
type input "((2800"
type input "$66.40"
click at [505, 193] on input "(2200" at bounding box center [503, 201] width 44 height 17
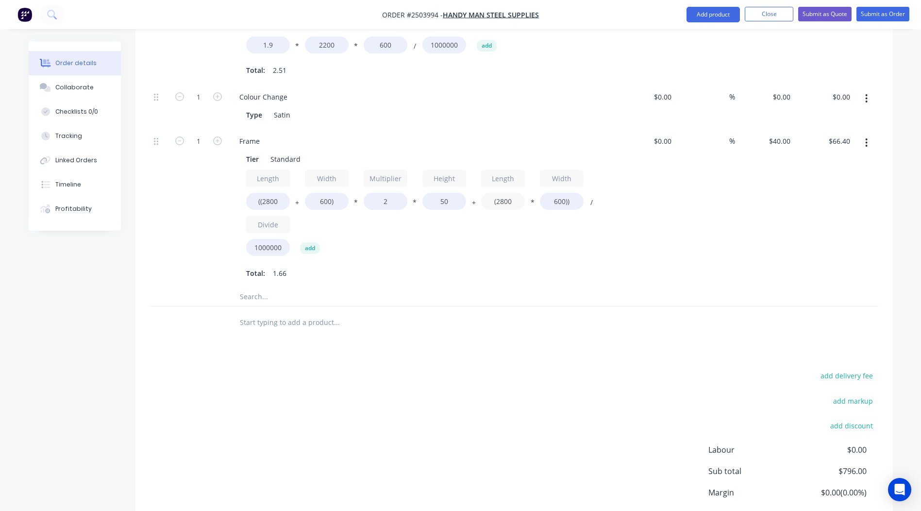
type input "(2800"
type input "$80.80"
click at [679, 240] on div "%" at bounding box center [705, 207] width 60 height 159
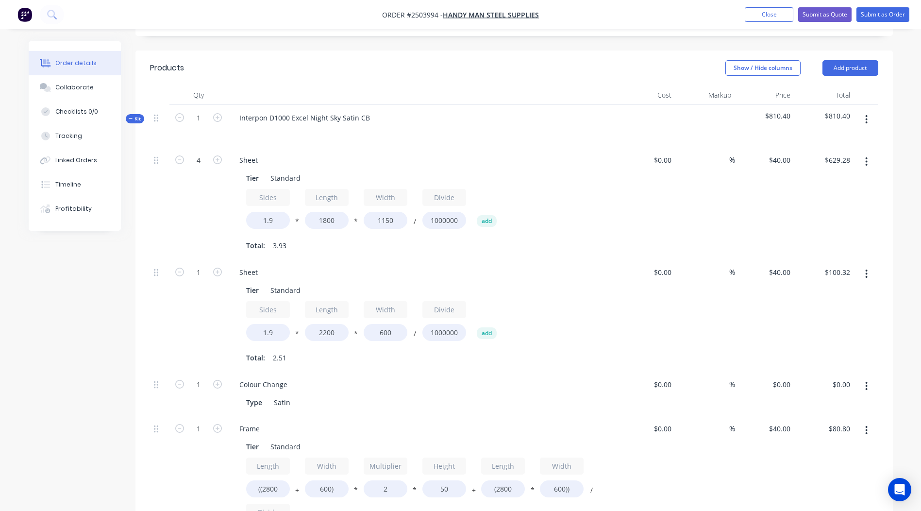
scroll to position [231, 0]
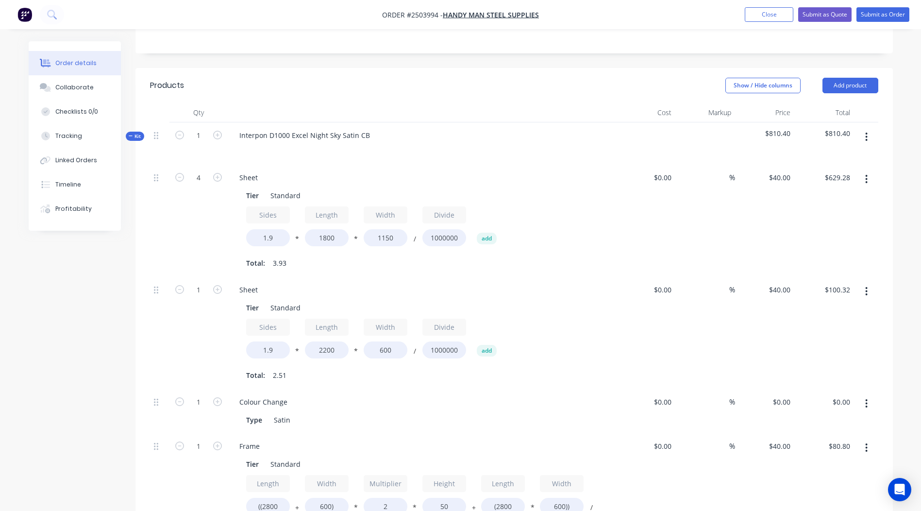
click at [864, 128] on button "button" at bounding box center [866, 136] width 23 height 17
click at [842, 155] on div "Add product to kit" at bounding box center [832, 162] width 75 height 14
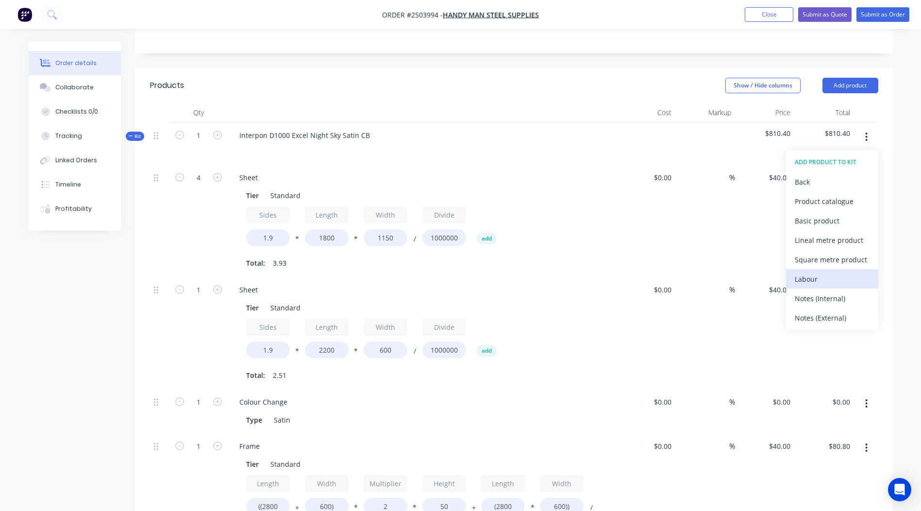
click at [824, 272] on div "Labour" at bounding box center [832, 279] width 75 height 14
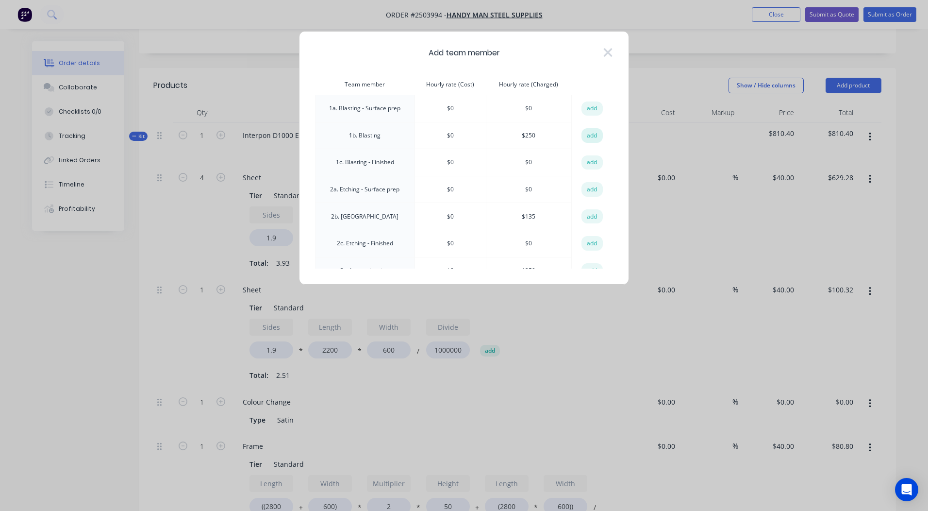
click at [584, 139] on button "add" at bounding box center [592, 135] width 21 height 15
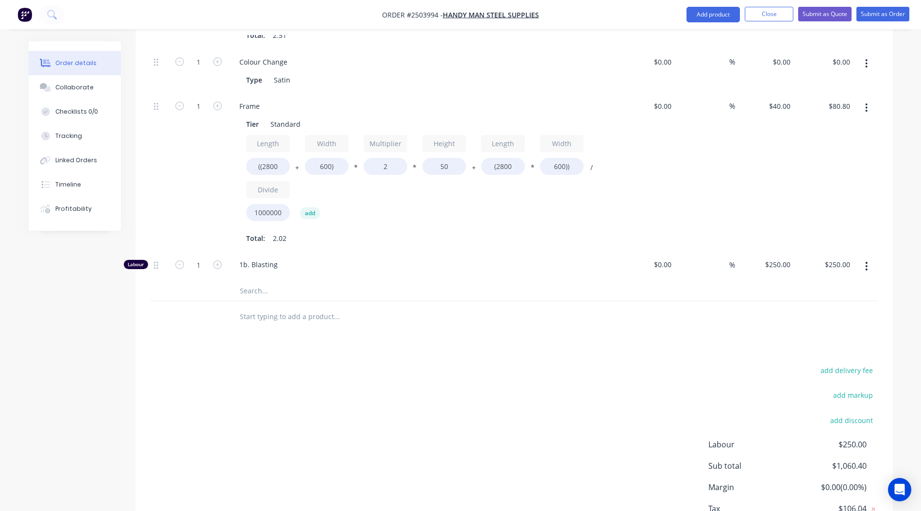
scroll to position [613, 0]
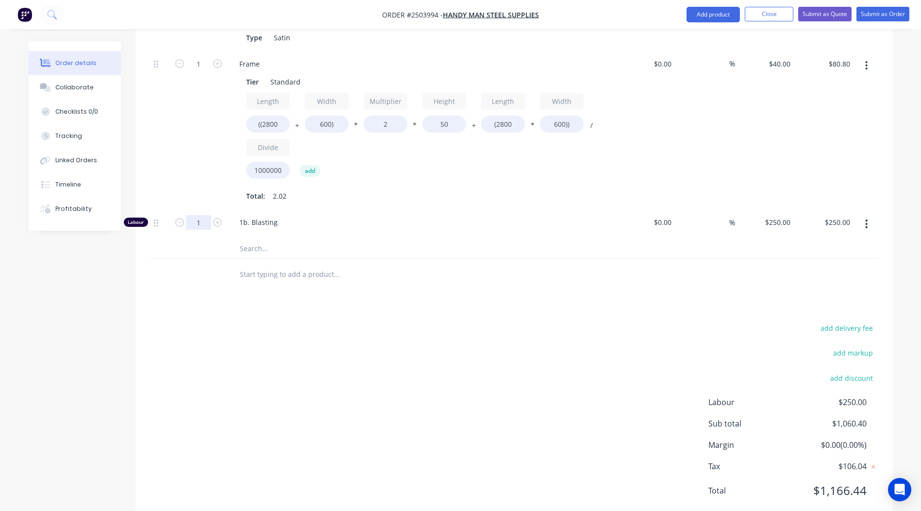
type input "0.5"
click at [382, 321] on div "add delivery fee add markup add discount Labour $250.00 Sub total $1,060.40 Mar…" at bounding box center [514, 414] width 728 height 187
type input "$125.00"
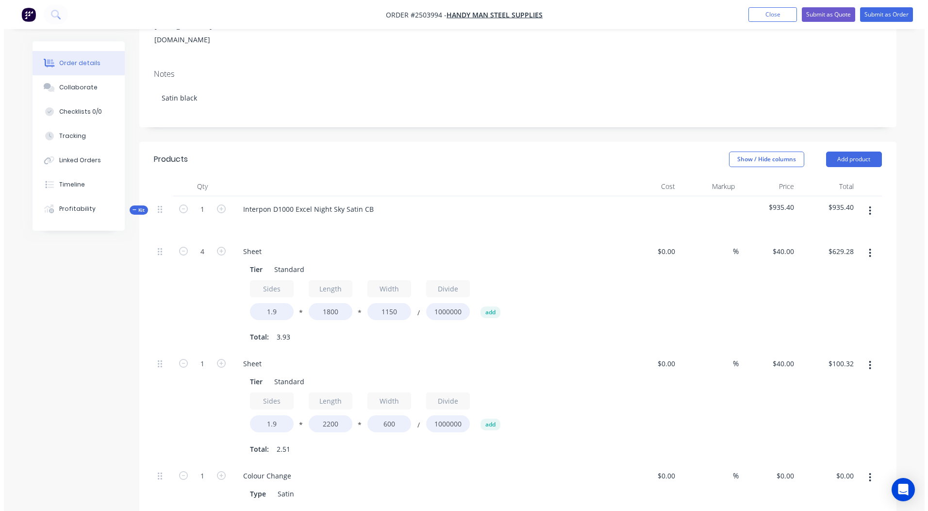
scroll to position [146, 0]
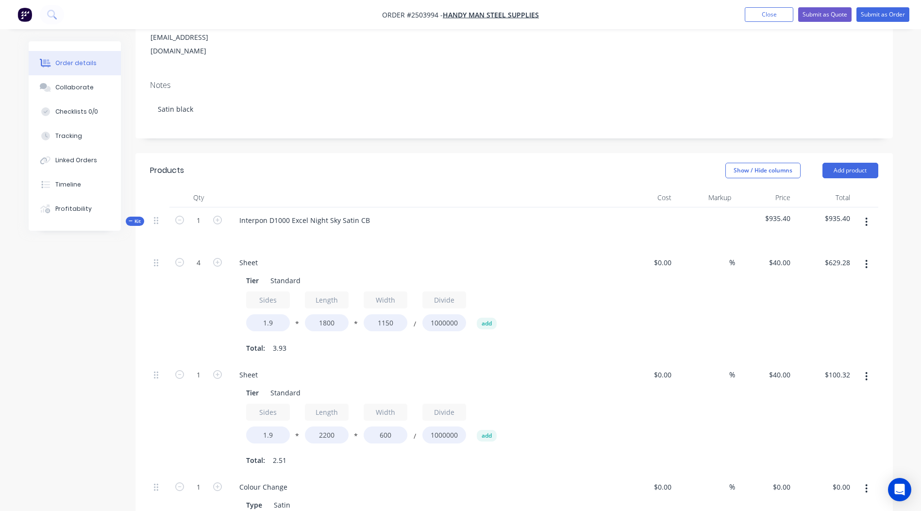
click at [874, 213] on button "button" at bounding box center [866, 221] width 23 height 17
click at [829, 240] on div "Add product to kit" at bounding box center [832, 247] width 75 height 14
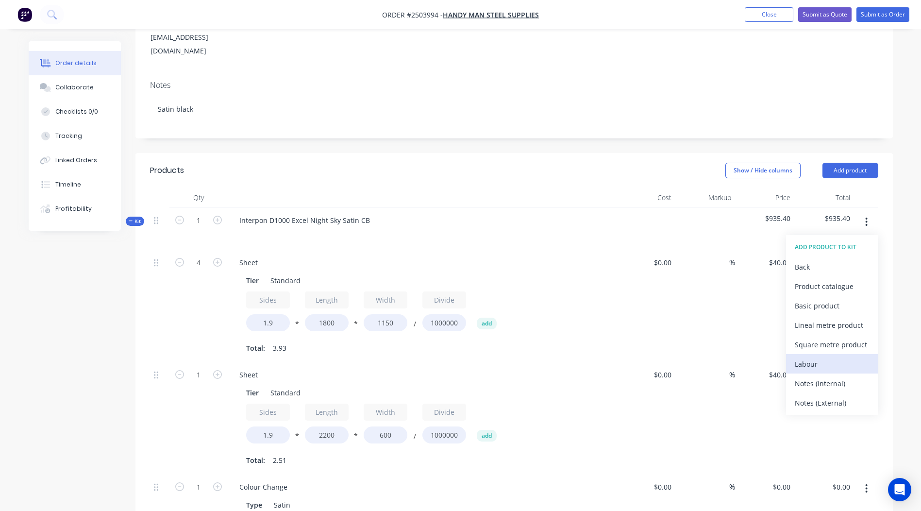
click at [840, 357] on div "Labour" at bounding box center [832, 364] width 75 height 14
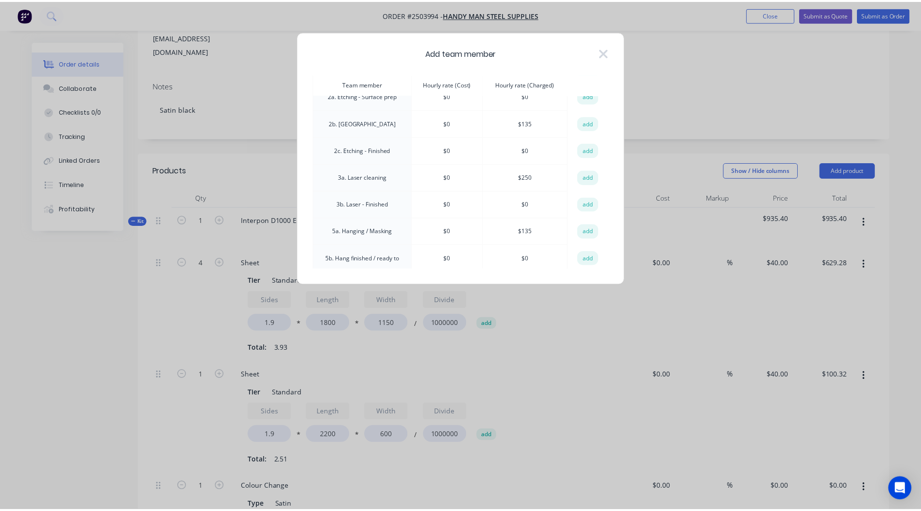
scroll to position [0, 0]
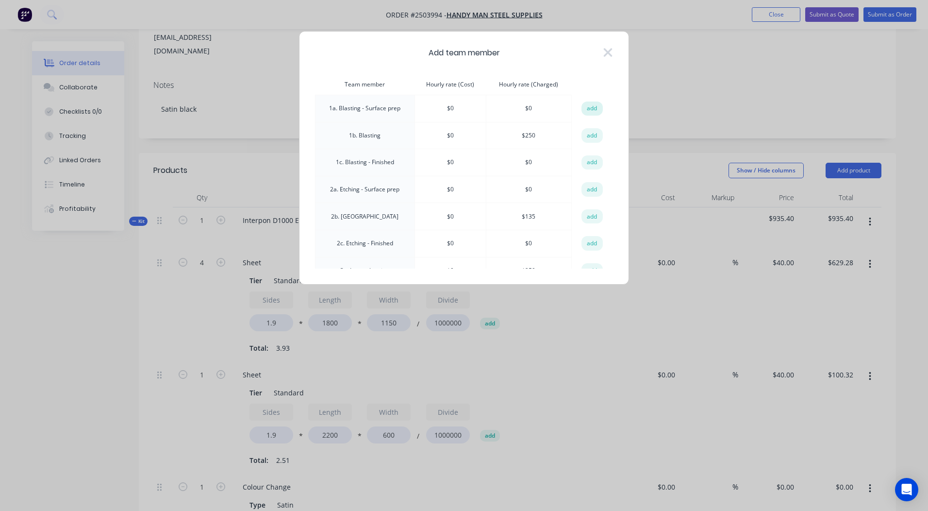
click at [588, 106] on button "add" at bounding box center [592, 108] width 21 height 15
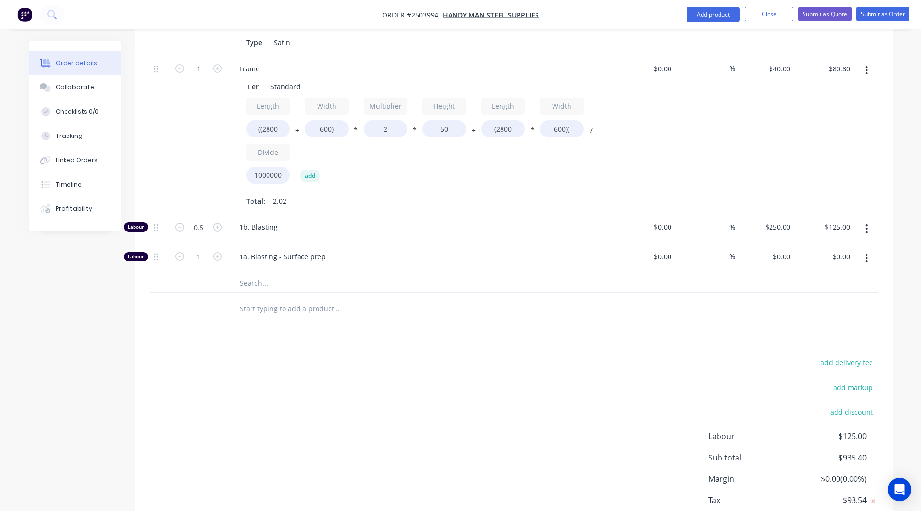
scroll to position [642, 0]
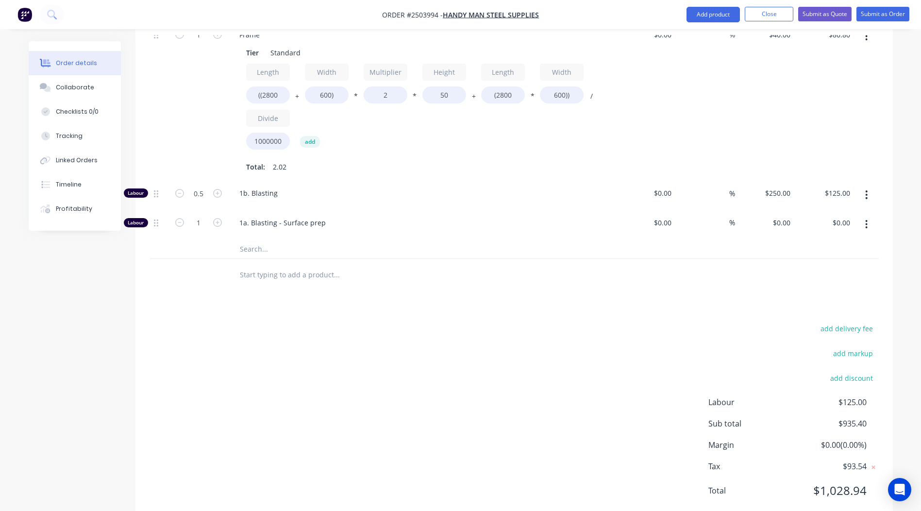
click at [261, 239] on input "text" at bounding box center [336, 248] width 194 height 19
type input "O"
type input "Removing oil"
click at [585, 321] on div "add delivery fee add markup add discount Labour $125.00 Sub total $935.40 Margi…" at bounding box center [514, 414] width 728 height 187
click at [289, 239] on input "Removing oil" at bounding box center [336, 248] width 194 height 19
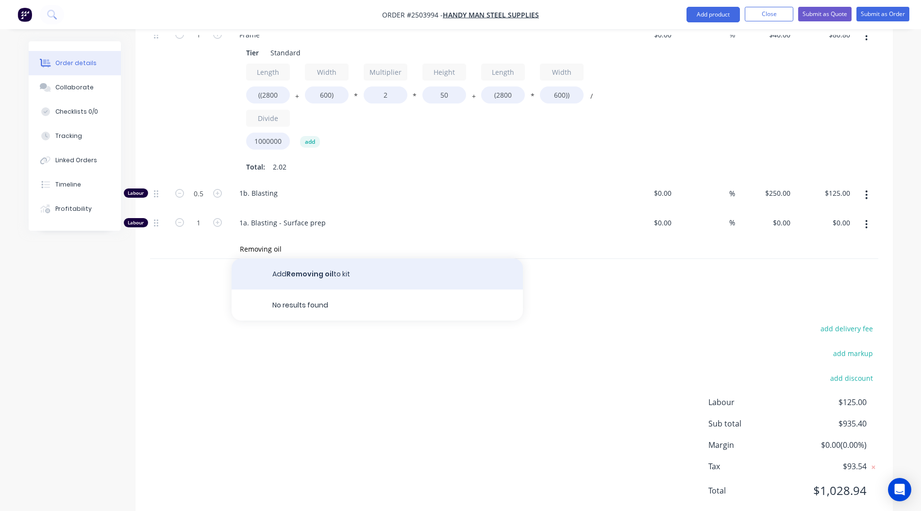
click at [316, 258] on button "Add Removing oil to kit" at bounding box center [377, 273] width 291 height 31
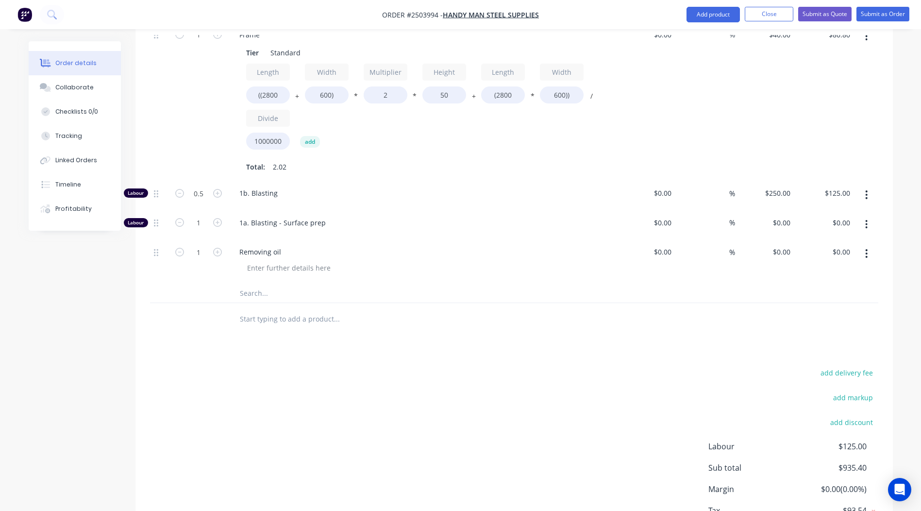
click at [862, 216] on button "button" at bounding box center [866, 224] width 23 height 17
click at [825, 279] on button "Delete" at bounding box center [832, 288] width 92 height 19
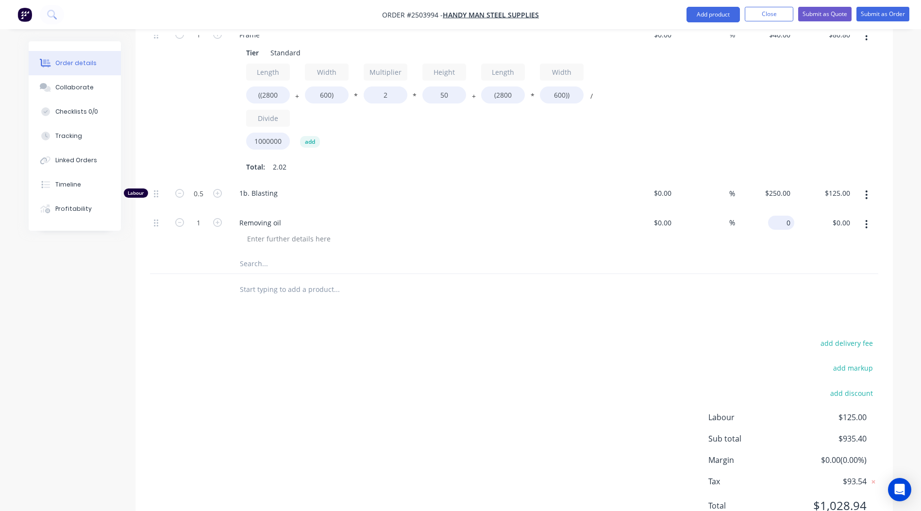
click at [781, 216] on div "0 $0.00" at bounding box center [781, 223] width 26 height 14
type input "$50.00"
click at [715, 278] on div "Products Show / Hide columns Add product Qty Cost Markup Price Total Kit 1 Inte…" at bounding box center [513, 98] width 757 height 882
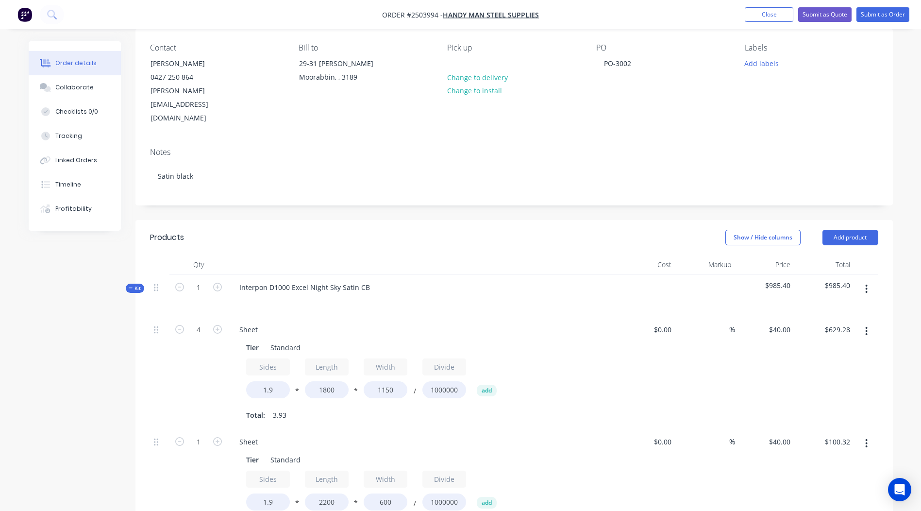
scroll to position [0, 0]
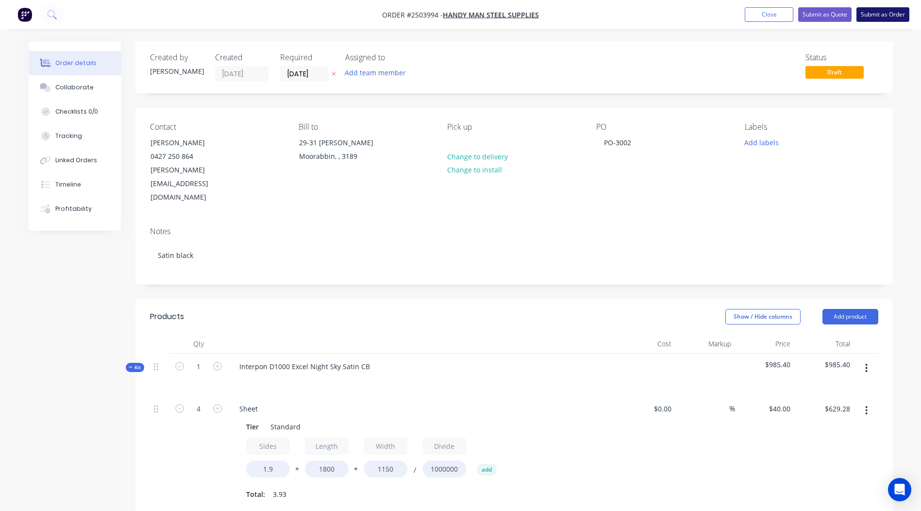
click at [868, 17] on button "Submit as Order" at bounding box center [882, 14] width 53 height 15
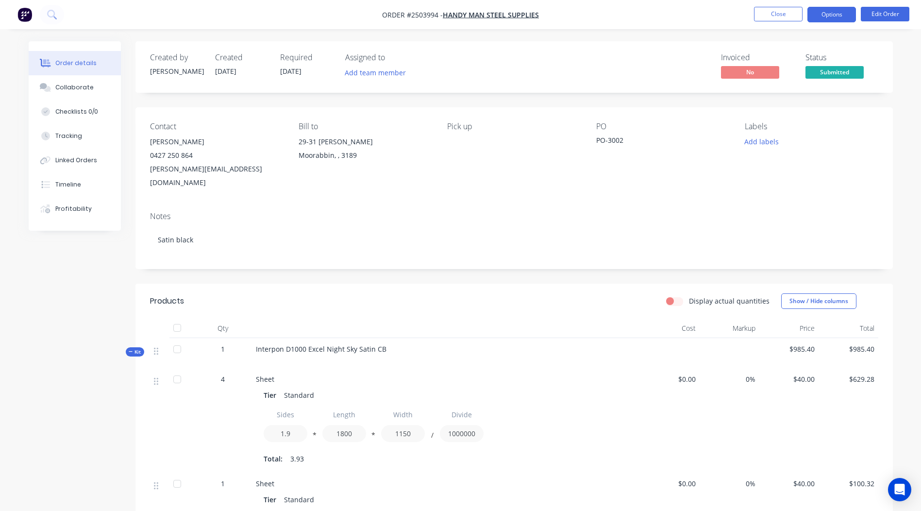
click at [824, 15] on button "Options" at bounding box center [831, 15] width 49 height 16
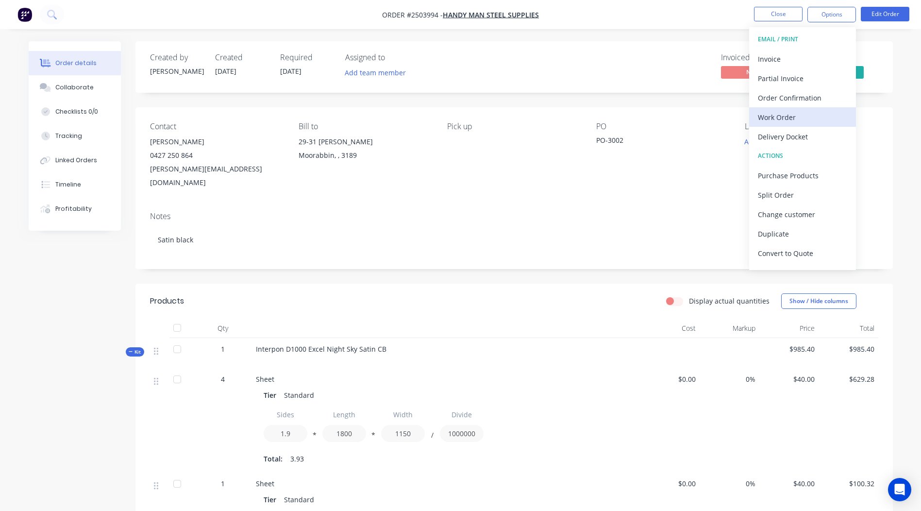
click at [793, 115] on div "Work Order" at bounding box center [802, 117] width 89 height 14
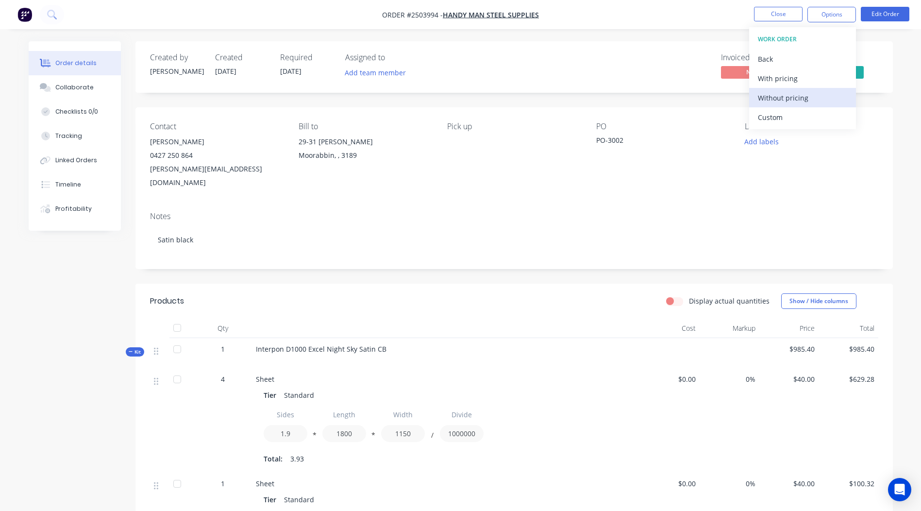
click at [803, 100] on div "Without pricing" at bounding box center [802, 98] width 89 height 14
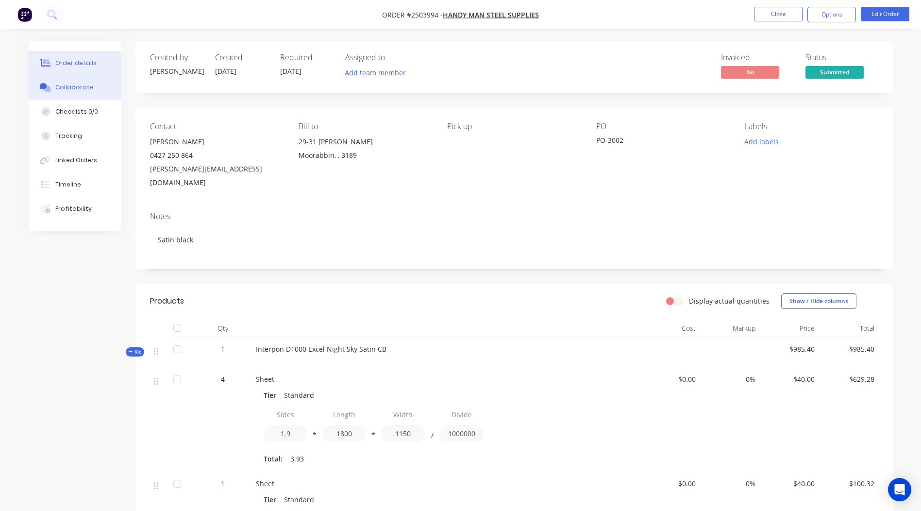
click at [97, 96] on button "Collaborate" at bounding box center [75, 87] width 92 height 24
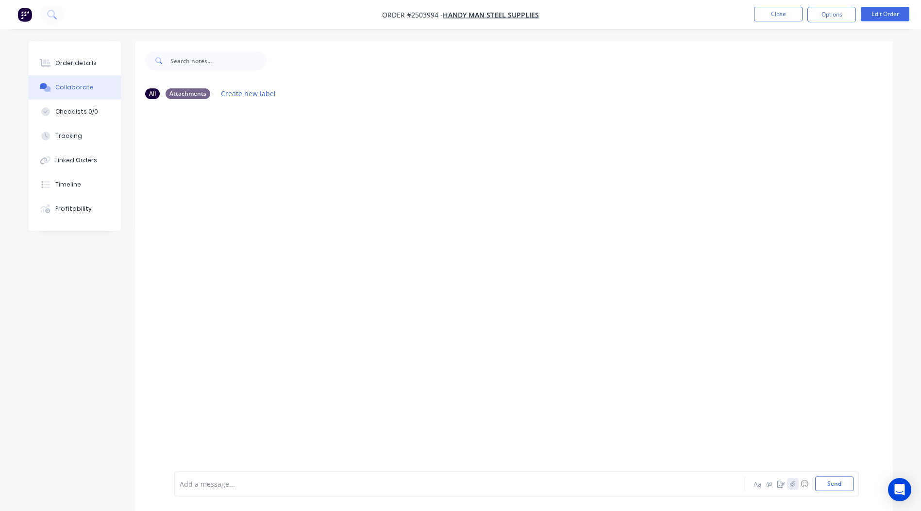
click at [789, 482] on icon "button" at bounding box center [792, 483] width 6 height 7
click at [835, 488] on button "Send" at bounding box center [834, 483] width 38 height 15
click at [795, 7] on button "Close" at bounding box center [778, 14] width 49 height 15
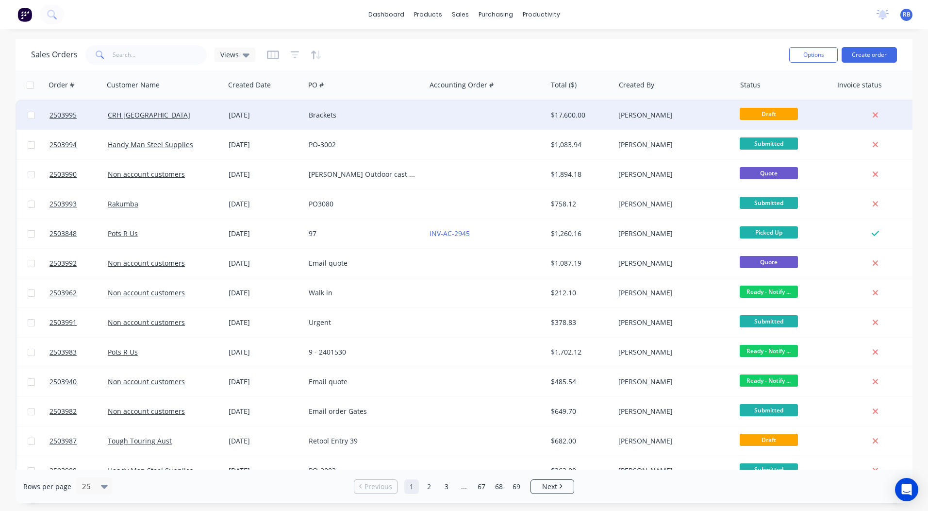
click at [354, 118] on div "Brackets" at bounding box center [363, 115] width 108 height 10
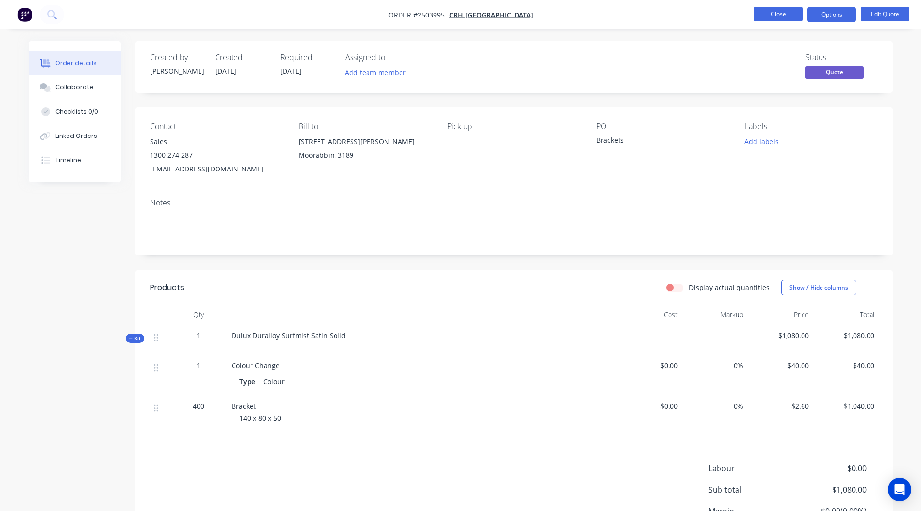
click at [766, 7] on button "Close" at bounding box center [778, 14] width 49 height 15
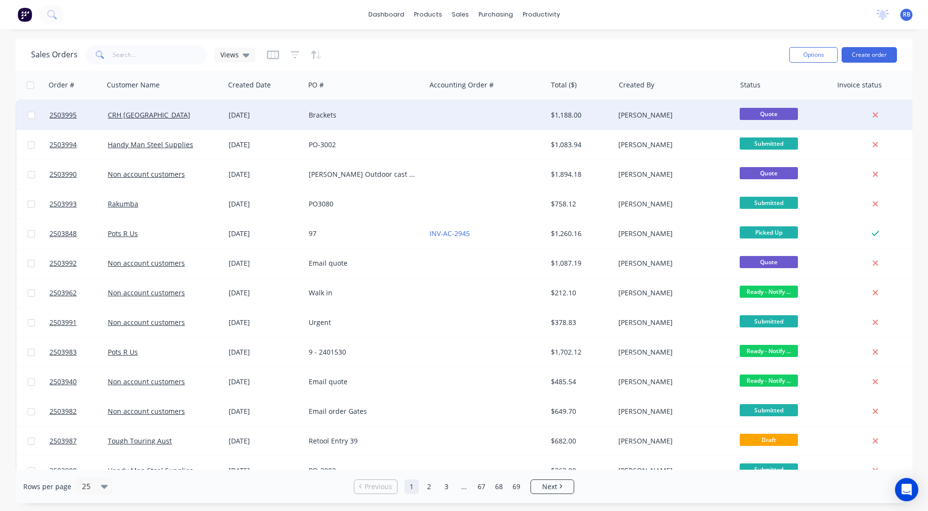
click at [612, 119] on div "$1,188.00" at bounding box center [581, 114] width 68 height 29
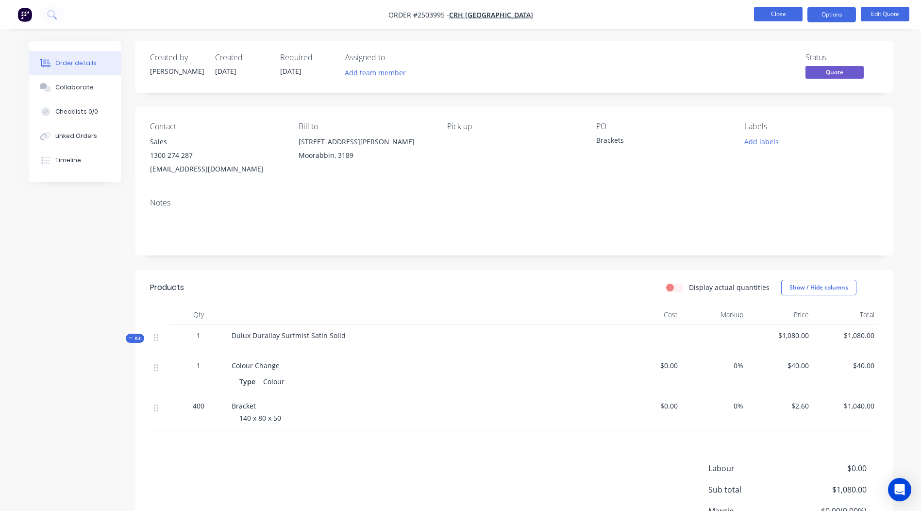
click at [768, 13] on button "Close" at bounding box center [778, 14] width 49 height 15
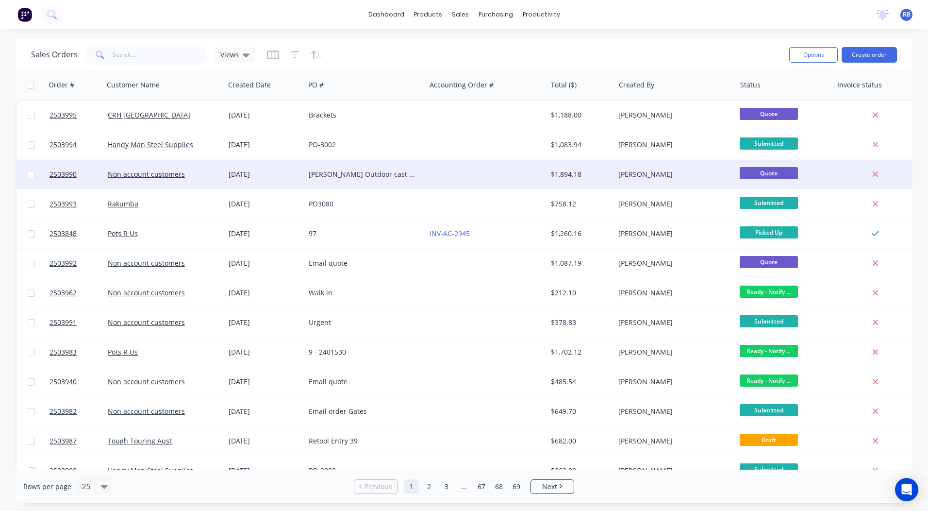
click at [485, 166] on div at bounding box center [486, 174] width 121 height 29
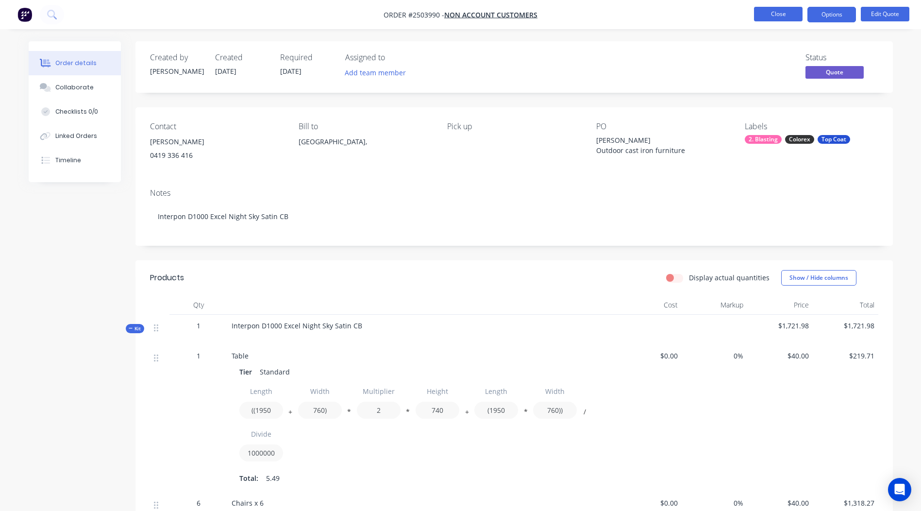
click at [780, 17] on button "Close" at bounding box center [778, 14] width 49 height 15
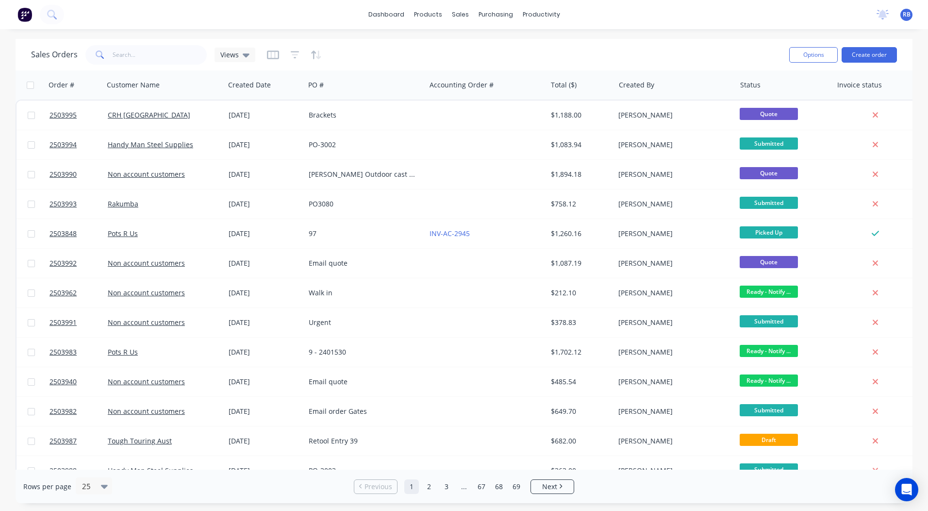
click at [690, 33] on div "dashboard products sales purchasing productivity dashboard products Product Cat…" at bounding box center [464, 255] width 928 height 511
